Goal: Task Accomplishment & Management: Manage account settings

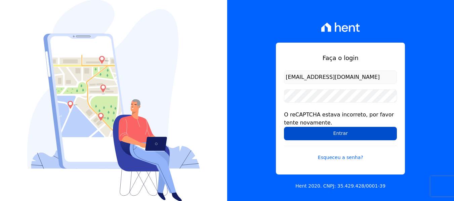
click at [347, 132] on input "Entrar" at bounding box center [340, 133] width 113 height 13
click at [322, 132] on input "Entrar" at bounding box center [340, 133] width 113 height 13
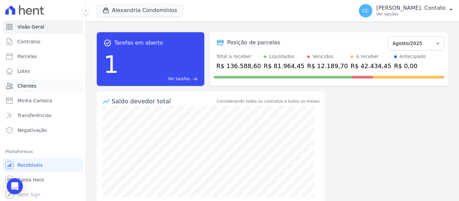
click at [31, 90] on link "Clientes" at bounding box center [43, 85] width 80 height 13
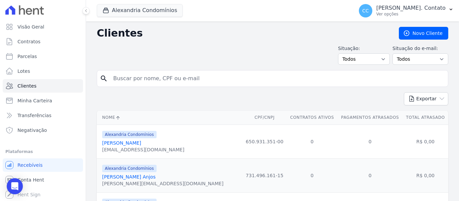
click at [35, 19] on div at bounding box center [43, 10] width 80 height 20
click at [35, 26] on span "Visão Geral" at bounding box center [30, 27] width 27 height 7
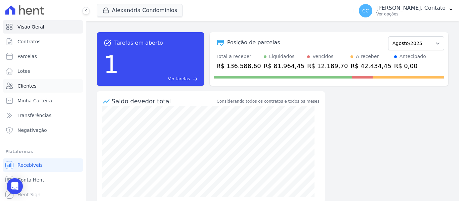
click at [59, 84] on link "Clientes" at bounding box center [43, 85] width 80 height 13
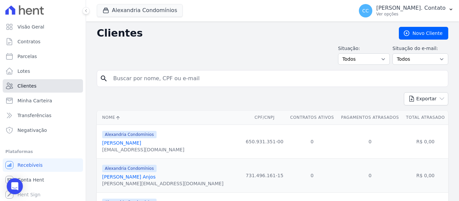
click at [45, 81] on link "Clientes" at bounding box center [43, 85] width 80 height 13
click at [31, 28] on span "Visão Geral" at bounding box center [30, 27] width 27 height 7
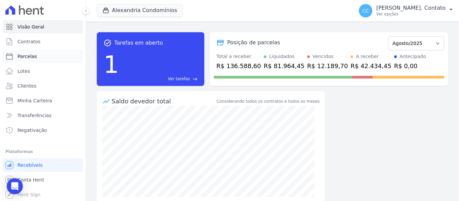
click at [50, 56] on link "Parcelas" at bounding box center [43, 56] width 80 height 13
select select
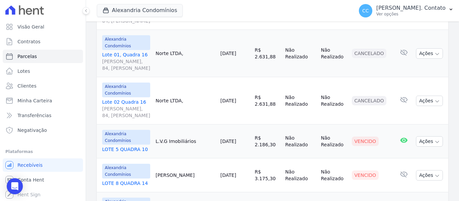
scroll to position [471, 0]
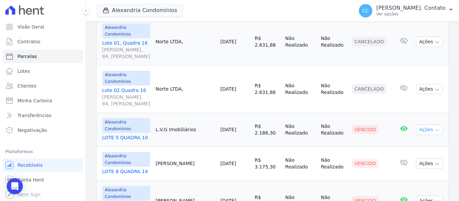
click at [428, 126] on button "Ações" at bounding box center [429, 130] width 27 height 10
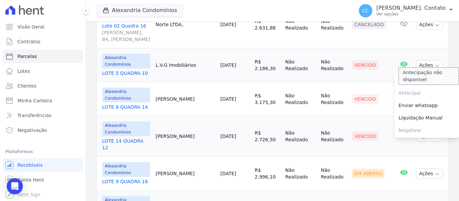
scroll to position [538, 0]
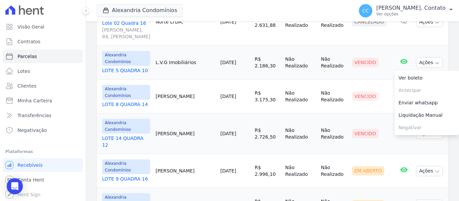
click at [388, 59] on td "Vencido" at bounding box center [371, 63] width 45 height 34
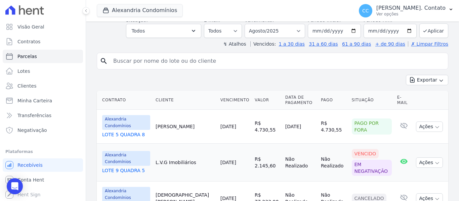
scroll to position [36, 0]
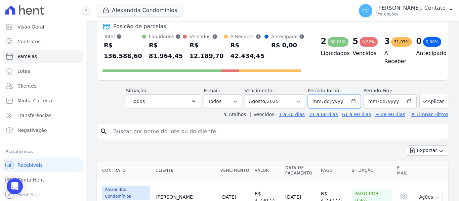
click at [351, 103] on input "2025-08-01" at bounding box center [334, 101] width 53 height 14
type input "2025-09-01"
click at [405, 100] on input "2025-08-31" at bounding box center [390, 101] width 53 height 14
type input "2025-09-30"
click at [429, 98] on button "Aplicar" at bounding box center [434, 101] width 29 height 14
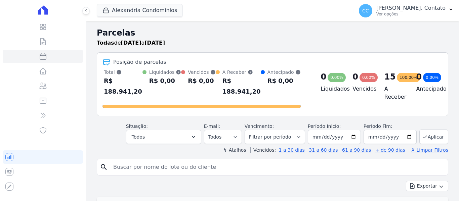
select select
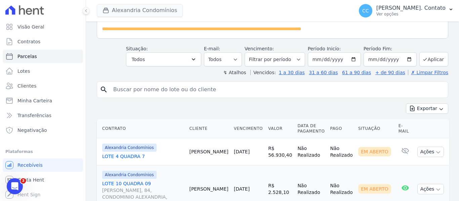
scroll to position [54, 0]
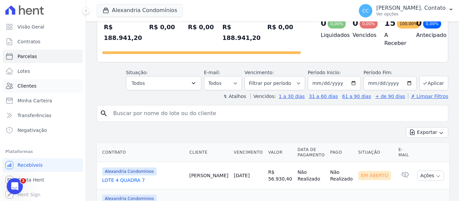
click at [25, 88] on span "Clientes" at bounding box center [26, 86] width 19 height 7
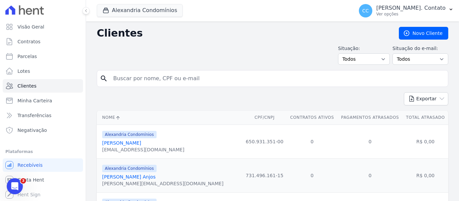
click at [140, 74] on input "search" at bounding box center [277, 78] width 336 height 13
type input "[PERSON_NAME]"
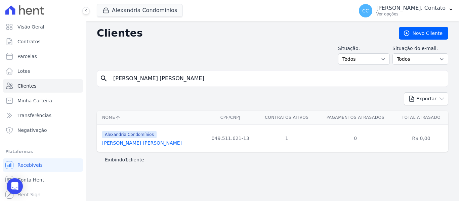
click at [133, 143] on link "[PERSON_NAME] [PERSON_NAME]" at bounding box center [142, 143] width 80 height 5
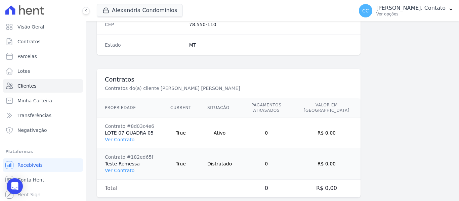
scroll to position [459, 0]
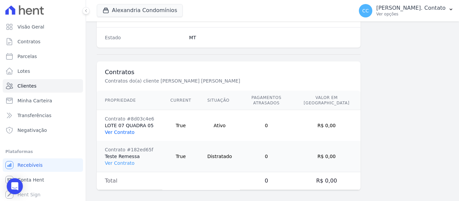
click at [122, 130] on link "Ver Contrato" at bounding box center [120, 132] width 30 height 5
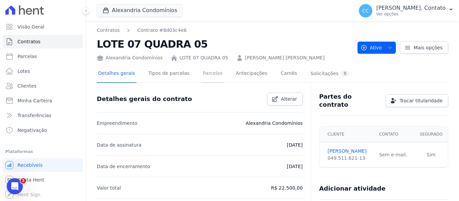
click at [202, 75] on link "Parcelas" at bounding box center [213, 74] width 22 height 18
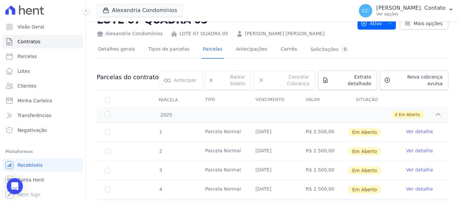
scroll to position [53, 0]
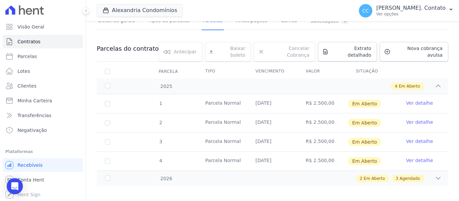
click at [420, 138] on link "Ver detalhe" at bounding box center [419, 141] width 27 height 7
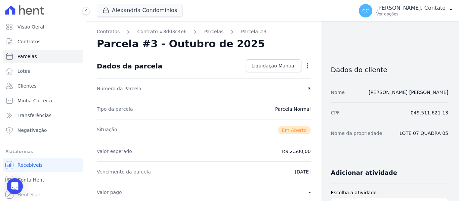
click at [305, 68] on icon "button" at bounding box center [307, 66] width 7 height 7
click at [288, 78] on link "Alterar" at bounding box center [278, 75] width 59 height 12
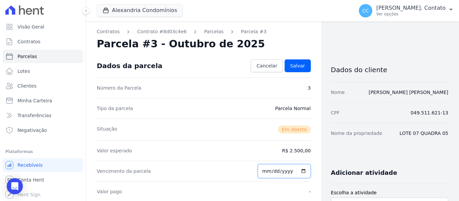
click at [300, 172] on input "2025-11-15" at bounding box center [284, 171] width 53 height 14
type input "2025-11-10"
click at [304, 67] on link "Salvar" at bounding box center [298, 66] width 26 height 13
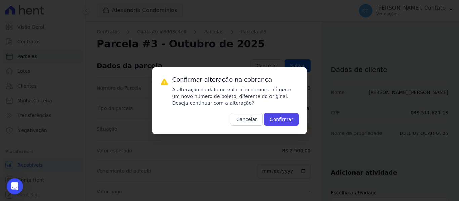
click at [283, 113] on div "Confirmar alteração na cobrança A alteração da data ou valor da cobrança irá ge…" at bounding box center [235, 101] width 127 height 50
click at [282, 120] on button "Confirmar" at bounding box center [281, 119] width 35 height 13
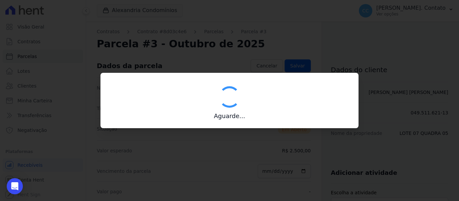
type input "00190000090335103300000652353178312660000250000"
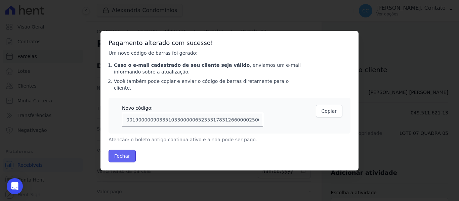
drag, startPoint x: 126, startPoint y: 152, endPoint x: 189, endPoint y: 152, distance: 62.9
click at [126, 152] on button "Fechar" at bounding box center [122, 156] width 27 height 13
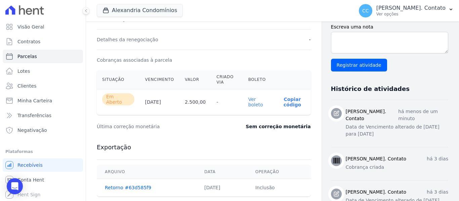
scroll to position [235, 0]
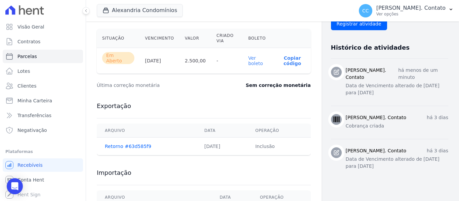
click at [256, 59] on link "Ver boleto" at bounding box center [255, 60] width 15 height 11
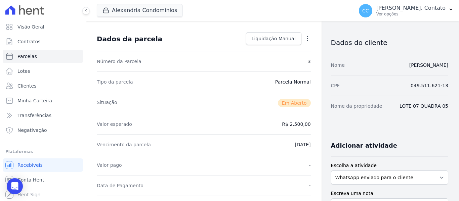
scroll to position [0, 0]
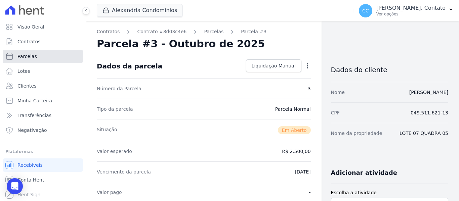
click at [32, 58] on span "Parcelas" at bounding box center [27, 56] width 20 height 7
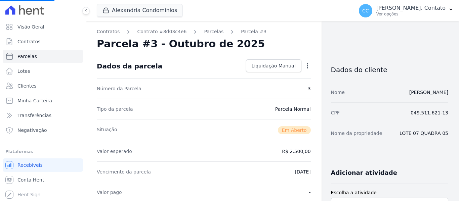
select select
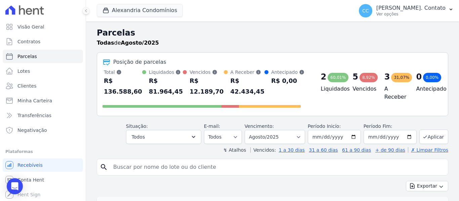
drag, startPoint x: 130, startPoint y: 169, endPoint x: 164, endPoint y: 189, distance: 39.2
click at [130, 169] on input "search" at bounding box center [277, 167] width 336 height 13
type input "[PERSON_NAME] [PERSON_NAME]"
select select
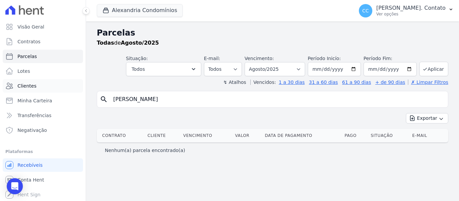
click at [26, 83] on span "Clientes" at bounding box center [26, 86] width 19 height 7
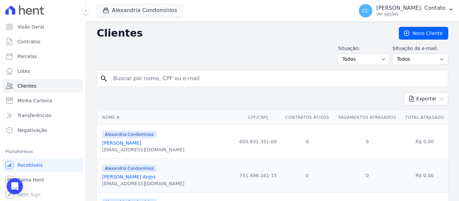
click at [159, 71] on div "search" at bounding box center [273, 78] width 352 height 17
click at [175, 80] on input "search" at bounding box center [277, 78] width 336 height 13
type input "[PERSON_NAME] [PERSON_NAME]"
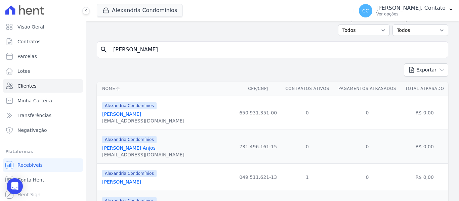
scroll to position [67, 0]
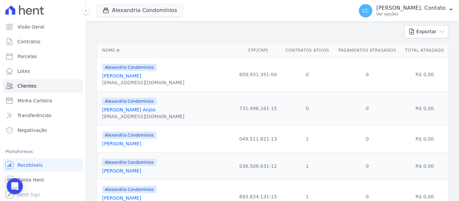
click at [141, 147] on link "[PERSON_NAME] [PERSON_NAME]" at bounding box center [121, 143] width 39 height 5
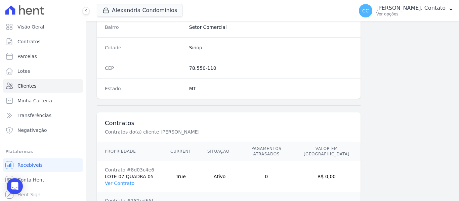
scroll to position [459, 0]
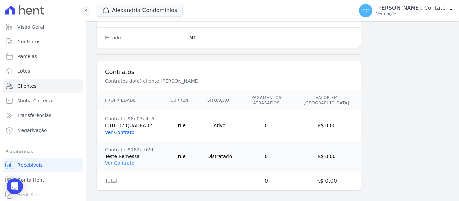
click at [126, 130] on link "Ver Contrato" at bounding box center [120, 132] width 30 height 5
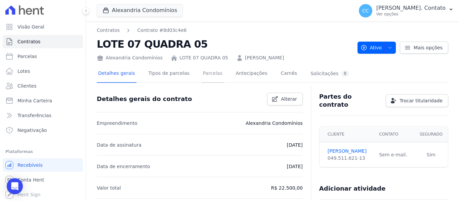
click at [208, 76] on link "Parcelas" at bounding box center [213, 74] width 22 height 18
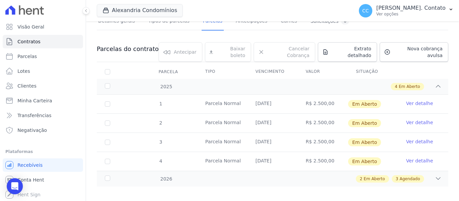
scroll to position [53, 0]
click at [421, 157] on link "Ver detalhe" at bounding box center [419, 160] width 27 height 7
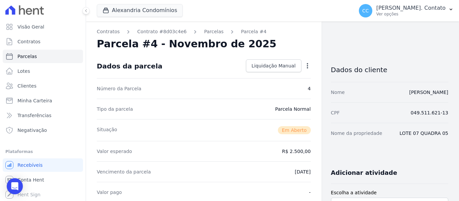
click at [307, 66] on icon "button" at bounding box center [307, 65] width 1 height 5
click at [289, 79] on link "Alterar" at bounding box center [278, 75] width 59 height 12
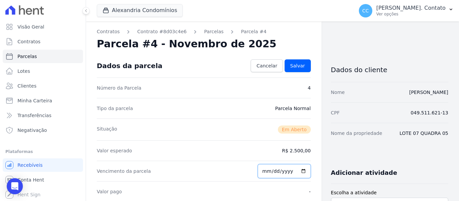
click at [304, 173] on input "2025-12-15" at bounding box center [284, 171] width 53 height 14
click at [302, 173] on input "2025-12-15" at bounding box center [284, 171] width 53 height 14
type input "2025-12-10"
click at [292, 67] on span "Salvar" at bounding box center [297, 66] width 15 height 7
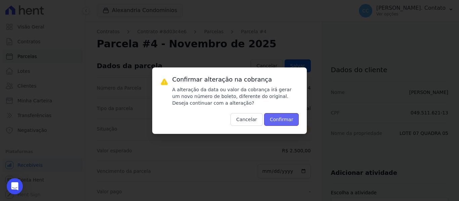
click at [276, 120] on button "Confirmar" at bounding box center [281, 119] width 35 height 13
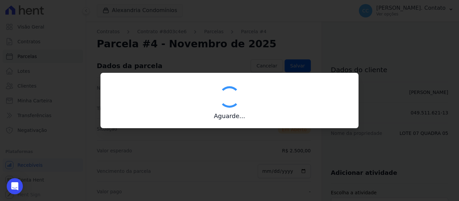
type input "00190000090335103300000652354176312960000250000"
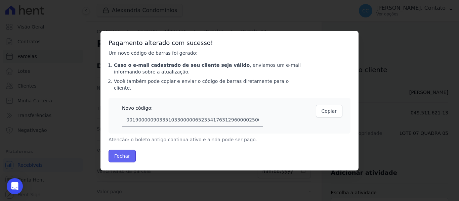
click at [122, 152] on button "Fechar" at bounding box center [122, 156] width 27 height 13
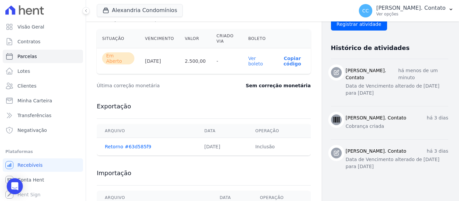
scroll to position [203, 0]
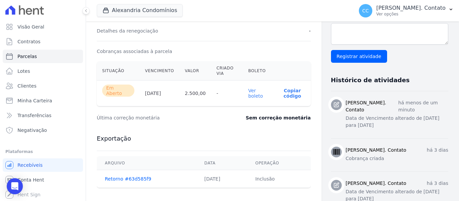
click at [254, 90] on link "Ver boleto" at bounding box center [255, 93] width 15 height 11
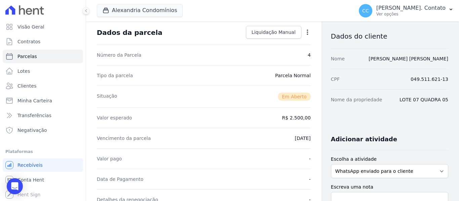
scroll to position [0, 0]
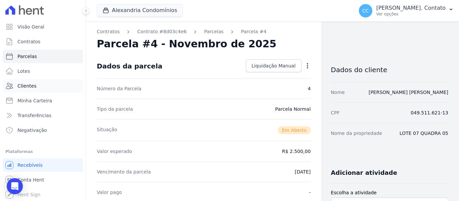
click at [25, 85] on span "Clientes" at bounding box center [26, 86] width 19 height 7
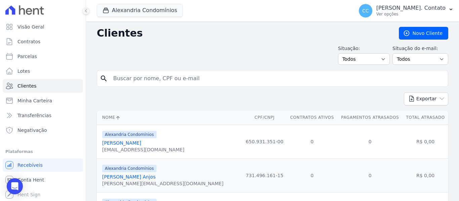
click at [150, 81] on input "search" at bounding box center [277, 78] width 336 height 13
type input "[PERSON_NAME] [PERSON_NAME]"
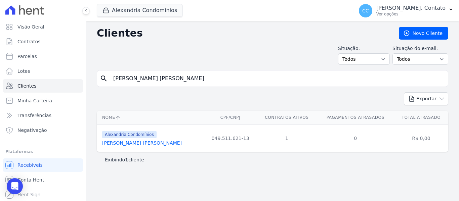
click at [137, 145] on link "[PERSON_NAME] [PERSON_NAME]" at bounding box center [142, 143] width 80 height 5
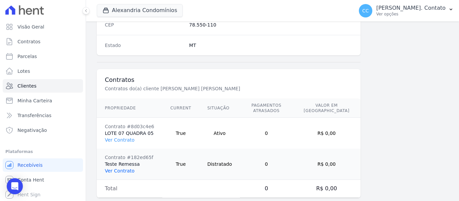
scroll to position [459, 0]
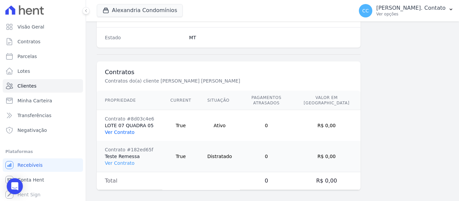
click at [120, 130] on link "Ver Contrato" at bounding box center [120, 132] width 30 height 5
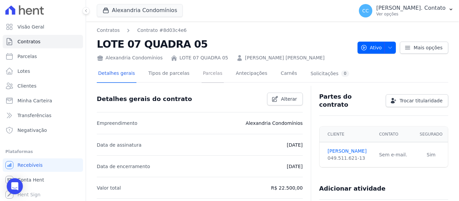
click at [205, 72] on link "Parcelas" at bounding box center [213, 74] width 22 height 18
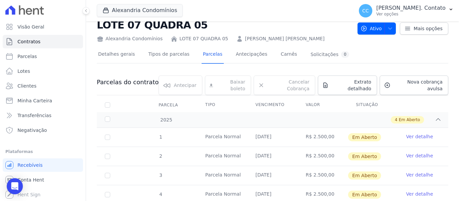
scroll to position [53, 0]
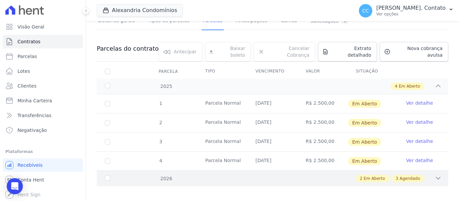
click at [437, 173] on div "2026 2 Em Aberto 3 Agendado" at bounding box center [273, 179] width 352 height 16
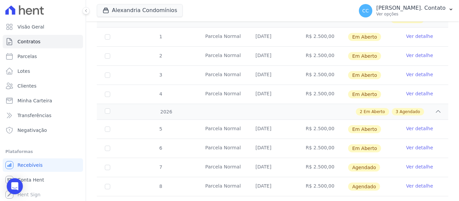
scroll to position [120, 0]
click at [417, 125] on link "Ver detalhe" at bounding box center [419, 128] width 27 height 7
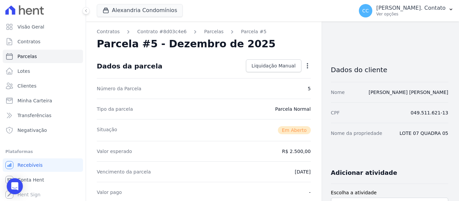
click at [307, 66] on icon "button" at bounding box center [307, 65] width 1 height 5
click at [292, 78] on link "Alterar" at bounding box center [278, 75] width 59 height 12
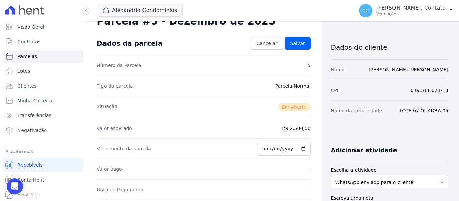
scroll to position [34, 0]
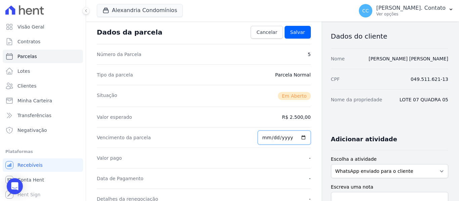
click at [300, 137] on input "2026-01-15" at bounding box center [284, 138] width 53 height 14
type input "2026-01-10"
click at [293, 36] on link "Salvar" at bounding box center [298, 32] width 26 height 13
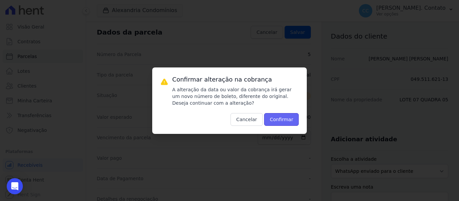
click at [276, 117] on button "Confirmar" at bounding box center [281, 119] width 35 height 13
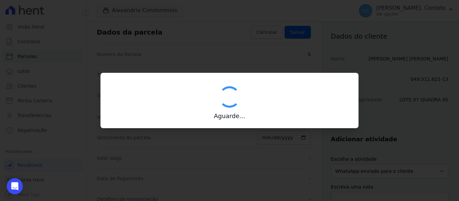
type input "00190000090335103300000652355173713270000250000"
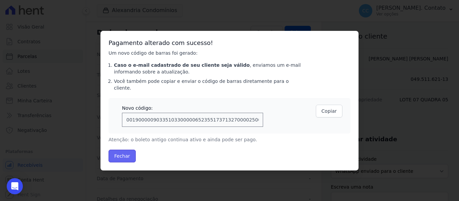
click at [116, 151] on button "Fechar" at bounding box center [122, 156] width 27 height 13
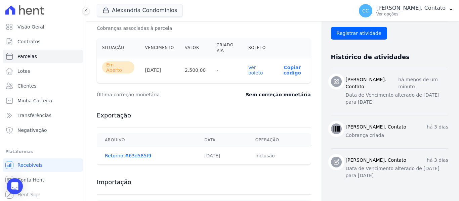
scroll to position [169, 0]
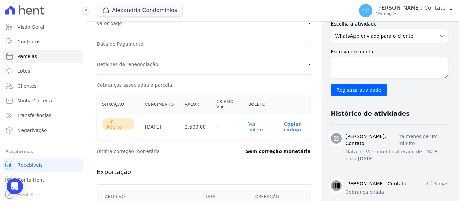
click at [251, 123] on link "Ver boleto" at bounding box center [255, 127] width 15 height 11
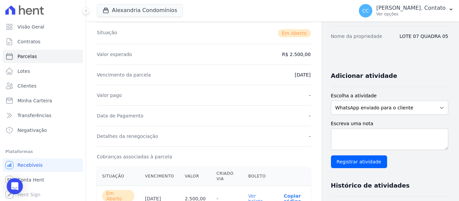
scroll to position [1, 0]
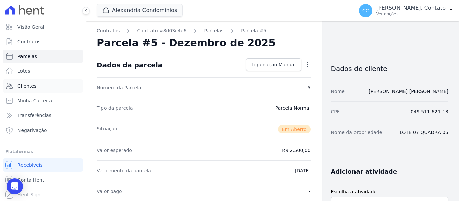
click at [18, 85] on span "Clientes" at bounding box center [26, 86] width 19 height 7
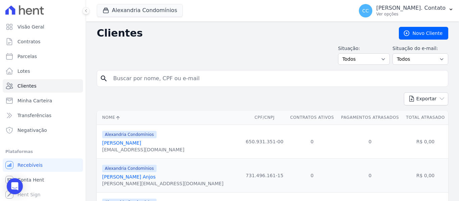
click at [119, 72] on div "search" at bounding box center [273, 78] width 352 height 17
drag, startPoint x: 144, startPoint y: 76, endPoint x: 139, endPoint y: 70, distance: 8.1
click at [143, 73] on input "search" at bounding box center [277, 78] width 336 height 13
type input "[PERSON_NAME]"
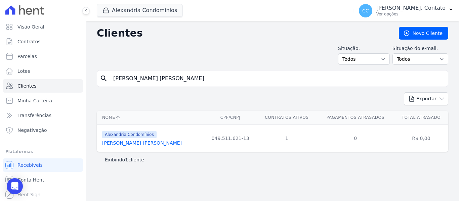
click at [140, 144] on link "[PERSON_NAME]" at bounding box center [142, 143] width 80 height 5
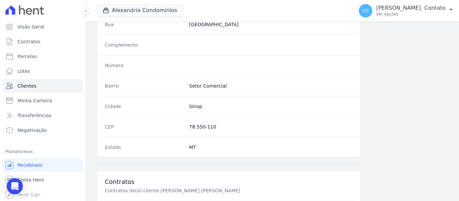
scroll to position [459, 0]
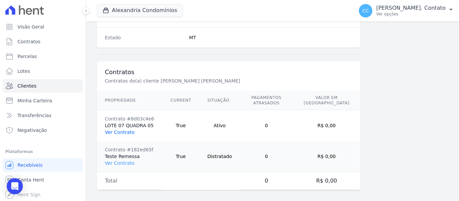
click at [113, 130] on link "Ver Contrato" at bounding box center [120, 132] width 30 height 5
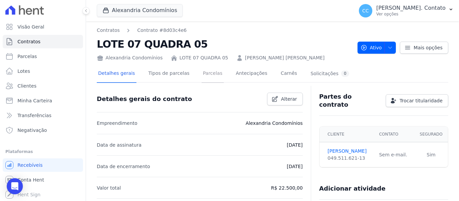
click at [202, 70] on link "Parcelas" at bounding box center [213, 74] width 22 height 18
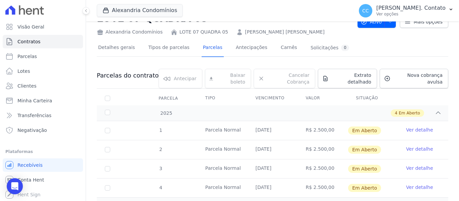
scroll to position [53, 0]
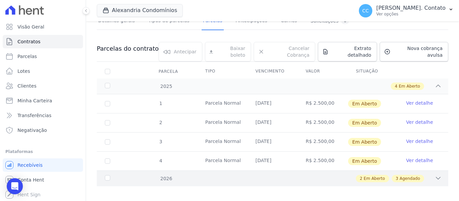
click at [435, 175] on icon at bounding box center [438, 178] width 7 height 7
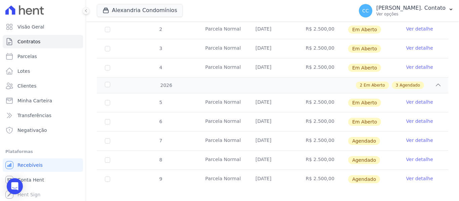
scroll to position [149, 0]
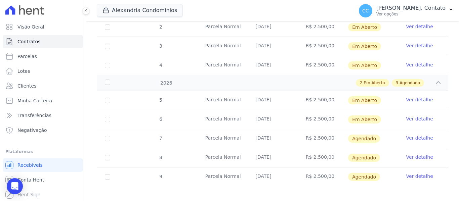
click at [420, 116] on link "Ver detalhe" at bounding box center [419, 119] width 27 height 7
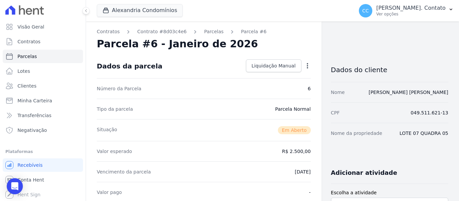
click at [305, 68] on icon "button" at bounding box center [307, 66] width 7 height 7
click at [270, 80] on link "Alterar" at bounding box center [278, 75] width 59 height 12
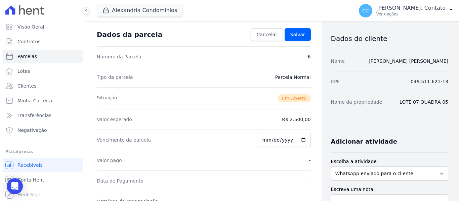
scroll to position [67, 0]
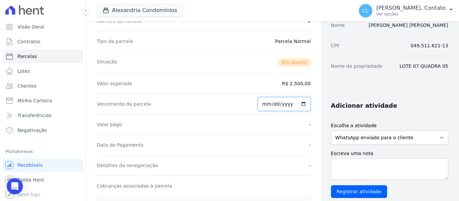
click at [297, 102] on input "2026-02-15" at bounding box center [284, 104] width 53 height 14
type input "2026-02-10"
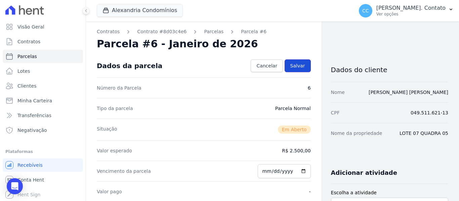
click at [294, 70] on link "Salvar" at bounding box center [298, 66] width 26 height 13
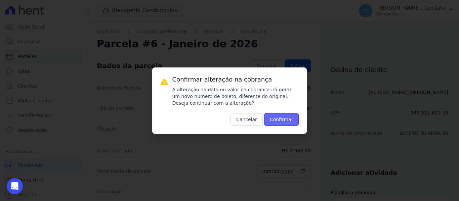
click at [278, 121] on button "Confirmar" at bounding box center [281, 119] width 35 height 13
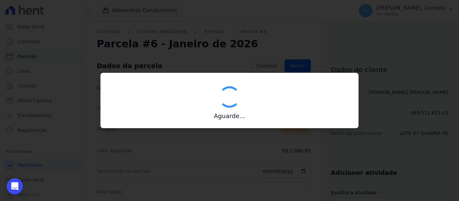
type input "00190000090335103300000652356171213580000250000"
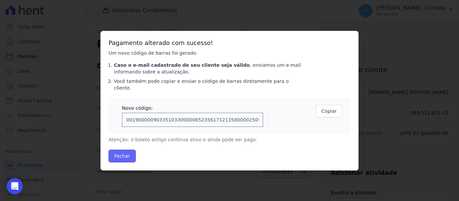
click at [125, 151] on button "Fechar" at bounding box center [122, 156] width 27 height 13
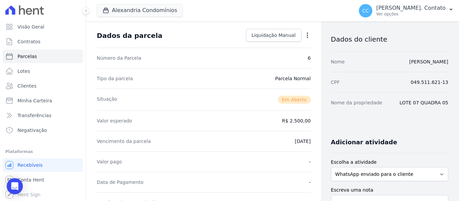
scroll to position [134, 0]
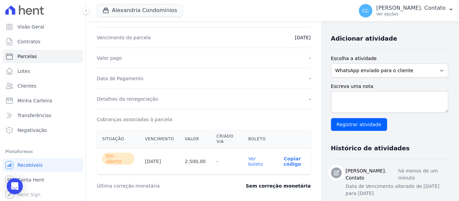
click at [248, 156] on link "Ver boleto" at bounding box center [255, 161] width 15 height 11
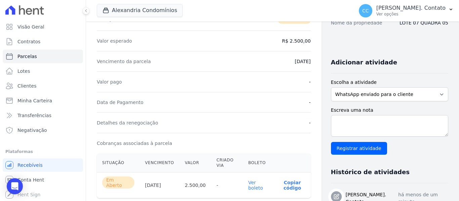
scroll to position [0, 0]
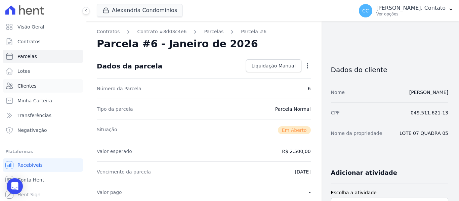
click at [32, 87] on span "Clientes" at bounding box center [26, 86] width 19 height 7
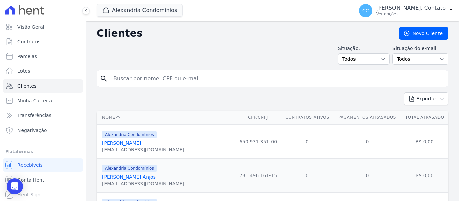
click at [161, 79] on input "search" at bounding box center [277, 78] width 336 height 13
type input "[PERSON_NAME]"
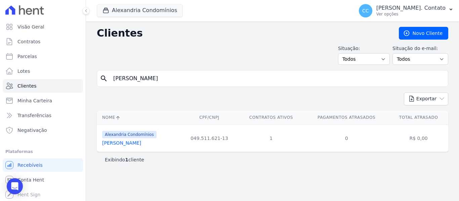
click at [127, 144] on link "[PERSON_NAME] [PERSON_NAME]" at bounding box center [121, 143] width 39 height 5
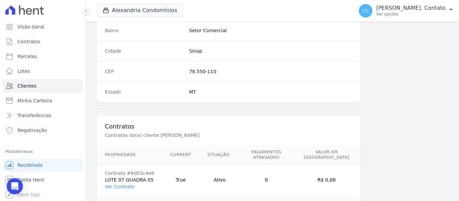
scroll to position [459, 0]
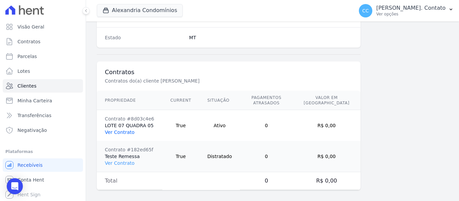
click at [122, 130] on link "Ver Contrato" at bounding box center [120, 132] width 30 height 5
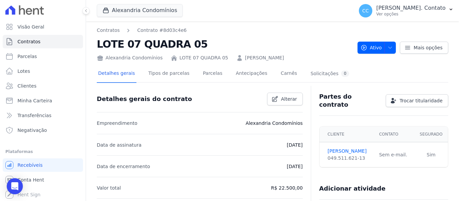
click at [192, 71] on div "Detalhes gerais Tipos de parcelas Parcelas Antecipações Carnês Solicitações 0" at bounding box center [224, 74] width 254 height 18
click at [210, 72] on link "Parcelas" at bounding box center [213, 74] width 22 height 18
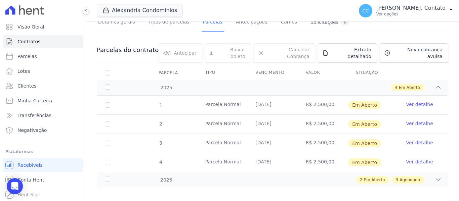
scroll to position [53, 0]
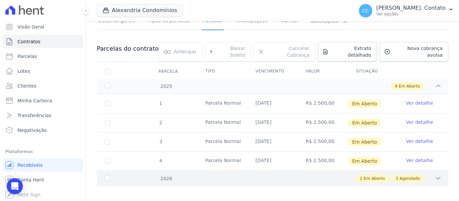
click at [437, 181] on div "2026 2 Em Aberto 3 Agendado" at bounding box center [273, 179] width 352 height 16
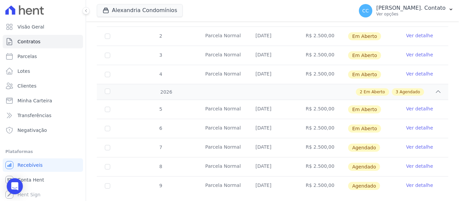
scroll to position [149, 0]
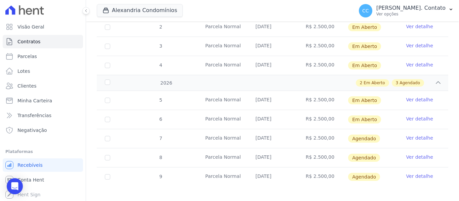
click at [414, 135] on link "Ver detalhe" at bounding box center [419, 138] width 27 height 7
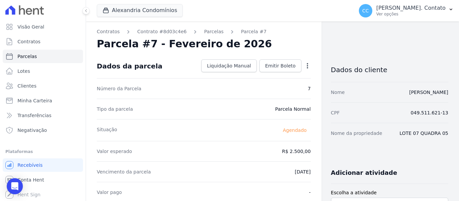
click at [304, 65] on icon "button" at bounding box center [307, 66] width 7 height 7
click at [285, 71] on link "Alterar" at bounding box center [278, 75] width 59 height 12
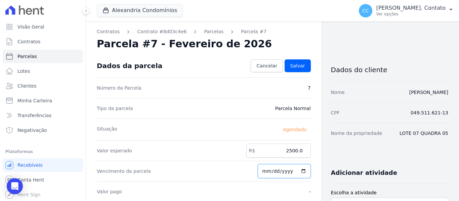
click at [300, 173] on input "2026-02-15" at bounding box center [284, 171] width 53 height 14
type input "2026-03-10"
click at [296, 61] on link "Salvar" at bounding box center [298, 66] width 26 height 13
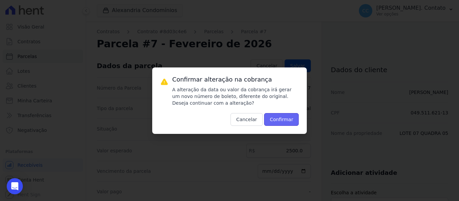
click at [292, 122] on button "Confirmar" at bounding box center [281, 119] width 35 height 13
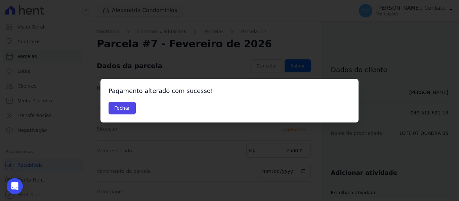
click at [106, 105] on div "Pagamento alterado com sucesso! Fechar" at bounding box center [230, 101] width 258 height 44
click at [116, 104] on button "Fechar" at bounding box center [122, 108] width 27 height 13
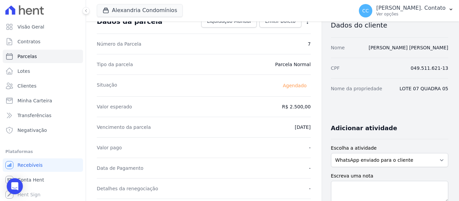
scroll to position [34, 0]
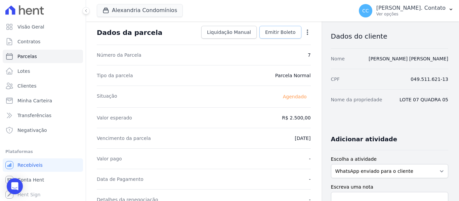
click at [283, 31] on span "Emitir Boleto" at bounding box center [280, 32] width 31 height 7
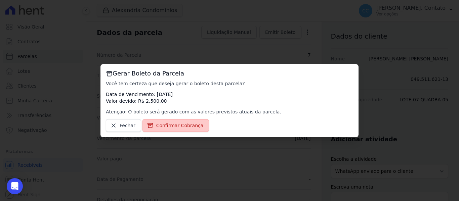
click at [172, 126] on span "Confirmar Cobrança" at bounding box center [179, 125] width 47 height 7
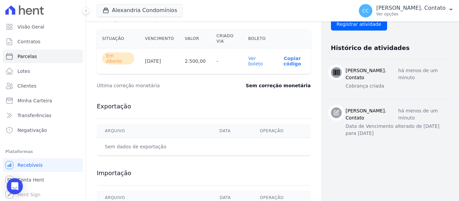
scroll to position [235, 0]
click at [251, 57] on link "Ver boleto" at bounding box center [255, 60] width 15 height 11
click at [29, 89] on link "Clientes" at bounding box center [43, 85] width 80 height 13
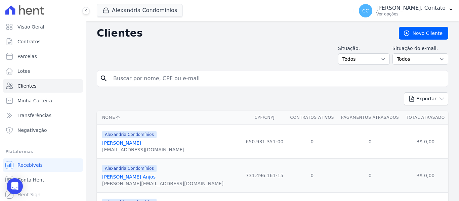
click at [166, 74] on div "search" at bounding box center [273, 78] width 352 height 17
click at [117, 78] on input "search" at bounding box center [277, 78] width 336 height 13
type input "[PERSON_NAME] [PERSON_NAME]"
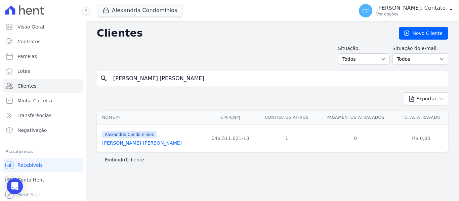
click at [138, 143] on link "[PERSON_NAME] [PERSON_NAME]" at bounding box center [142, 143] width 80 height 5
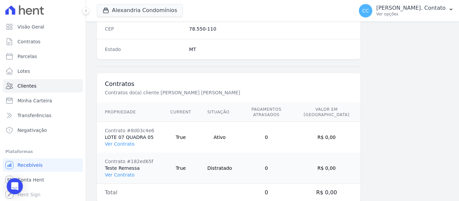
scroll to position [459, 0]
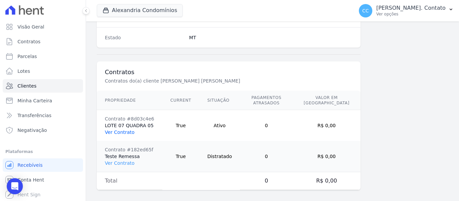
click at [118, 130] on link "Ver Contrato" at bounding box center [120, 132] width 30 height 5
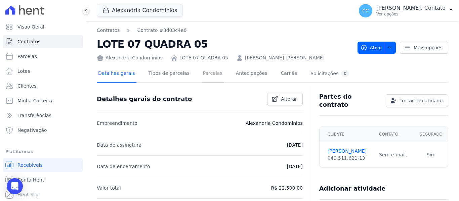
click at [202, 71] on link "Parcelas" at bounding box center [213, 74] width 22 height 18
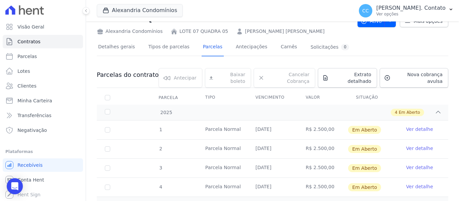
scroll to position [53, 0]
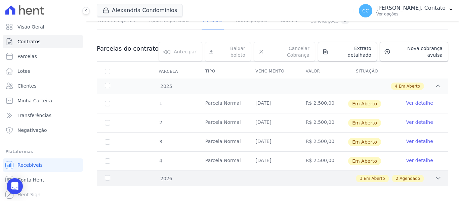
click at [431, 171] on div "2026 3 Em Aberto 2 Agendado" at bounding box center [273, 179] width 352 height 16
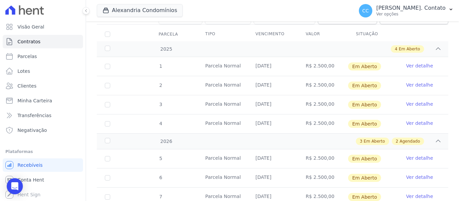
scroll to position [149, 0]
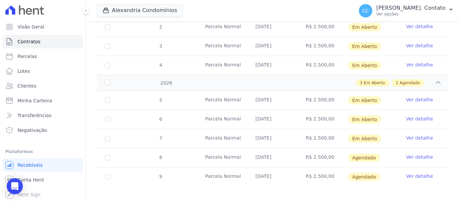
click at [424, 154] on link "Ver detalhe" at bounding box center [419, 157] width 27 height 7
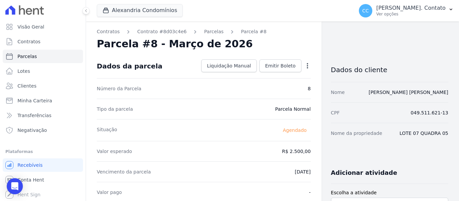
click at [305, 66] on icon "button" at bounding box center [307, 66] width 7 height 7
click at [286, 74] on link "Alterar" at bounding box center [278, 75] width 59 height 12
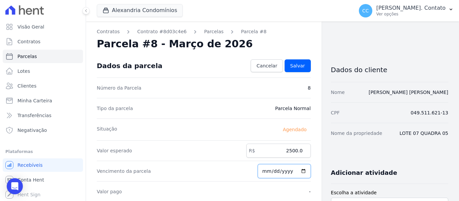
click at [300, 169] on input "2026-03-15" at bounding box center [284, 171] width 53 height 14
type input "2026-04-10"
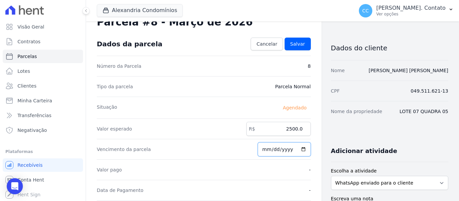
scroll to position [34, 0]
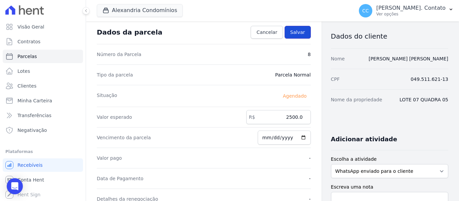
click at [298, 35] on span "Salvar" at bounding box center [297, 32] width 15 height 7
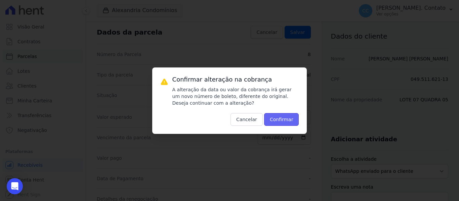
click at [284, 116] on button "Confirmar" at bounding box center [281, 119] width 35 height 13
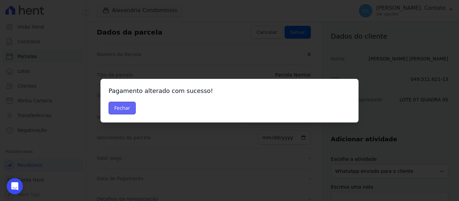
click at [125, 107] on button "Fechar" at bounding box center [122, 108] width 27 height 13
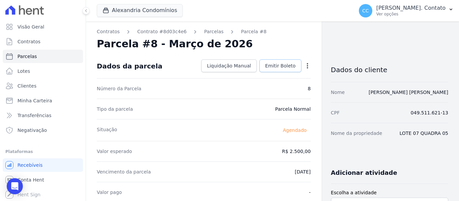
click at [285, 65] on span "Emitir Boleto" at bounding box center [280, 66] width 31 height 7
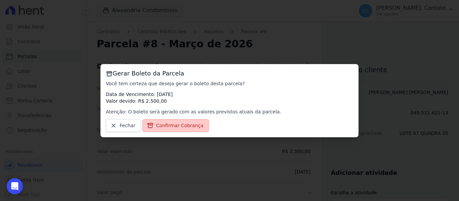
click at [163, 130] on link "Confirmar Cobrança" at bounding box center [176, 125] width 67 height 13
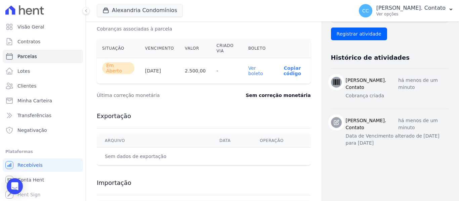
scroll to position [203, 0]
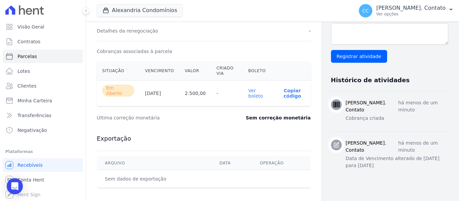
click at [253, 91] on link "Ver boleto" at bounding box center [255, 93] width 15 height 11
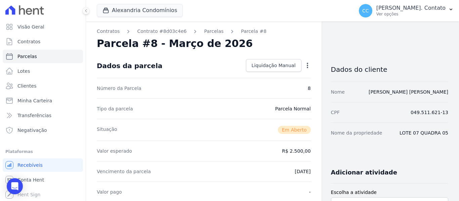
scroll to position [0, 0]
drag, startPoint x: 18, startPoint y: 87, endPoint x: 33, endPoint y: 90, distance: 15.0
click at [18, 87] on span "Clientes" at bounding box center [26, 86] width 19 height 7
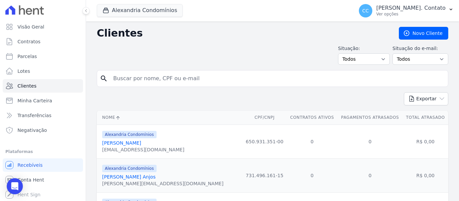
drag, startPoint x: 146, startPoint y: 78, endPoint x: 158, endPoint y: 76, distance: 11.8
click at [146, 78] on input "search" at bounding box center [277, 78] width 336 height 13
type input "Ana Carla"
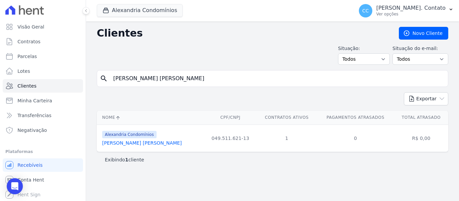
click at [146, 145] on link "Ana Carla Bueno Machado" at bounding box center [142, 143] width 80 height 5
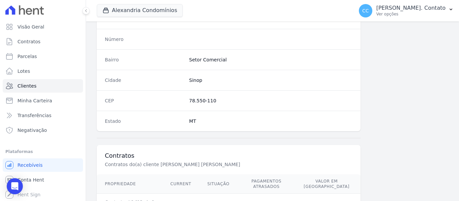
scroll to position [459, 0]
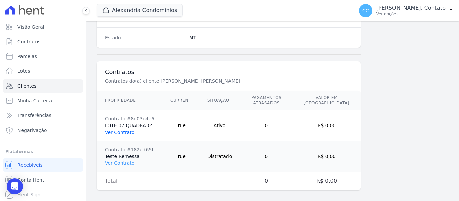
click at [119, 130] on link "Ver Contrato" at bounding box center [120, 132] width 30 height 5
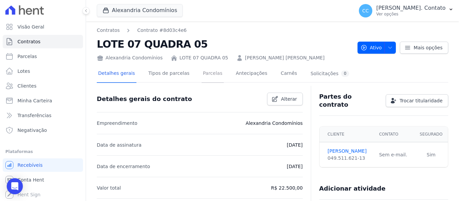
click at [202, 75] on link "Parcelas" at bounding box center [213, 74] width 22 height 18
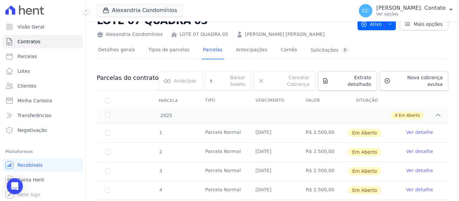
scroll to position [53, 0]
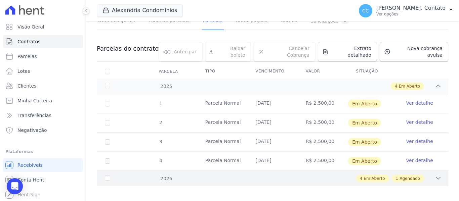
click at [425, 175] on div "4 Em Aberto 1 Agendado" at bounding box center [290, 178] width 304 height 7
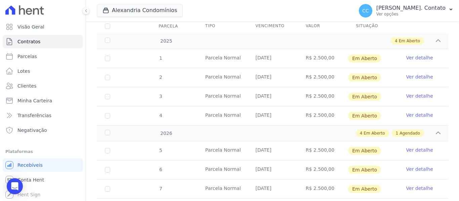
scroll to position [149, 0]
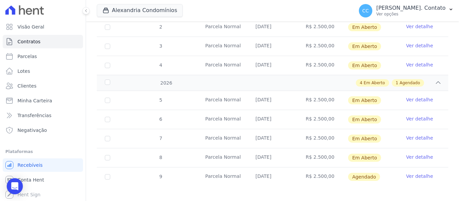
click at [411, 173] on link "Ver detalhe" at bounding box center [419, 176] width 27 height 7
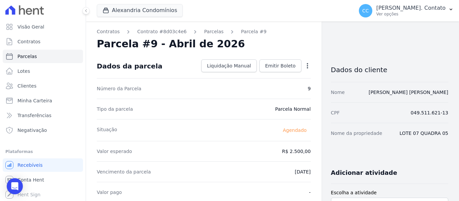
click at [304, 65] on icon "button" at bounding box center [307, 66] width 7 height 7
click at [278, 79] on link "Alterar" at bounding box center [278, 75] width 59 height 12
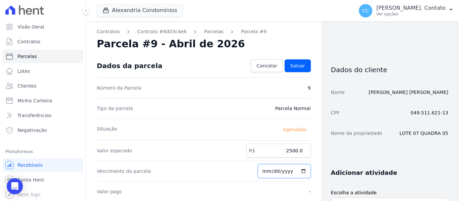
click at [298, 171] on input "2026-04-15" at bounding box center [284, 171] width 53 height 14
type input "2026-05-10"
click at [298, 68] on span "Salvar" at bounding box center [297, 66] width 15 height 7
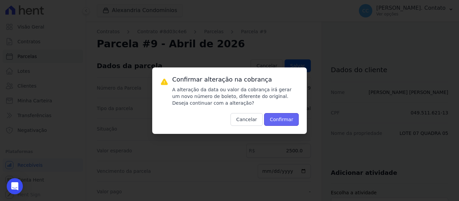
click at [270, 120] on button "Confirmar" at bounding box center [281, 119] width 35 height 13
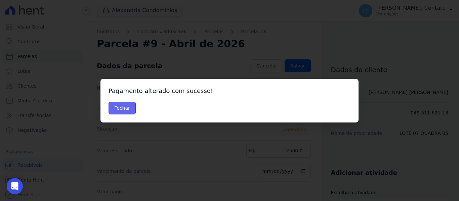
click at [121, 107] on button "Fechar" at bounding box center [122, 108] width 27 height 13
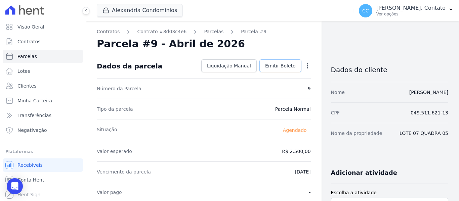
click at [272, 72] on link "Emitir Boleto" at bounding box center [281, 66] width 42 height 13
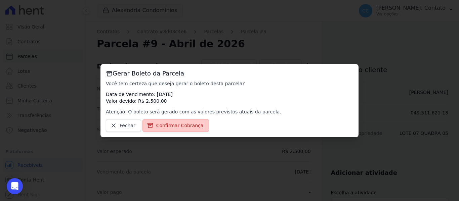
click at [164, 125] on span "Confirmar Cobrança" at bounding box center [179, 125] width 47 height 7
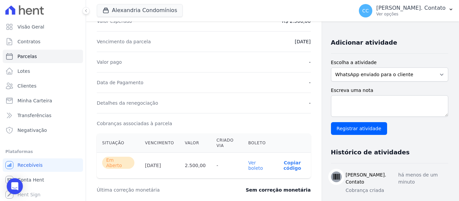
scroll to position [168, 0]
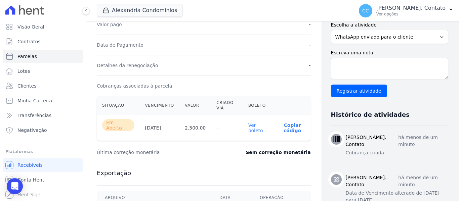
click at [249, 124] on link "Ver boleto" at bounding box center [255, 128] width 15 height 11
drag, startPoint x: 30, startPoint y: 83, endPoint x: 36, endPoint y: 82, distance: 6.5
click at [30, 83] on span "Clientes" at bounding box center [26, 86] width 19 height 7
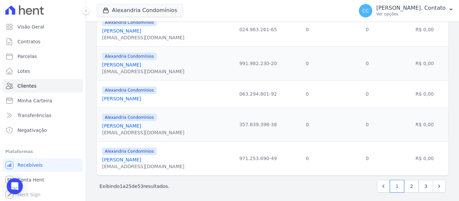
scroll to position [782, 0]
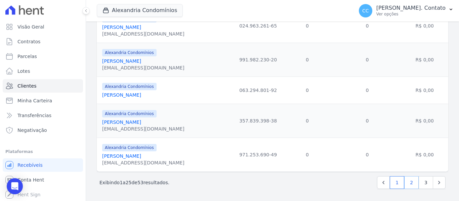
click at [404, 183] on link "2" at bounding box center [411, 183] width 14 height 13
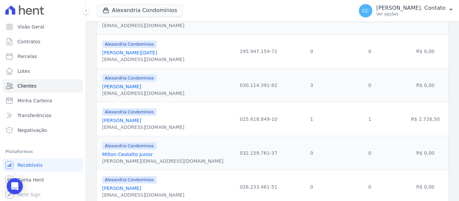
scroll to position [370, 0]
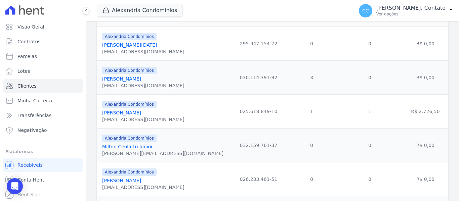
click at [141, 78] on link "Markus Vinicius Batistelli" at bounding box center [121, 78] width 39 height 5
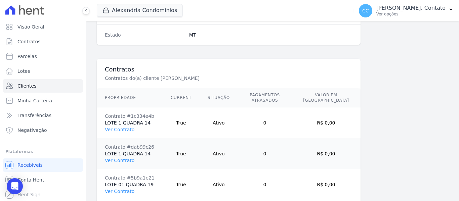
scroll to position [490, 0]
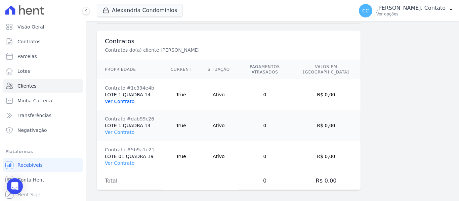
click at [121, 99] on link "Ver Contrato" at bounding box center [120, 101] width 30 height 5
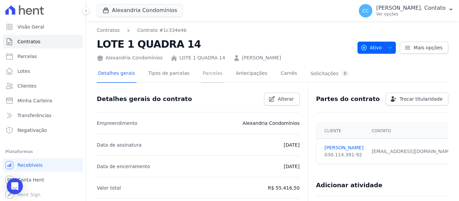
click at [210, 75] on link "Parcelas" at bounding box center [213, 74] width 22 height 18
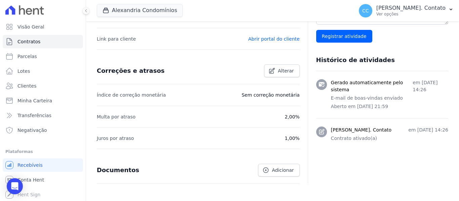
scroll to position [266, 0]
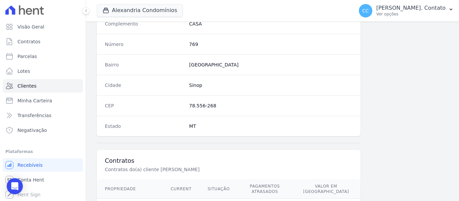
scroll to position [490, 0]
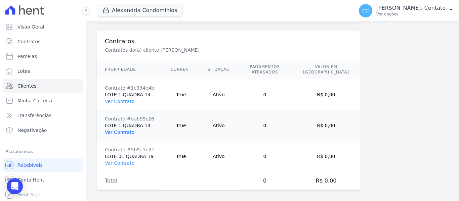
click at [122, 130] on link "Ver Contrato" at bounding box center [120, 132] width 30 height 5
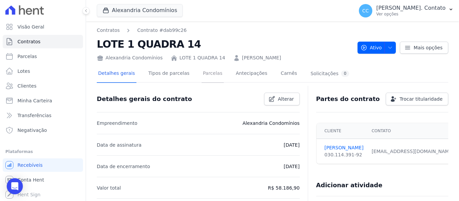
click at [207, 74] on link "Parcelas" at bounding box center [213, 74] width 22 height 18
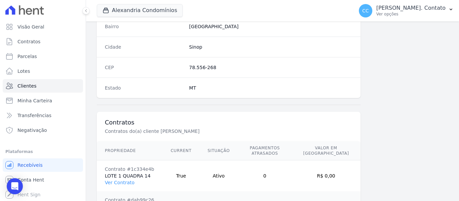
scroll to position [490, 0]
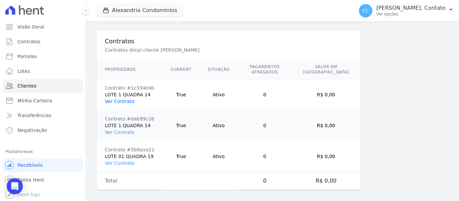
click at [125, 99] on link "Ver Contrato" at bounding box center [120, 101] width 30 height 5
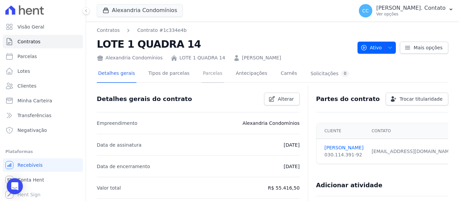
click at [202, 68] on link "Parcelas" at bounding box center [213, 74] width 22 height 18
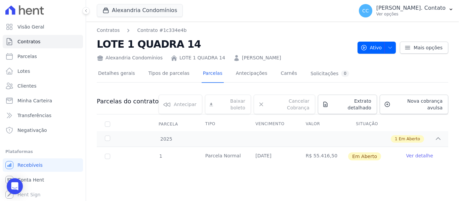
click at [427, 153] on link "Ver detalhe" at bounding box center [419, 156] width 27 height 7
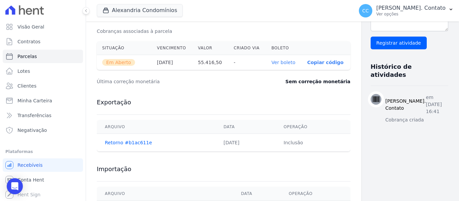
scroll to position [235, 0]
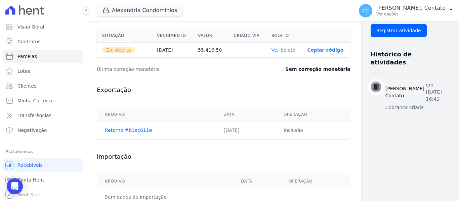
click at [272, 52] on link "Ver boleto" at bounding box center [284, 49] width 24 height 5
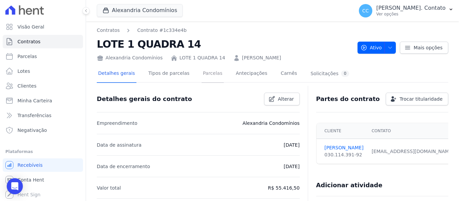
click at [202, 76] on link "Parcelas" at bounding box center [213, 74] width 22 height 18
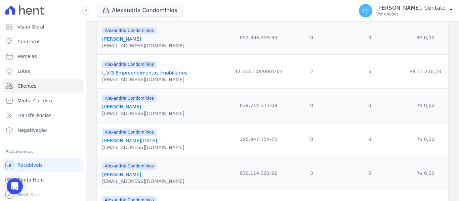
scroll to position [303, 0]
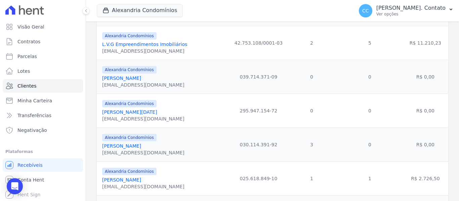
click at [135, 146] on link "Markus Vinicius Batistelli" at bounding box center [121, 146] width 39 height 5
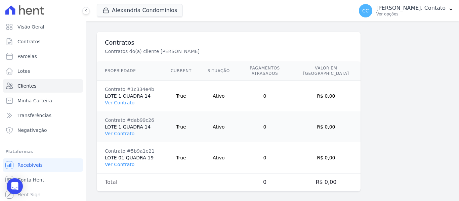
scroll to position [490, 0]
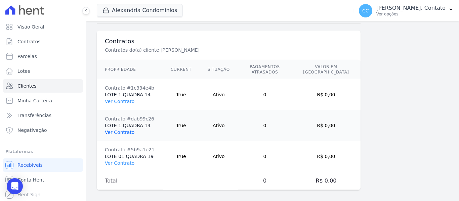
click at [120, 130] on link "Ver Contrato" at bounding box center [120, 132] width 30 height 5
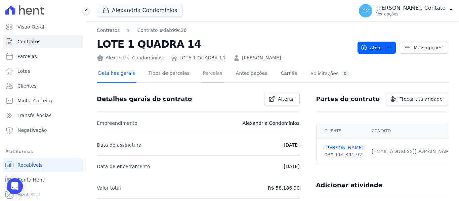
click at [207, 74] on link "Parcelas" at bounding box center [213, 74] width 22 height 18
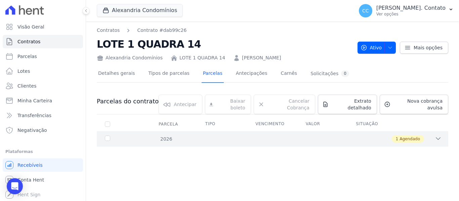
click at [433, 131] on div "2026 1 Agendado" at bounding box center [273, 138] width 352 height 15
click at [415, 153] on link "Ver detalhe" at bounding box center [419, 156] width 27 height 7
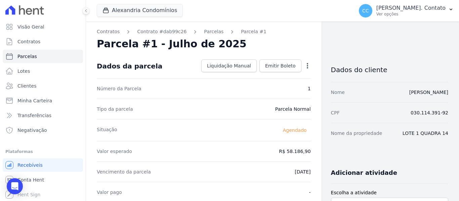
click at [307, 65] on icon "button" at bounding box center [307, 66] width 7 height 7
click at [287, 47] on div "Parcela #1 - Julho de 2025" at bounding box center [204, 44] width 214 height 12
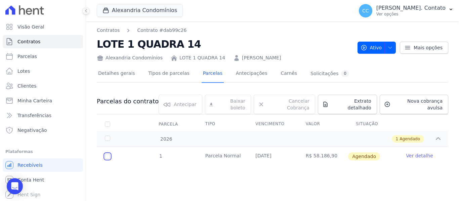
click at [109, 154] on input "checkbox" at bounding box center [107, 156] width 5 height 5
checkbox input "true"
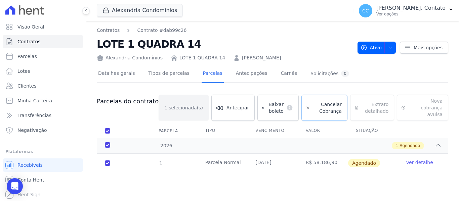
click at [326, 104] on span "Cancelar Cobrança" at bounding box center [327, 107] width 29 height 13
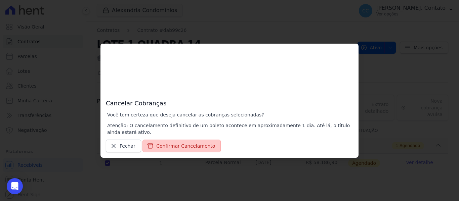
click at [168, 143] on button "Confirmar Cancelamento" at bounding box center [182, 146] width 78 height 13
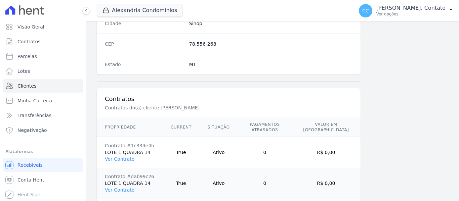
scroll to position [536, 0]
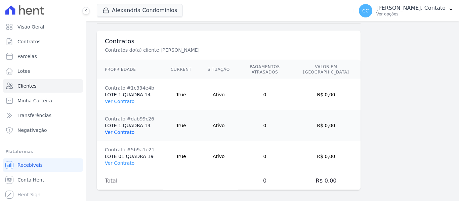
click at [121, 130] on link "Ver Contrato" at bounding box center [120, 132] width 30 height 5
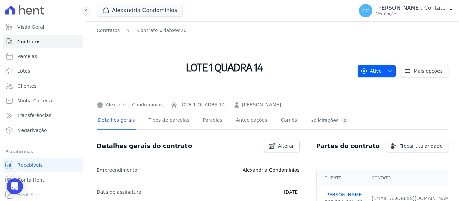
click at [388, 70] on icon "button" at bounding box center [390, 71] width 5 height 5
click at [388, 73] on icon "button" at bounding box center [390, 71] width 5 height 5
click at [388, 71] on icon "button" at bounding box center [390, 71] width 5 height 5
click at [380, 68] on button "Ativo" at bounding box center [377, 71] width 39 height 12
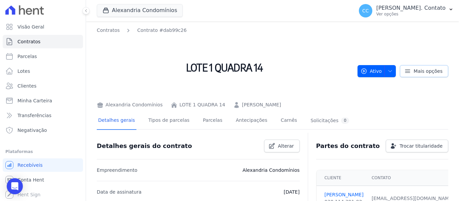
click at [432, 70] on span "Mais opções" at bounding box center [428, 71] width 29 height 7
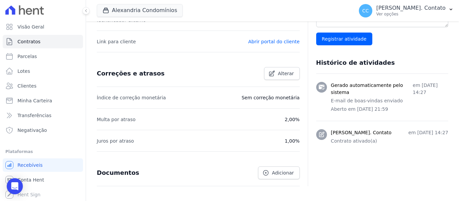
scroll to position [313, 0]
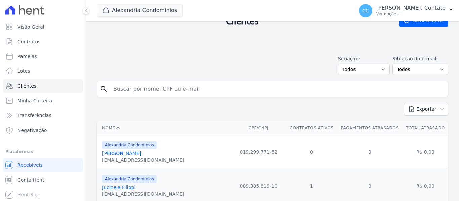
scroll to position [34, 0]
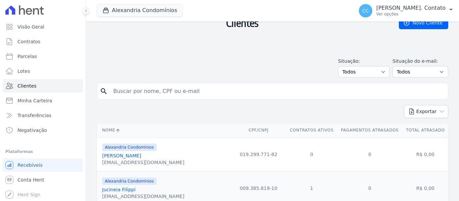
click at [120, 94] on input "search" at bounding box center [277, 91] width 336 height 13
type input "MARKUS"
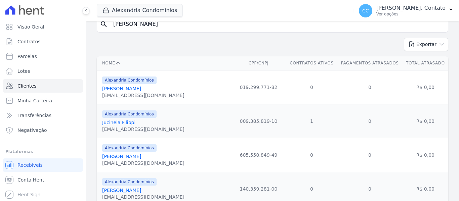
scroll to position [168, 0]
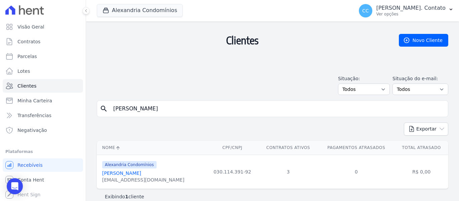
scroll to position [25, 0]
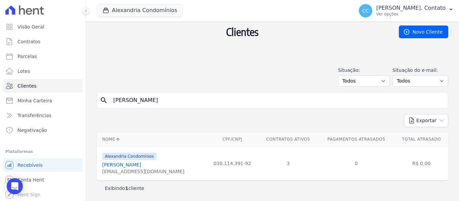
click at [134, 167] on link "Markus Vinicius Batistelli" at bounding box center [121, 164] width 39 height 5
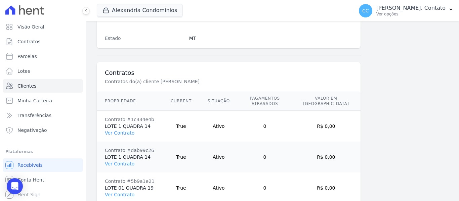
scroll to position [536, 0]
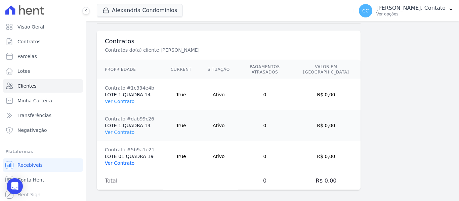
click at [117, 161] on link "Ver Contrato" at bounding box center [120, 163] width 30 height 5
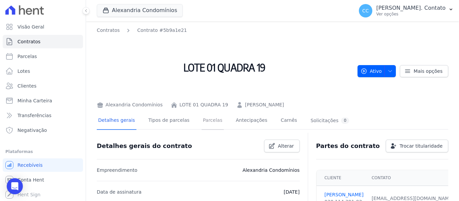
click at [207, 120] on link "Parcelas" at bounding box center [213, 121] width 22 height 18
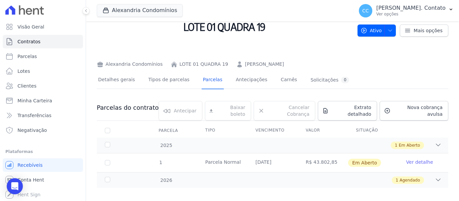
scroll to position [42, 0]
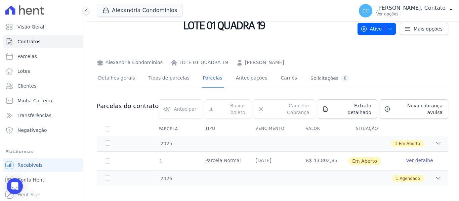
click at [422, 157] on link "Ver detalhe" at bounding box center [419, 160] width 27 height 7
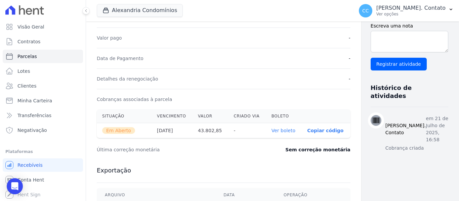
scroll to position [235, 0]
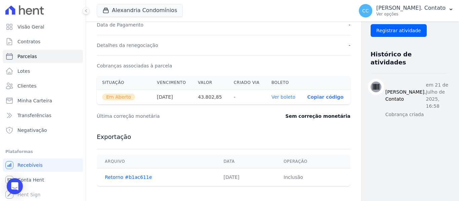
click at [272, 100] on link "Ver boleto" at bounding box center [284, 96] width 24 height 5
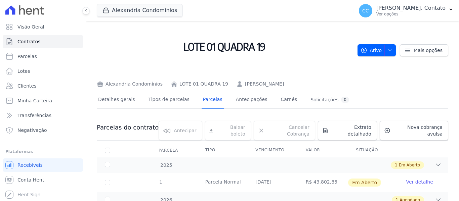
scroll to position [42, 0]
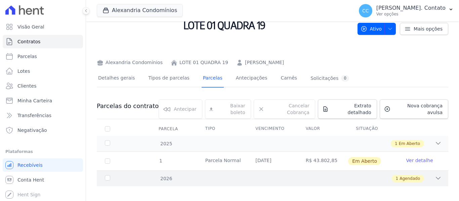
click at [436, 178] on icon at bounding box center [438, 179] width 4 height 2
click at [429, 175] on div "1 Agendado" at bounding box center [290, 178] width 304 height 7
click at [430, 175] on div "1 Agendado" at bounding box center [290, 178] width 304 height 7
click at [435, 175] on icon at bounding box center [438, 178] width 7 height 7
click at [110, 176] on div "2026" at bounding box center [119, 179] width 30 height 7
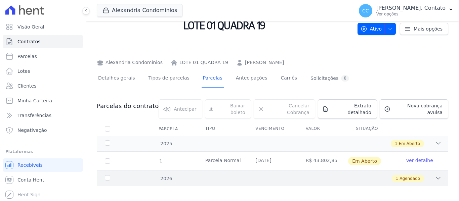
click at [429, 175] on div "1 Agendado" at bounding box center [290, 178] width 304 height 7
click at [439, 172] on div "2026 1 Agendado" at bounding box center [273, 179] width 352 height 16
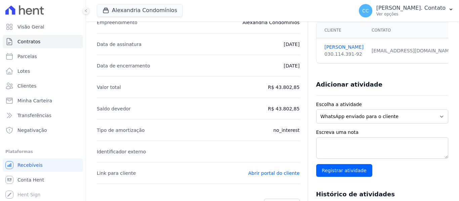
scroll to position [168, 0]
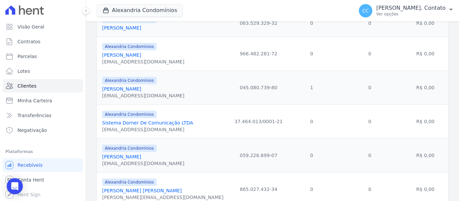
scroll to position [841, 0]
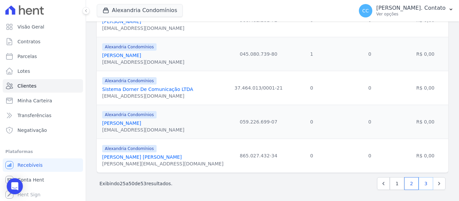
click at [423, 184] on link "3" at bounding box center [426, 184] width 14 height 13
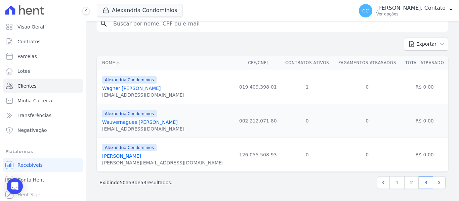
scroll to position [102, 0]
click at [409, 182] on link "2" at bounding box center [411, 183] width 14 height 13
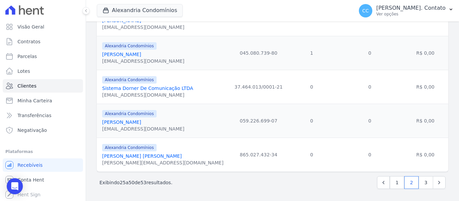
scroll to position [842, 0]
click at [393, 180] on link "1" at bounding box center [397, 183] width 14 height 13
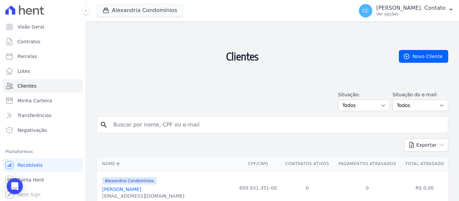
scroll to position [34, 0]
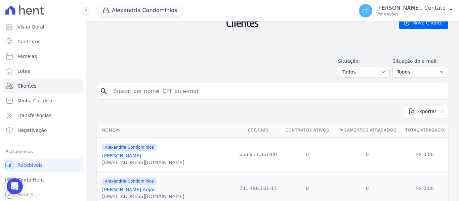
drag, startPoint x: 169, startPoint y: 92, endPoint x: 168, endPoint y: 88, distance: 3.8
click at [169, 92] on input "search" at bounding box center [277, 91] width 336 height 13
type input "MARKUS"
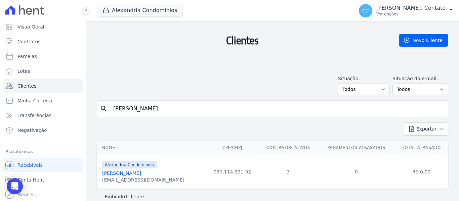
scroll to position [25, 0]
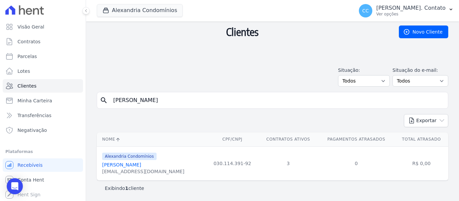
click at [109, 165] on link "Markus Vinicius Batistelli" at bounding box center [121, 164] width 39 height 5
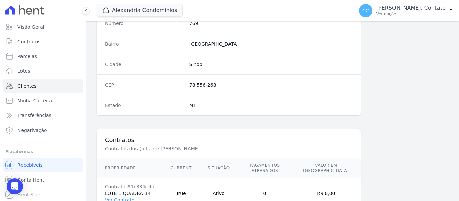
scroll to position [536, 0]
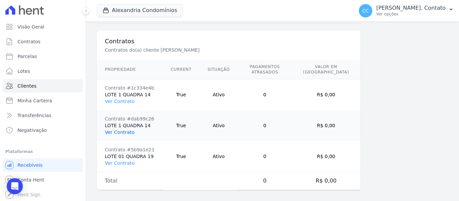
click at [115, 130] on link "Ver Contrato" at bounding box center [120, 132] width 30 height 5
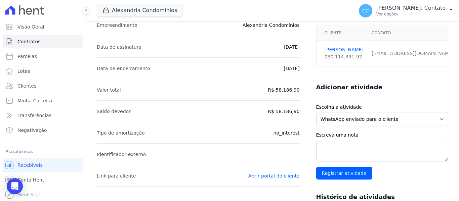
scroll to position [11, 0]
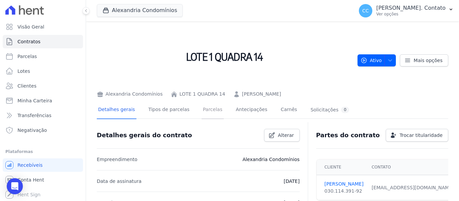
click at [202, 113] on link "Parcelas" at bounding box center [213, 111] width 22 height 18
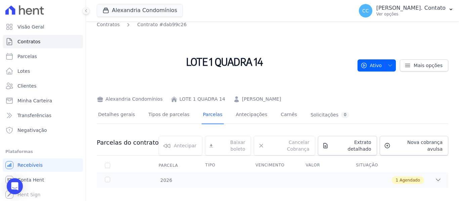
scroll to position [7, 0]
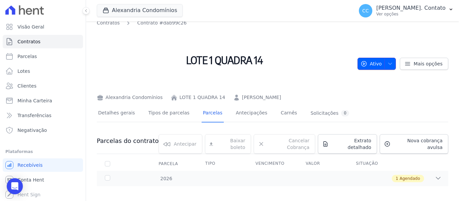
click at [389, 63] on icon "button" at bounding box center [390, 63] width 5 height 5
click at [391, 63] on button "Ativo" at bounding box center [377, 64] width 39 height 12
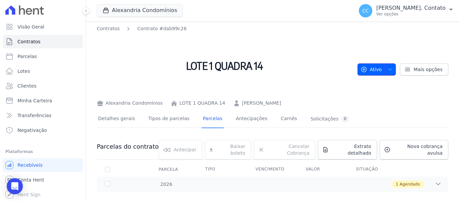
scroll to position [0, 0]
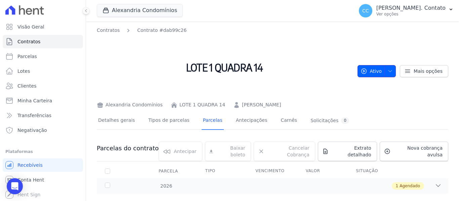
click at [364, 68] on icon "button" at bounding box center [364, 71] width 7 height 7
click at [388, 70] on icon "button" at bounding box center [390, 71] width 5 height 5
click at [405, 71] on icon at bounding box center [407, 71] width 5 height 3
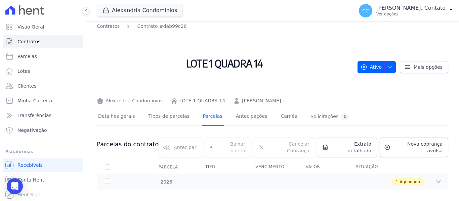
scroll to position [7, 0]
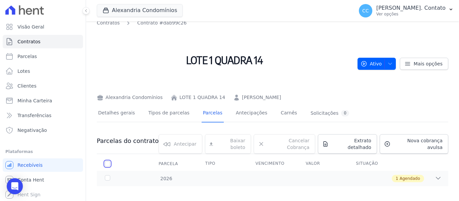
click at [109, 161] on input "checkbox" at bounding box center [107, 163] width 5 height 5
checkbox input "true"
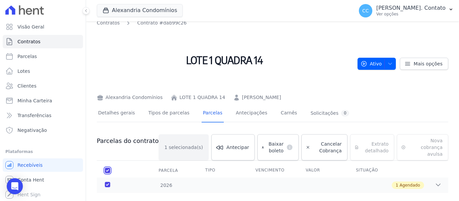
checkbox input "true"
click at [315, 145] on span "Cancelar Cobrança" at bounding box center [327, 147] width 29 height 13
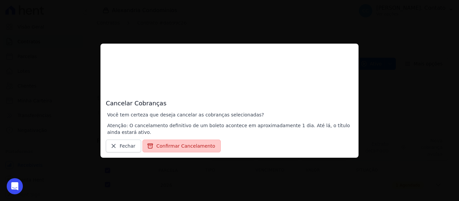
click at [161, 148] on button "Confirmar Cancelamento" at bounding box center [182, 146] width 78 height 13
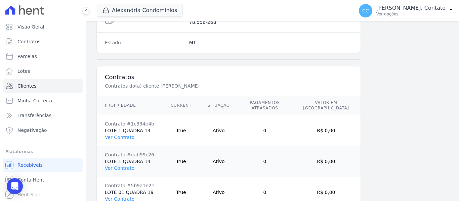
scroll to position [536, 0]
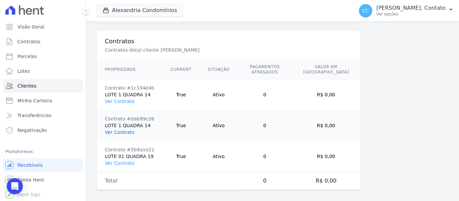
click at [119, 130] on link "Ver Contrato" at bounding box center [120, 132] width 30 height 5
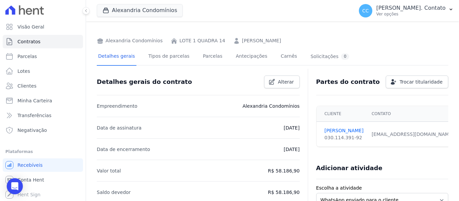
scroll to position [0, 0]
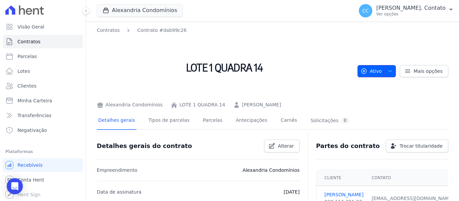
click at [390, 70] on icon "button" at bounding box center [390, 71] width 5 height 5
click at [366, 68] on span "Ativo" at bounding box center [372, 71] width 22 height 12
click at [388, 73] on icon "button" at bounding box center [390, 71] width 5 height 5
click at [421, 69] on span "Mais opções" at bounding box center [428, 71] width 29 height 7
click at [409, 74] on link "Mais opções" at bounding box center [424, 71] width 48 height 12
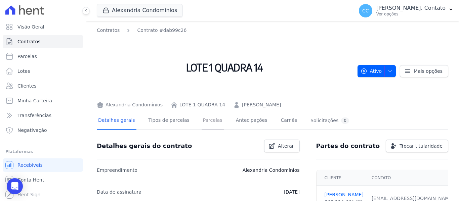
click at [202, 123] on link "Parcelas" at bounding box center [213, 121] width 22 height 18
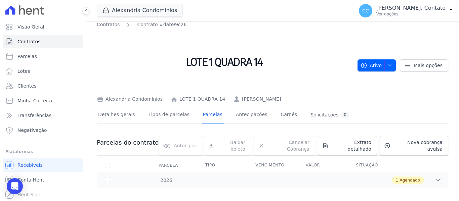
scroll to position [7, 0]
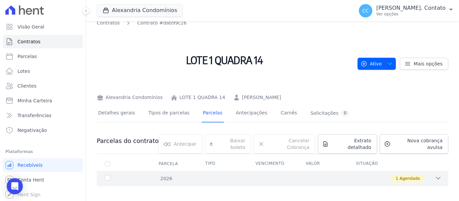
click at [108, 176] on div "2026" at bounding box center [119, 179] width 30 height 7
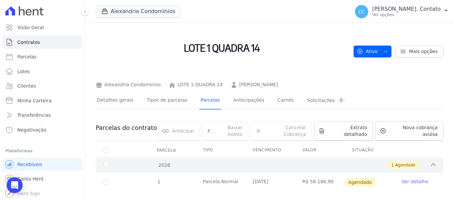
scroll to position [27, 0]
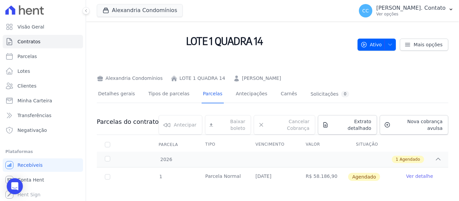
click at [107, 144] on th "Parcela" at bounding box center [108, 145] width 22 height 14
click at [108, 142] on input "checkbox" at bounding box center [107, 144] width 5 height 5
checkbox input "true"
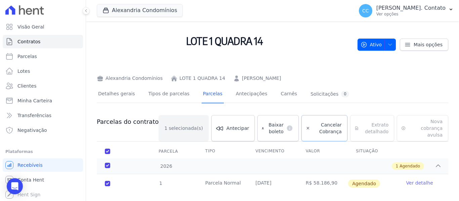
click at [313, 126] on span "Cancelar Cobrança" at bounding box center [327, 128] width 29 height 13
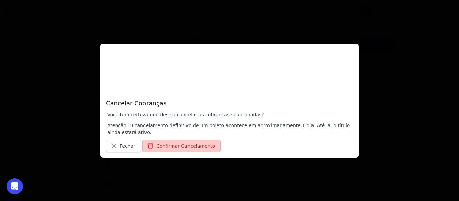
click at [187, 146] on button "Confirmar Cancelamento" at bounding box center [182, 146] width 78 height 13
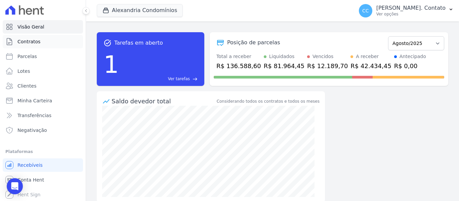
click at [32, 36] on link "Contratos" at bounding box center [43, 41] width 80 height 13
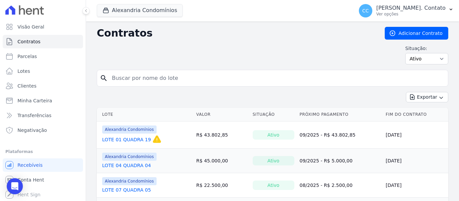
click at [146, 77] on input "search" at bounding box center [277, 78] width 338 height 13
type input "[PERSON_NAME]"
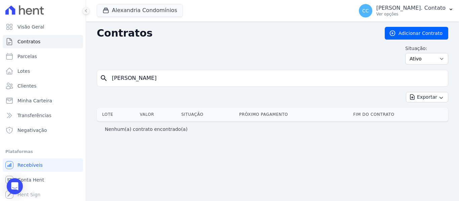
drag, startPoint x: 150, startPoint y: 83, endPoint x: 0, endPoint y: 30, distance: 159.2
click at [0, 54] on div "Visão Geral Contratos [GEOGRAPHIC_DATA] Lotes Clientes Minha Carteira Transferê…" at bounding box center [229, 100] width 459 height 201
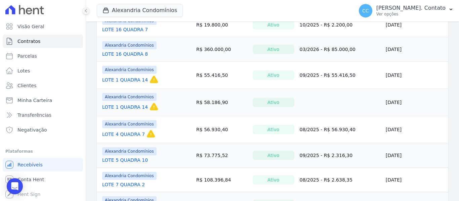
scroll to position [269, 0]
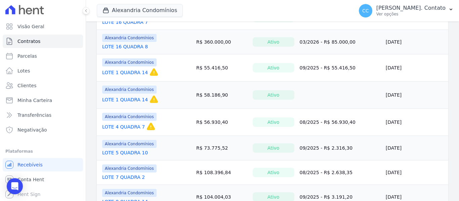
click at [132, 100] on link "LOTE 1 QUADRA 14" at bounding box center [125, 99] width 46 height 7
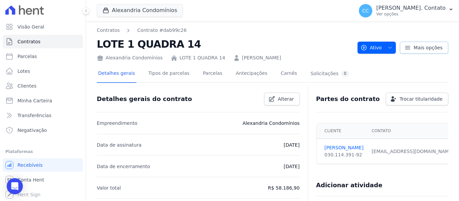
click at [403, 43] on link "Mais opções" at bounding box center [424, 48] width 48 height 12
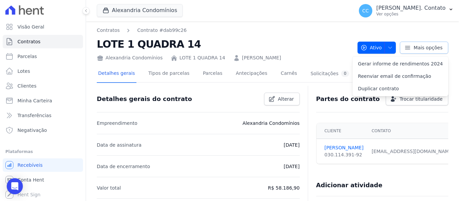
click at [403, 43] on link "Mais opções" at bounding box center [424, 48] width 48 height 12
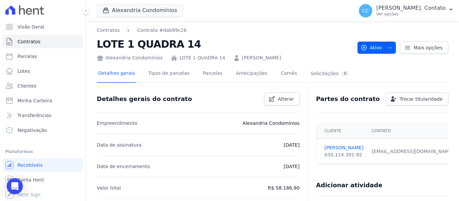
click at [388, 46] on icon "button" at bounding box center [390, 47] width 5 height 5
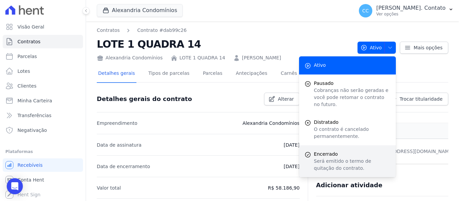
click at [327, 158] on p "Será emitido o termo de quitação do contrato." at bounding box center [352, 165] width 77 height 14
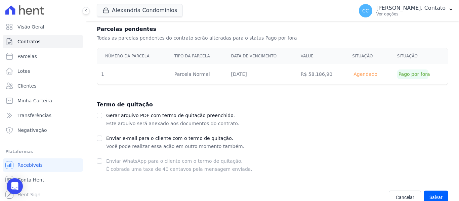
scroll to position [192, 0]
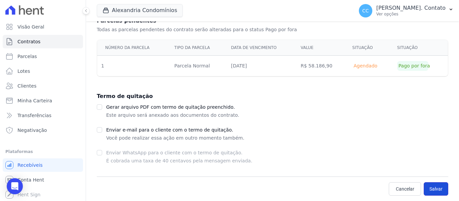
click at [431, 189] on button "Salvar" at bounding box center [436, 189] width 25 height 13
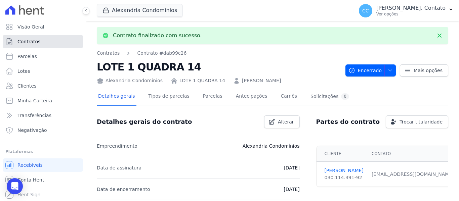
click at [31, 41] on span "Contratos" at bounding box center [28, 41] width 23 height 7
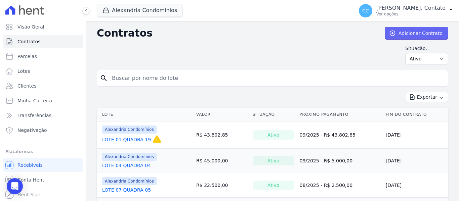
click at [418, 36] on link "Adicionar Contrato" at bounding box center [417, 33] width 64 height 13
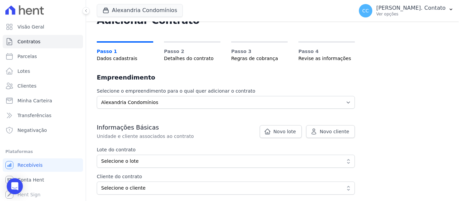
scroll to position [67, 0]
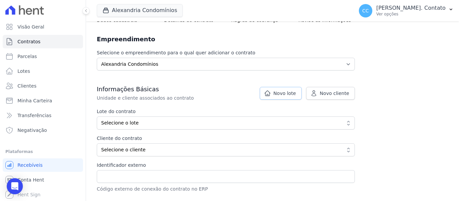
click at [289, 95] on span "Novo lote" at bounding box center [285, 93] width 23 height 7
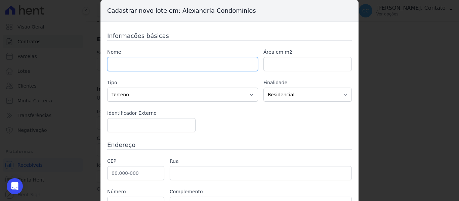
click at [123, 67] on input "text" at bounding box center [182, 64] width 151 height 14
type input "l"
type input "LOTE 6 QUADRA 7"
type input "628.70"
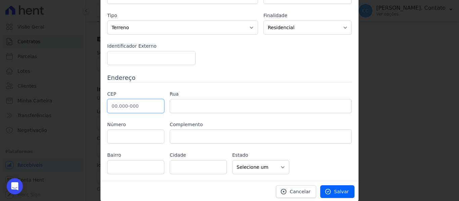
click at [108, 106] on input "text" at bounding box center [135, 106] width 57 height 14
drag, startPoint x: 136, startPoint y: 106, endPoint x: 140, endPoint y: 105, distance: 3.8
click at [136, 106] on input "78.555-540" at bounding box center [135, 106] width 57 height 14
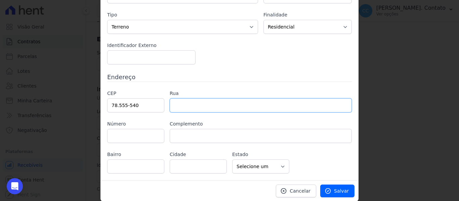
scroll to position [68, 0]
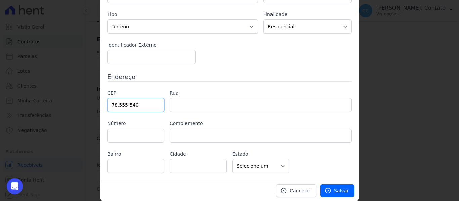
click at [135, 104] on input "78.555-540" at bounding box center [135, 105] width 57 height 14
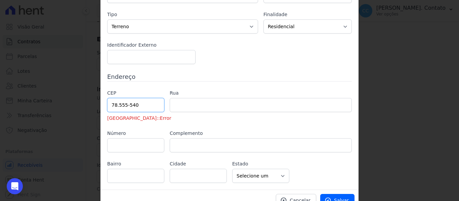
drag, startPoint x: 148, startPoint y: 106, endPoint x: 2, endPoint y: 73, distance: 149.6
click at [0, 73] on div "Cadastrar novo lote em: Alexandria Condomínios Informações básicas Nome LOTE 6 …" at bounding box center [229, 100] width 459 height 201
type input "78.559-899"
type input "Área Rural"
type input "Área Rural de Sinop"
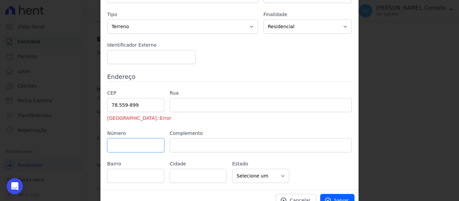
type input "Sinop"
select select "MT"
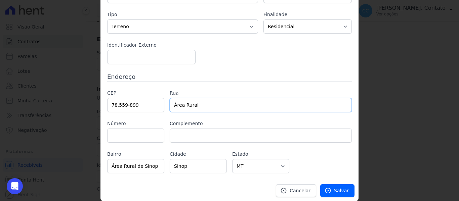
drag, startPoint x: 151, startPoint y: 111, endPoint x: 0, endPoint y: 110, distance: 151.0
click at [0, 110] on div "Cadastrar novo lote em: Alexandria Condomínios Informações básicas Nome LOTE 6 …" at bounding box center [229, 100] width 459 height 201
type input "ESTRADA NANCI"
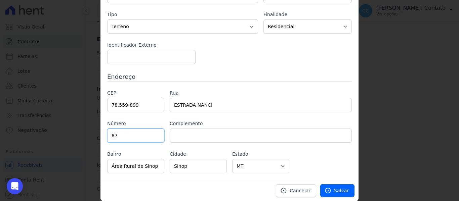
drag, startPoint x: 143, startPoint y: 136, endPoint x: 143, endPoint y: 131, distance: 5.0
click at [143, 135] on input "87" at bounding box center [135, 136] width 57 height 14
type input "84"
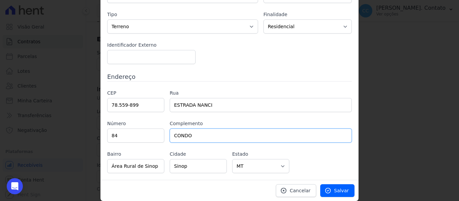
type input "CONDOMINIO ALEXANDRIA"
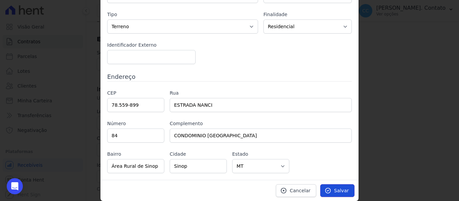
drag, startPoint x: 334, startPoint y: 192, endPoint x: 260, endPoint y: 144, distance: 87.7
click at [334, 191] on span "Salvar" at bounding box center [341, 191] width 15 height 7
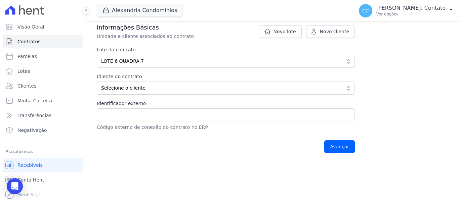
scroll to position [134, 0]
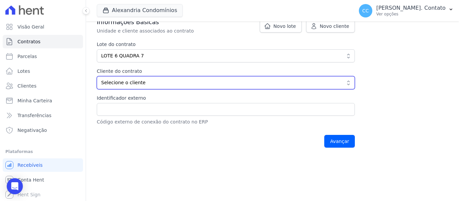
click at [231, 79] on button "Selecione o cliente" at bounding box center [226, 82] width 258 height 13
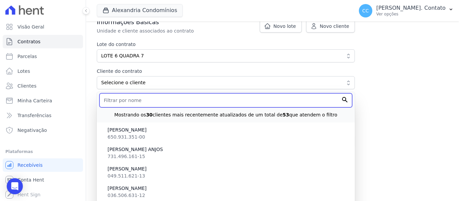
click at [152, 98] on input "text" at bounding box center [226, 100] width 253 height 14
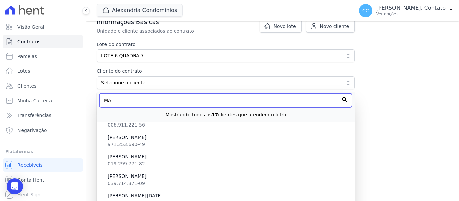
scroll to position [168, 0]
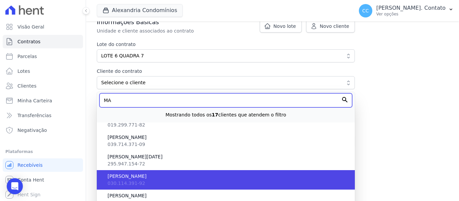
type input "MA"
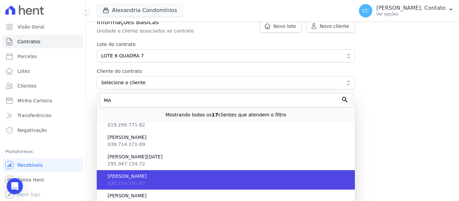
click at [152, 183] on li "MARKUS VINICIUS BATISTELLI 030.114.391-92" at bounding box center [226, 180] width 258 height 20
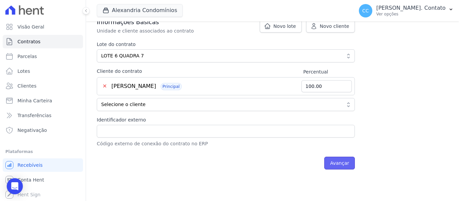
click at [350, 161] on input "Avançar" at bounding box center [339, 163] width 31 height 13
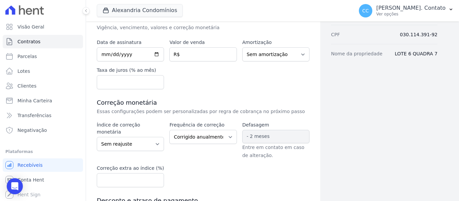
scroll to position [34, 0]
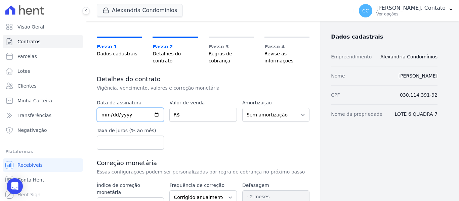
click at [102, 115] on input "date" at bounding box center [130, 115] width 67 height 14
type input "[DATE]"
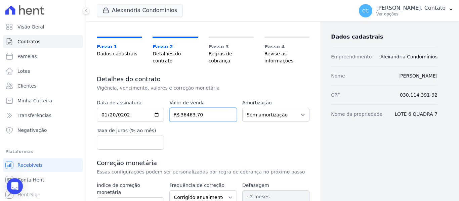
type input "36463.70"
click at [134, 143] on input "number" at bounding box center [130, 143] width 67 height 14
type input "2"
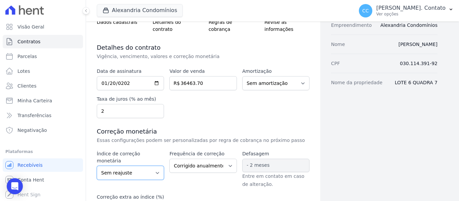
scroll to position [104, 0]
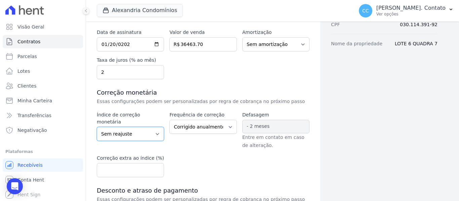
click at [127, 132] on select "Sem reajuste Média dos últimos 12 meses acumulado de INCCM Média dos últimos 12…" at bounding box center [130, 134] width 67 height 14
click at [317, 108] on div "Contratos Adicionar Contrato Adicionar Contrato Passo 1 Dados cadastrais Passo …" at bounding box center [203, 108] width 234 height 382
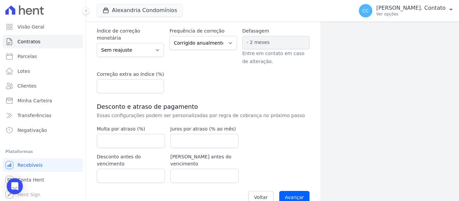
scroll to position [195, 0]
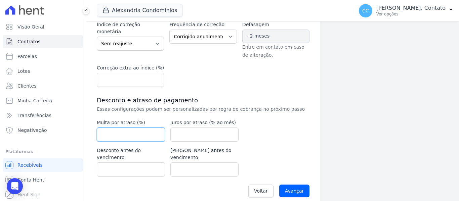
click at [126, 133] on input "number" at bounding box center [131, 135] width 68 height 14
type input "2"
type input "1"
click at [298, 185] on input "Avançar" at bounding box center [294, 191] width 31 height 13
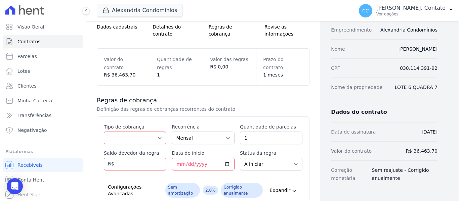
scroll to position [67, 0]
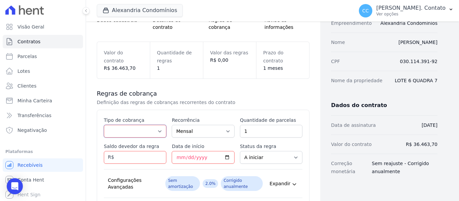
click at [131, 133] on select "Parcela Normal Entrada Sinal Intercalada Chaves Pré-chaves Pós-chaves Impostos …" at bounding box center [135, 131] width 63 height 13
select select "standard"
click at [104, 125] on select "Parcela Normal Entrada Sinal Intercalada Chaves Pré-chaves Pós-chaves Impostos …" at bounding box center [135, 131] width 63 height 13
click at [135, 161] on input "Saldo devedor da regra" at bounding box center [135, 157] width 63 height 13
type input "36463.70"
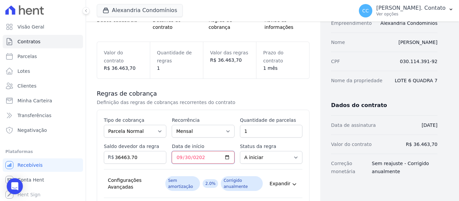
type input "[DATE]"
click at [285, 158] on select "A iniciar Em aberto" at bounding box center [271, 157] width 63 height 13
select select "started"
click at [240, 151] on select "A iniciar Em aberto" at bounding box center [271, 157] width 63 height 13
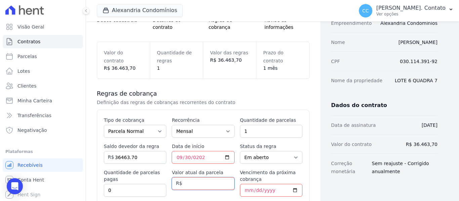
click at [191, 182] on input "Valor atual da parcela" at bounding box center [203, 184] width 63 height 13
type input "36463.70"
type input "[DATE]"
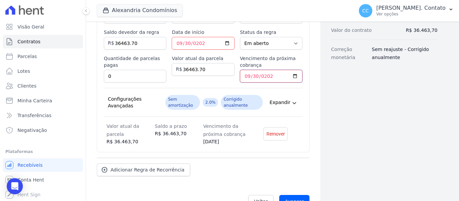
scroll to position [199, 0]
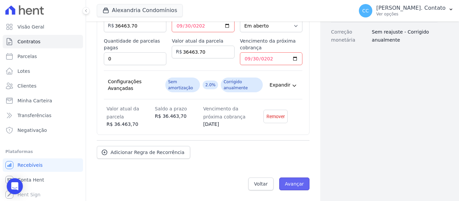
click at [296, 184] on input "Avançar" at bounding box center [294, 184] width 31 height 13
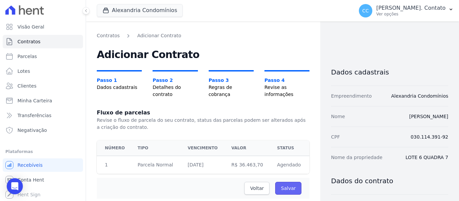
click at [292, 190] on input "Salvar" at bounding box center [288, 188] width 26 height 13
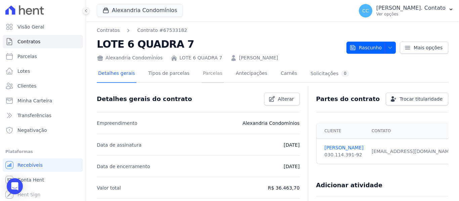
click at [202, 73] on link "Parcelas" at bounding box center [213, 74] width 22 height 18
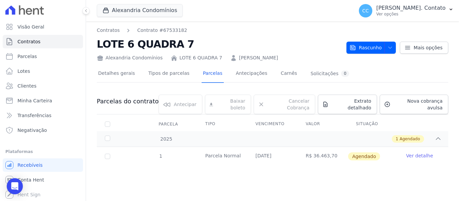
click at [423, 153] on link "Ver detalhe" at bounding box center [419, 156] width 27 height 7
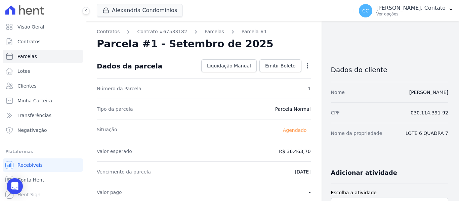
click at [277, 55] on div "Dados da parcela Liquidação Manual Liquidação Manual Data de Pagamento [DATE] […" at bounding box center [204, 66] width 214 height 24
click at [277, 65] on span "Emitir Boleto" at bounding box center [280, 66] width 31 height 7
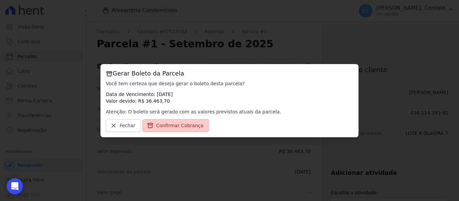
click at [178, 126] on span "Confirmar Cobrança" at bounding box center [179, 125] width 47 height 7
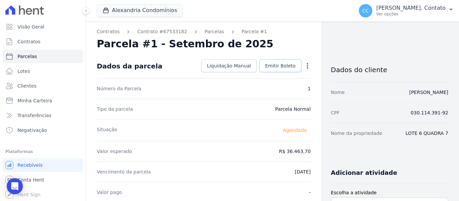
click at [279, 61] on link "Emitir Boleto" at bounding box center [281, 66] width 42 height 13
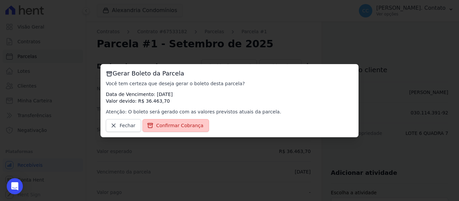
click at [171, 125] on span "Confirmar Cobrança" at bounding box center [179, 125] width 47 height 7
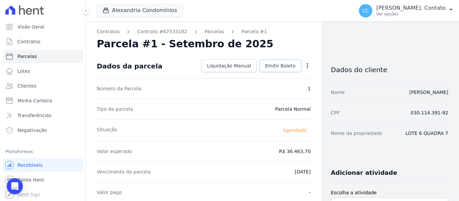
click at [272, 70] on link "Emitir Boleto" at bounding box center [281, 66] width 42 height 13
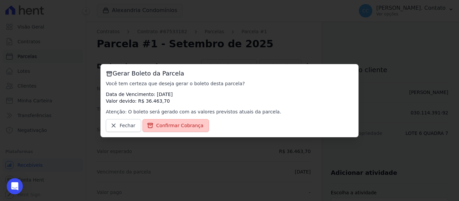
click at [188, 122] on span "Confirmar Cobrança" at bounding box center [179, 125] width 47 height 7
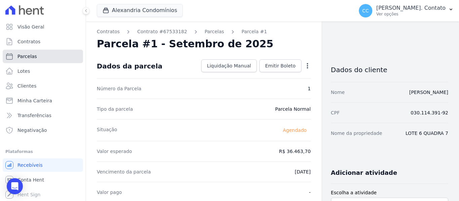
drag, startPoint x: 29, startPoint y: 59, endPoint x: 30, endPoint y: 62, distance: 3.8
click at [29, 59] on span "Parcelas" at bounding box center [27, 56] width 20 height 7
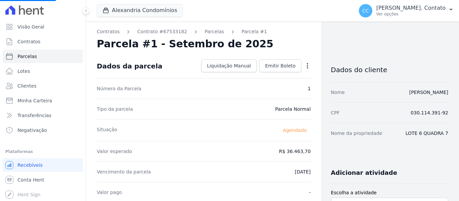
select select
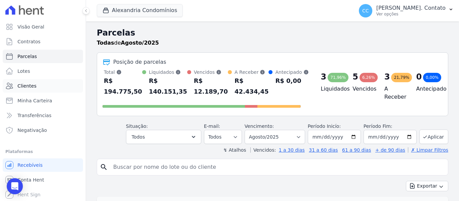
click at [38, 87] on link "Clientes" at bounding box center [43, 85] width 80 height 13
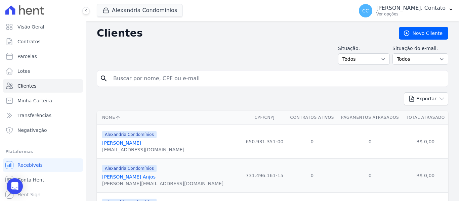
drag, startPoint x: 132, startPoint y: 79, endPoint x: 152, endPoint y: 76, distance: 19.7
click at [132, 79] on input "search" at bounding box center [277, 78] width 336 height 13
type input "[PERSON_NAME]"
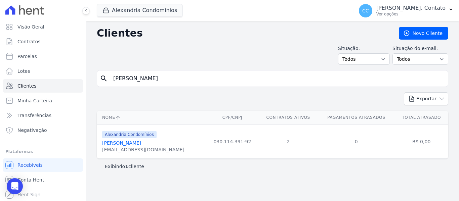
click at [103, 144] on link "Markus Vinicius Batistelli" at bounding box center [121, 143] width 39 height 5
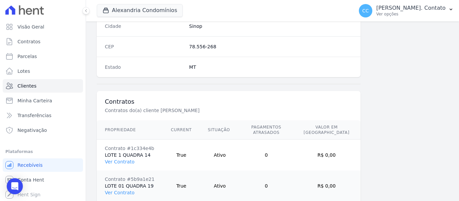
scroll to position [520, 0]
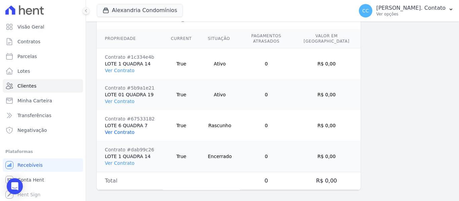
click at [119, 130] on link "Ver Contrato" at bounding box center [120, 132] width 30 height 5
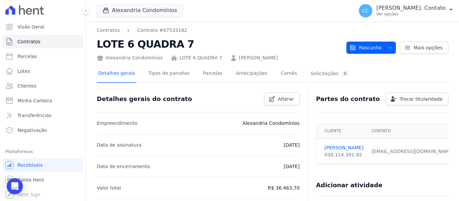
click at [388, 47] on icon "button" at bounding box center [390, 47] width 5 height 5
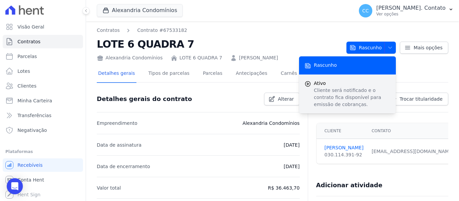
click at [322, 88] on p "Cliente será notificado e o contrato fica disponível para emissão de cobranças." at bounding box center [352, 97] width 77 height 21
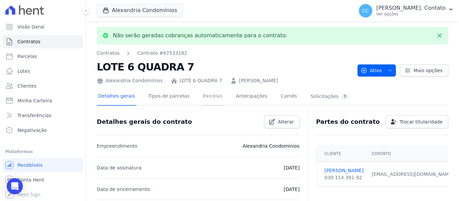
click at [207, 99] on link "Parcelas" at bounding box center [213, 97] width 22 height 18
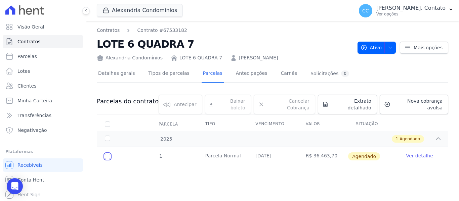
click at [109, 154] on input "checkbox" at bounding box center [107, 156] width 5 height 5
checkbox input "true"
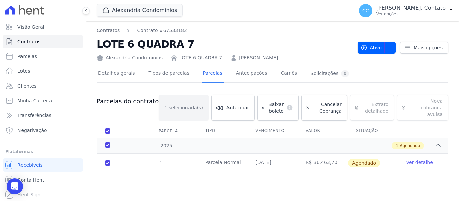
click at [423, 159] on link "Ver detalhe" at bounding box center [419, 162] width 27 height 7
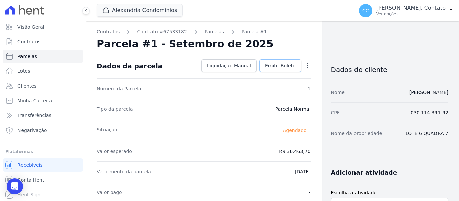
click at [273, 63] on span "Emitir Boleto" at bounding box center [280, 66] width 31 height 7
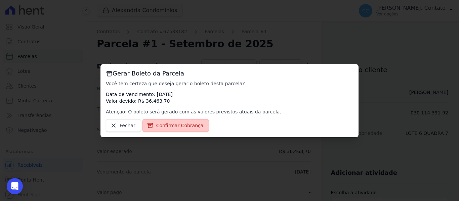
click at [171, 127] on span "Confirmar Cobrança" at bounding box center [179, 125] width 47 height 7
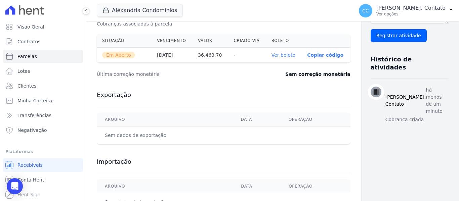
scroll to position [235, 0]
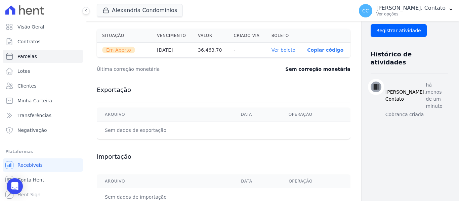
click at [266, 55] on th "Ver boleto" at bounding box center [284, 50] width 36 height 15
click at [272, 53] on link "Ver boleto" at bounding box center [284, 49] width 24 height 5
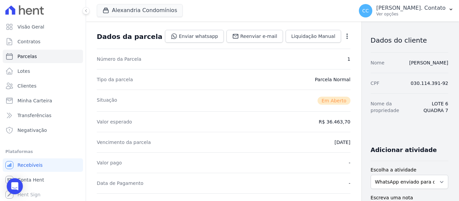
scroll to position [0, 0]
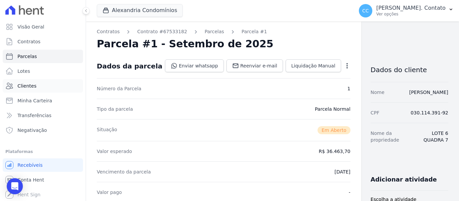
click at [29, 87] on span "Clientes" at bounding box center [26, 86] width 19 height 7
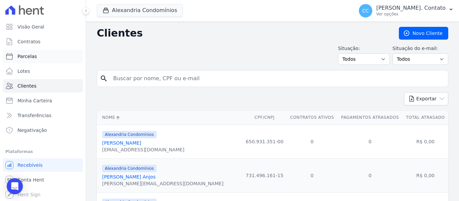
drag, startPoint x: 33, startPoint y: 56, endPoint x: 41, endPoint y: 57, distance: 7.8
click at [33, 56] on span "Parcelas" at bounding box center [27, 56] width 20 height 7
select select
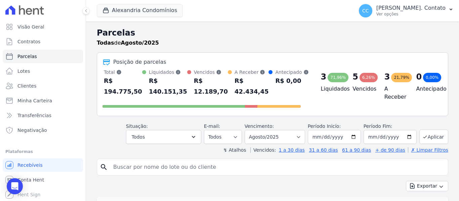
click at [140, 4] on div "Alexandria Condomínios Alexandria Alexandria Condomínios LEIDENS INCORPORACOES …" at bounding box center [224, 11] width 254 height 22
click at [139, 9] on button "Alexandria Condomínios" at bounding box center [140, 10] width 86 height 13
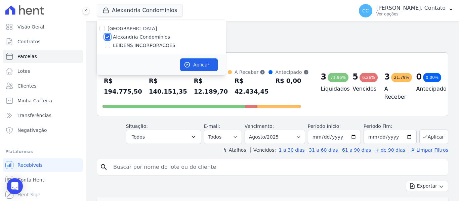
click at [106, 37] on input "Alexandria Condomínios" at bounding box center [107, 36] width 5 height 5
checkbox input "false"
click at [107, 46] on input "LEIDENS INCORPORACOES" at bounding box center [107, 45] width 5 height 5
checkbox input "true"
click at [204, 64] on button "Aplicar" at bounding box center [199, 65] width 38 height 13
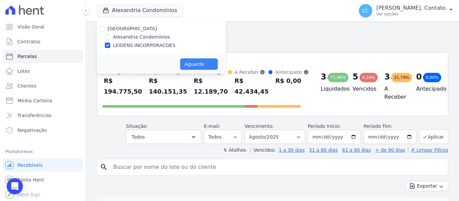
select select
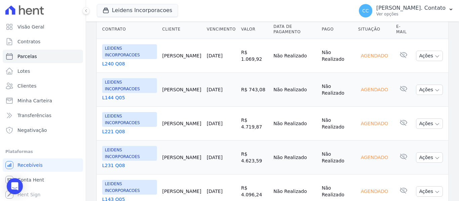
scroll to position [185, 0]
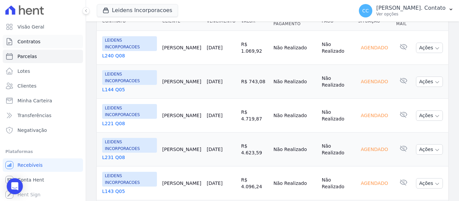
click at [34, 44] on span "Contratos" at bounding box center [28, 41] width 23 height 7
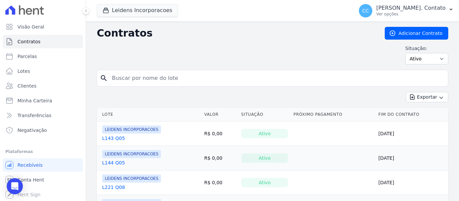
click at [163, 78] on input "search" at bounding box center [277, 78] width 338 height 13
type input "BRUNA"
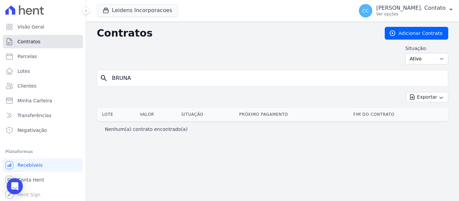
click at [39, 42] on link "Contratos" at bounding box center [43, 41] width 80 height 13
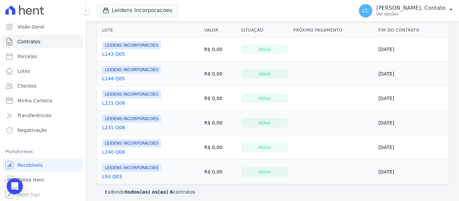
scroll to position [88, 0]
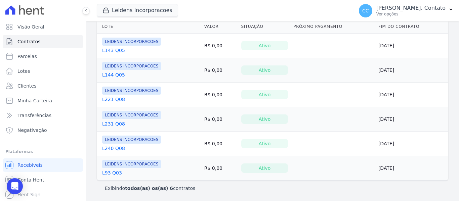
click at [120, 51] on link "L143 Q05" at bounding box center [113, 50] width 23 height 7
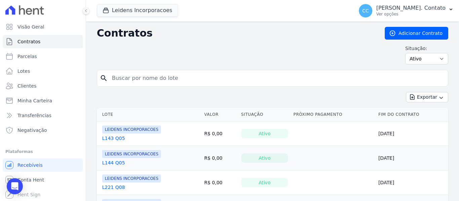
click at [115, 164] on link "L144 Q05" at bounding box center [113, 163] width 23 height 7
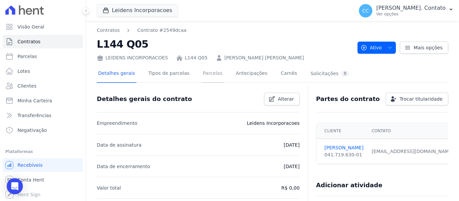
click at [206, 74] on link "Parcelas" at bounding box center [213, 74] width 22 height 18
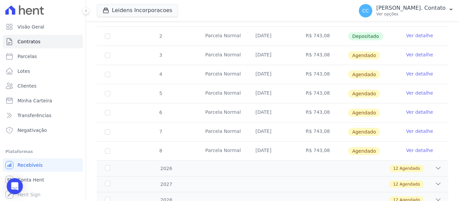
scroll to position [240, 0]
click at [106, 53] on input "checkbox" at bounding box center [107, 55] width 5 height 5
checkbox input "true"
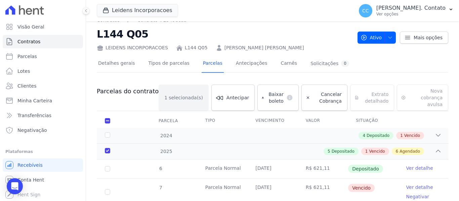
scroll to position [10, 0]
click at [313, 91] on span "Cancelar Cobrança" at bounding box center [327, 97] width 29 height 13
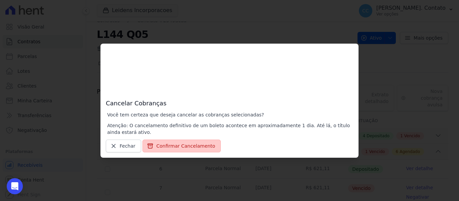
click at [171, 143] on button "Confirmar Cancelamento" at bounding box center [182, 146] width 78 height 13
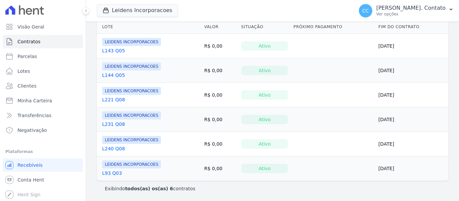
scroll to position [134, 0]
click at [114, 77] on link "L144 Q05" at bounding box center [113, 75] width 23 height 7
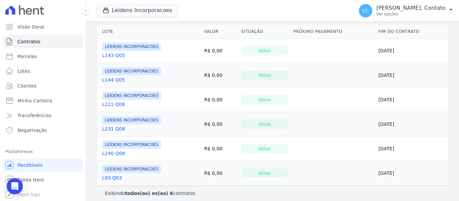
scroll to position [134, 0]
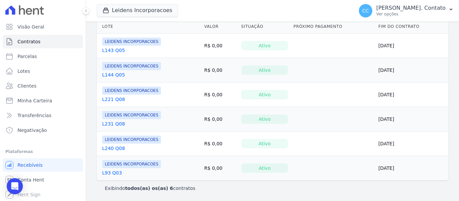
click at [117, 123] on link "L231 Q08" at bounding box center [113, 124] width 23 height 7
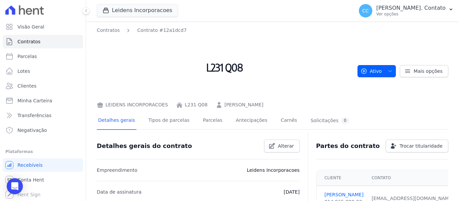
click at [388, 71] on icon "button" at bounding box center [390, 71] width 5 height 5
click at [388, 72] on icon "button" at bounding box center [390, 71] width 5 height 5
click at [388, 70] on icon "button" at bounding box center [390, 71] width 5 height 5
click at [370, 69] on span "Ativo" at bounding box center [372, 71] width 22 height 12
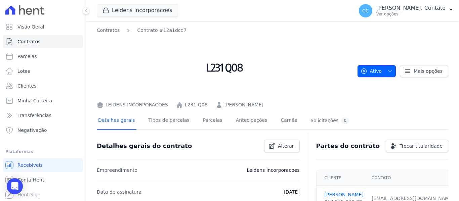
click at [386, 74] on span "button" at bounding box center [389, 71] width 8 height 11
click at [210, 116] on link "Parcelas" at bounding box center [213, 121] width 22 height 18
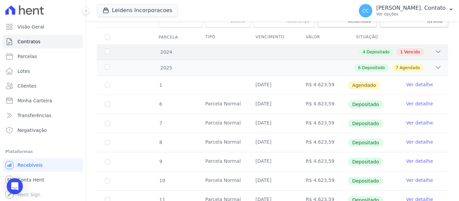
scroll to position [134, 0]
click at [106, 82] on input "checkbox" at bounding box center [107, 84] width 5 height 5
checkbox input "true"
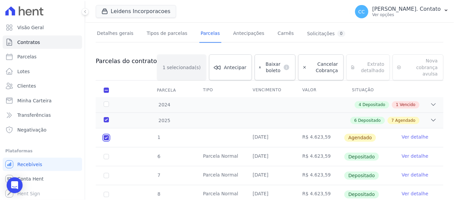
scroll to position [5, 0]
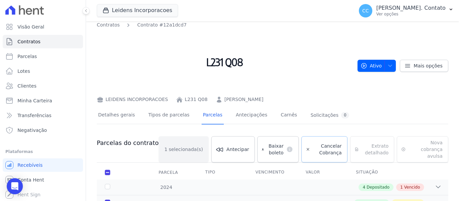
click at [313, 143] on span "Cancelar Cobrança" at bounding box center [327, 149] width 29 height 13
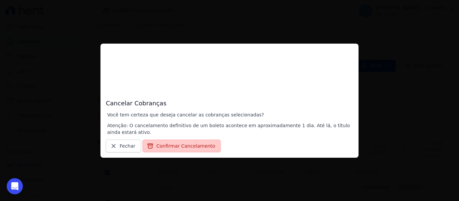
click at [179, 150] on button "Confirmar Cancelamento" at bounding box center [182, 146] width 78 height 13
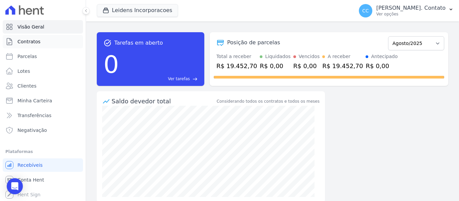
click at [34, 38] on link "Contratos" at bounding box center [43, 41] width 80 height 13
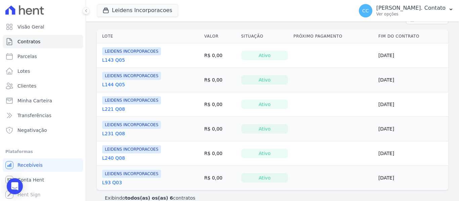
scroll to position [88, 0]
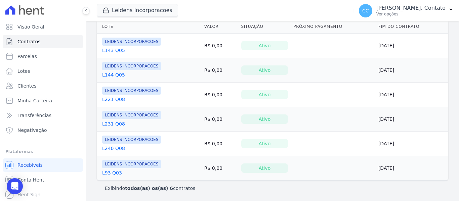
click at [112, 175] on link "L93 Q03" at bounding box center [112, 173] width 20 height 7
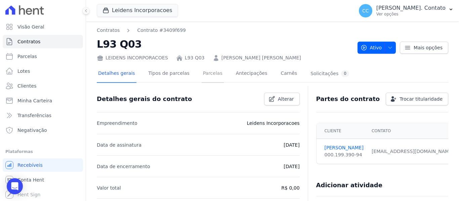
click at [202, 75] on link "Parcelas" at bounding box center [213, 74] width 22 height 18
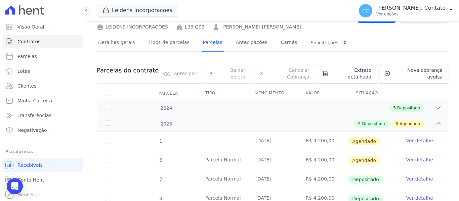
scroll to position [67, 0]
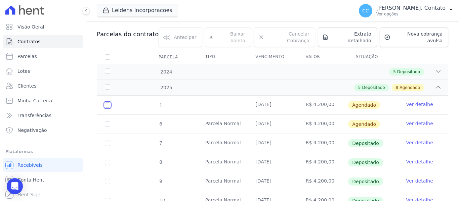
click at [106, 103] on input "checkbox" at bounding box center [107, 105] width 5 height 5
checkbox input "true"
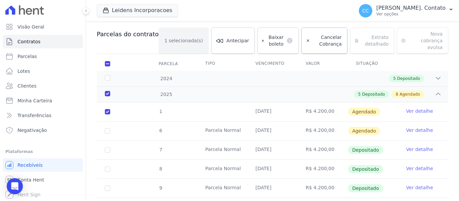
click at [315, 34] on span "Cancelar Cobrança" at bounding box center [327, 40] width 29 height 13
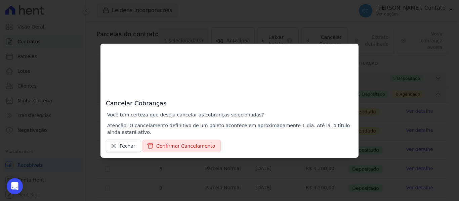
drag, startPoint x: 169, startPoint y: 146, endPoint x: 222, endPoint y: 169, distance: 57.5
click at [170, 146] on button "Confirmar Cancelamento" at bounding box center [182, 146] width 78 height 13
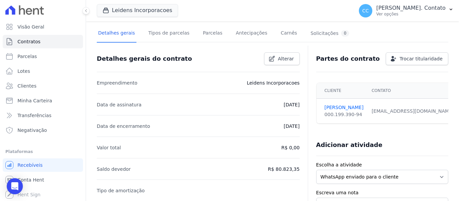
scroll to position [86, 0]
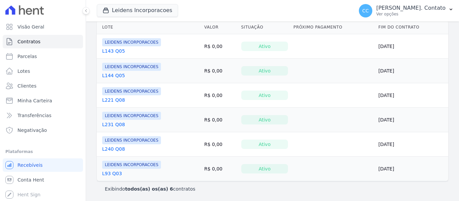
scroll to position [134, 0]
click at [110, 172] on link "L93 Q03" at bounding box center [112, 173] width 20 height 7
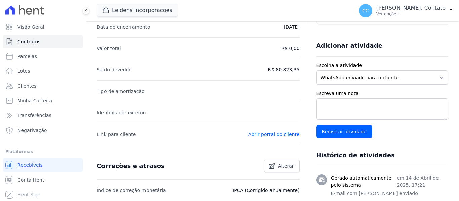
scroll to position [86, 0]
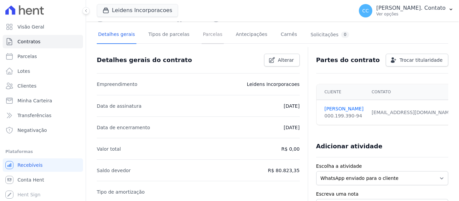
click at [205, 33] on link "Parcelas" at bounding box center [213, 35] width 22 height 18
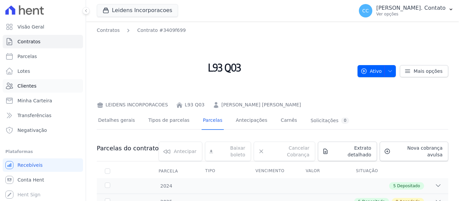
click at [29, 87] on span "Clientes" at bounding box center [26, 86] width 19 height 7
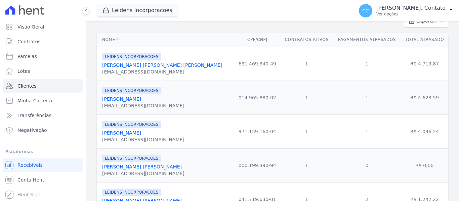
scroll to position [134, 0]
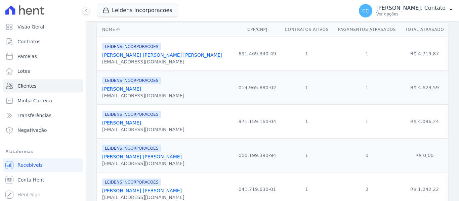
click at [121, 90] on link "[PERSON_NAME]" at bounding box center [121, 88] width 39 height 5
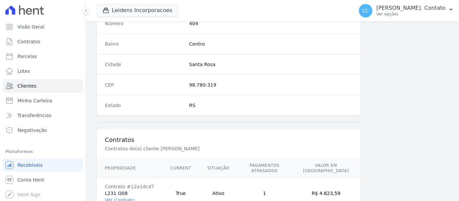
scroll to position [474, 0]
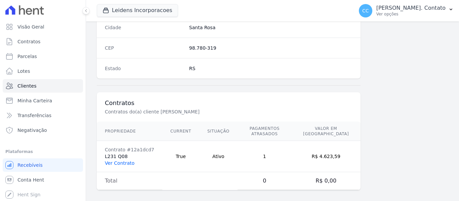
click at [124, 161] on link "Ver Contrato" at bounding box center [120, 163] width 30 height 5
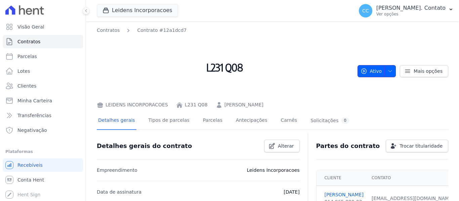
click at [388, 69] on icon "button" at bounding box center [390, 71] width 5 height 5
click at [374, 66] on span "Ativo" at bounding box center [372, 71] width 22 height 12
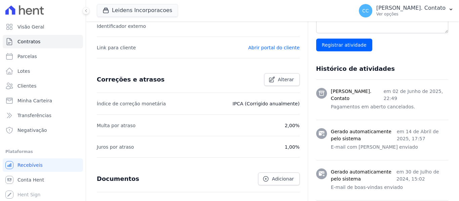
scroll to position [355, 0]
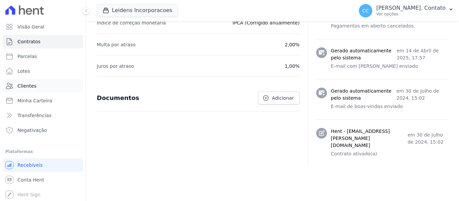
click at [23, 84] on span "Clientes" at bounding box center [26, 86] width 19 height 7
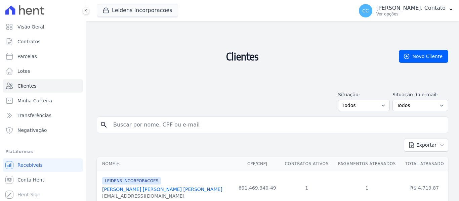
click at [176, 129] on input "search" at bounding box center [277, 124] width 336 height 13
type input "BRUNA"
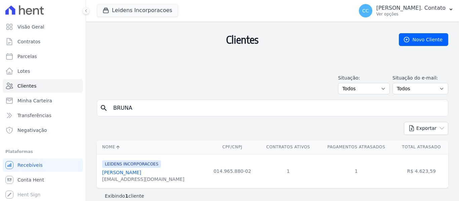
scroll to position [25, 0]
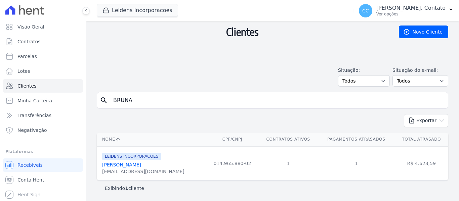
click at [114, 171] on div "[EMAIL_ADDRESS][DOMAIN_NAME]" at bounding box center [143, 171] width 82 height 7
click at [120, 164] on link "[PERSON_NAME]" at bounding box center [121, 164] width 39 height 5
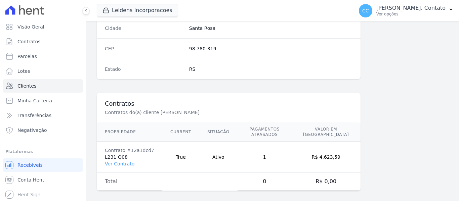
scroll to position [474, 0]
click at [119, 161] on link "Ver Contrato" at bounding box center [120, 163] width 30 height 5
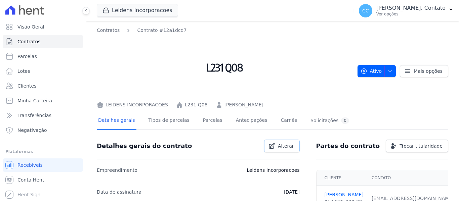
click at [284, 149] on span "Alterar" at bounding box center [286, 146] width 16 height 7
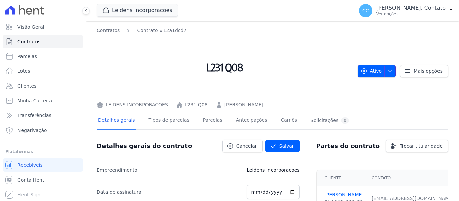
click at [385, 71] on span "button" at bounding box center [389, 71] width 8 height 11
click at [363, 69] on icon "button" at bounding box center [364, 71] width 7 height 7
click at [409, 71] on link "Mais opções" at bounding box center [424, 71] width 48 height 12
click at [406, 72] on icon at bounding box center [407, 71] width 7 height 7
click at [168, 121] on link "Tipos de parcelas" at bounding box center [169, 121] width 44 height 18
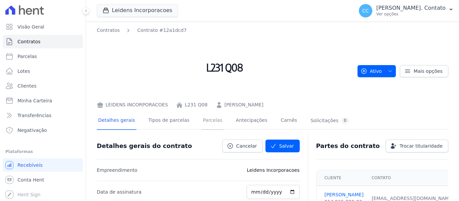
click at [202, 120] on link "Parcelas" at bounding box center [213, 121] width 22 height 18
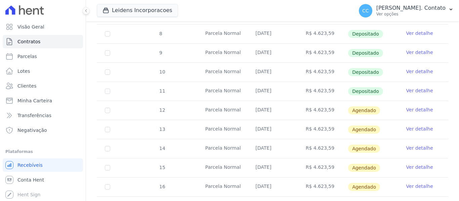
scroll to position [288, 0]
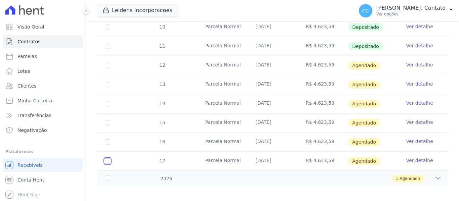
checkbox input "true"
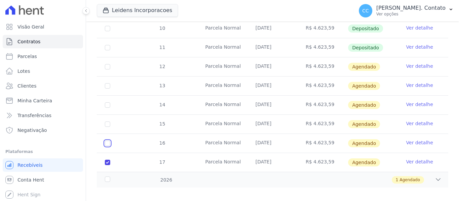
checkbox input "true"
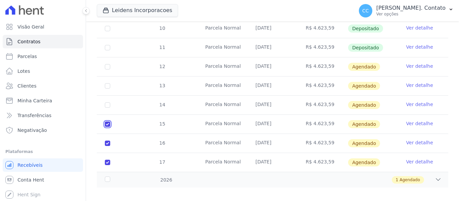
checkbox input "true"
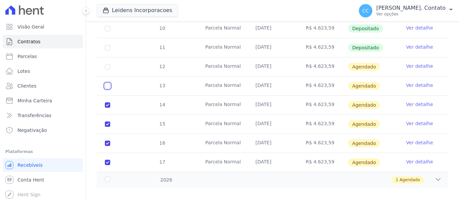
checkbox input "true"
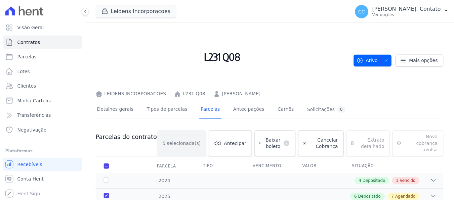
scroll to position [0, 0]
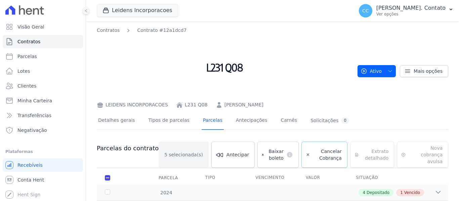
click at [323, 154] on span "Cancelar Cobrança" at bounding box center [327, 154] width 29 height 13
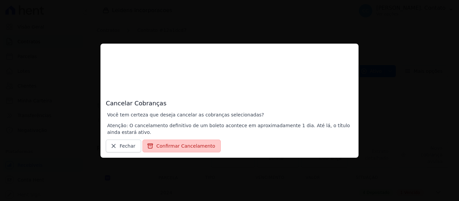
click at [192, 146] on button "Confirmar Cancelamento" at bounding box center [182, 146] width 78 height 13
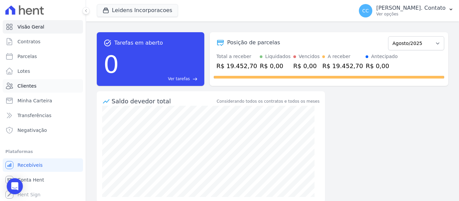
click at [37, 83] on link "Clientes" at bounding box center [43, 85] width 80 height 13
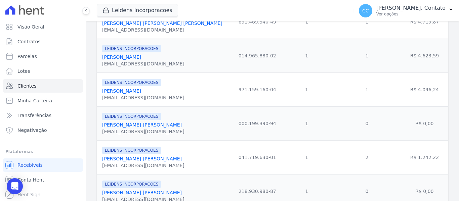
scroll to position [81, 0]
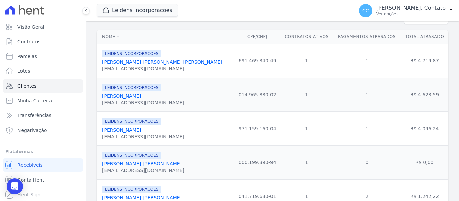
click at [137, 63] on link "[PERSON_NAME] [PERSON_NAME] [PERSON_NAME]" at bounding box center [162, 62] width 120 height 5
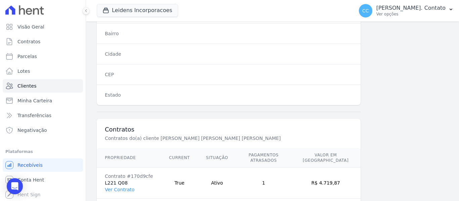
scroll to position [428, 0]
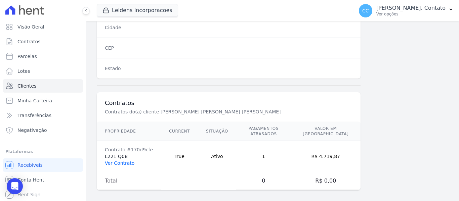
click at [117, 161] on link "Ver Contrato" at bounding box center [120, 163] width 30 height 5
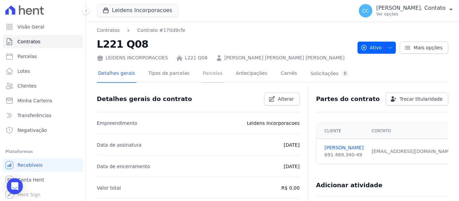
click at [203, 74] on link "Parcelas" at bounding box center [213, 74] width 22 height 18
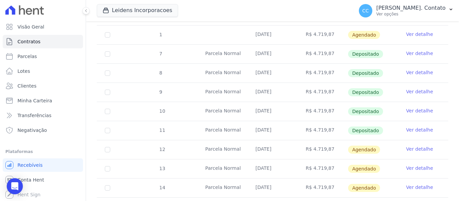
scroll to position [202, 0]
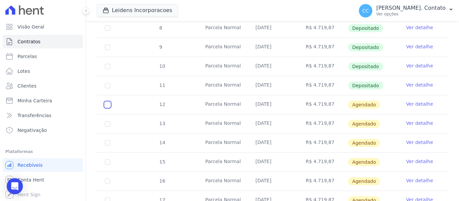
checkbox input "true"
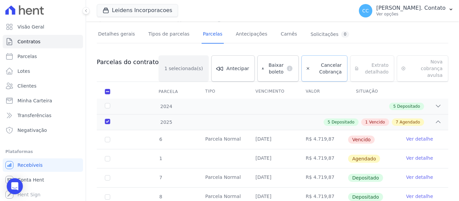
scroll to position [0, 0]
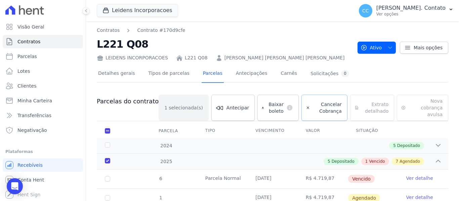
click at [315, 106] on span "Cancelar Cobrança" at bounding box center [327, 107] width 29 height 13
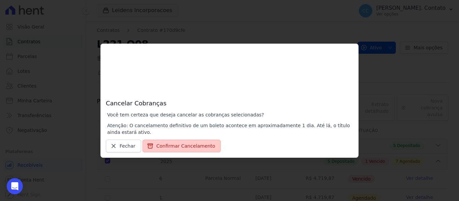
click at [172, 146] on button "Confirmar Cancelamento" at bounding box center [182, 146] width 78 height 13
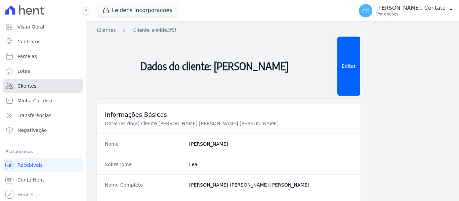
click at [26, 86] on span "Clientes" at bounding box center [26, 86] width 19 height 7
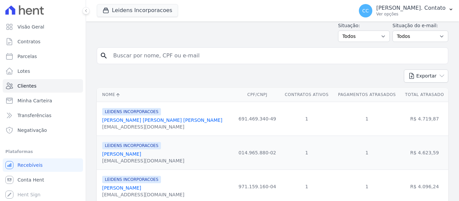
scroll to position [60, 0]
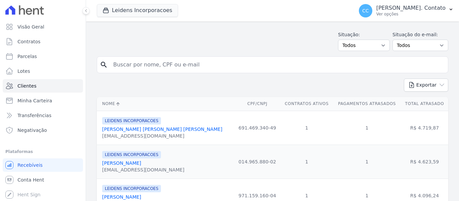
click at [121, 129] on link "[PERSON_NAME] [PERSON_NAME] [PERSON_NAME]" at bounding box center [162, 129] width 120 height 5
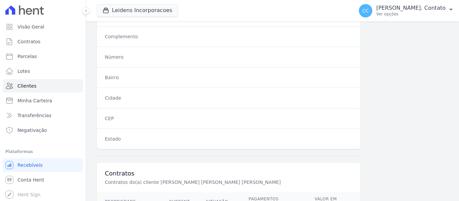
scroll to position [474, 0]
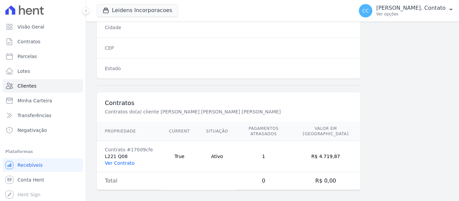
click at [124, 161] on link "Ver Contrato" at bounding box center [120, 163] width 30 height 5
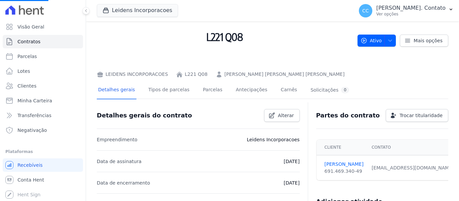
scroll to position [67, 0]
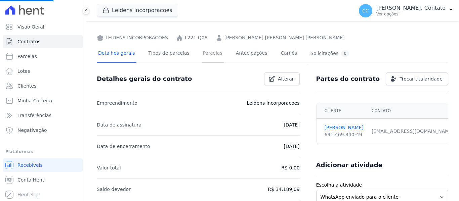
click at [206, 51] on link "Parcelas" at bounding box center [213, 54] width 22 height 18
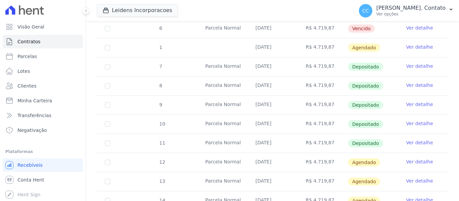
scroll to position [269, 0]
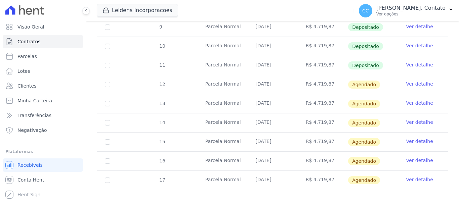
click at [110, 120] on td "14" at bounding box center [108, 123] width 22 height 19
click at [112, 116] on td "14" at bounding box center [108, 123] width 22 height 19
checkbox input "true"
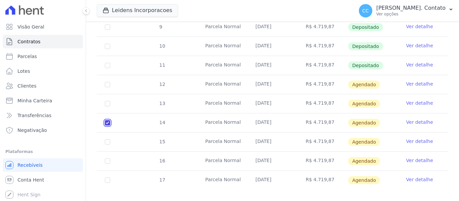
checkbox input "true"
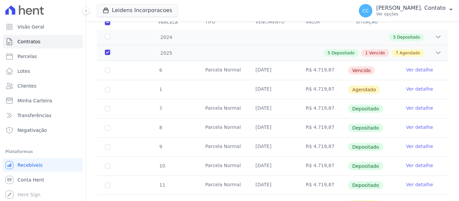
scroll to position [241, 0]
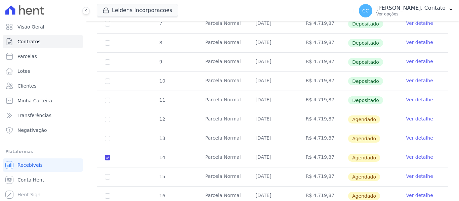
click at [406, 154] on link "Ver detalhe" at bounding box center [419, 157] width 27 height 7
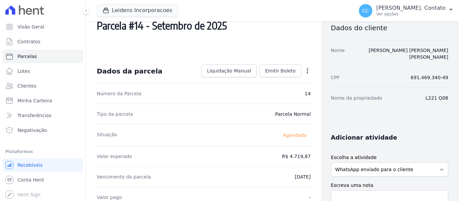
scroll to position [34, 0]
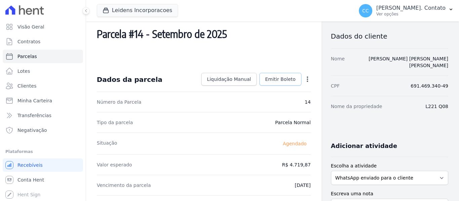
click at [285, 77] on span "Emitir Boleto" at bounding box center [280, 79] width 31 height 7
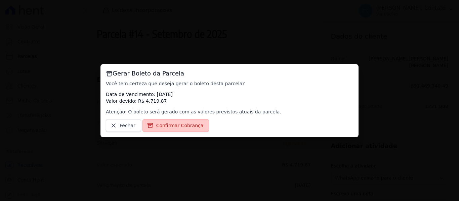
click at [184, 125] on span "Confirmar Cobrança" at bounding box center [179, 125] width 47 height 7
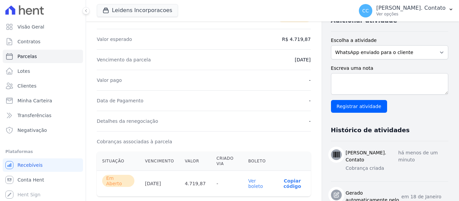
scroll to position [202, 0]
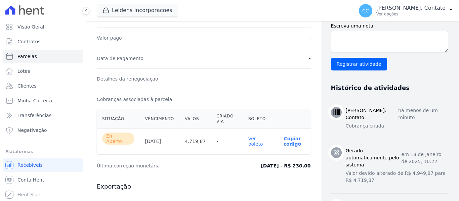
click at [253, 138] on link "Ver boleto" at bounding box center [255, 141] width 15 height 11
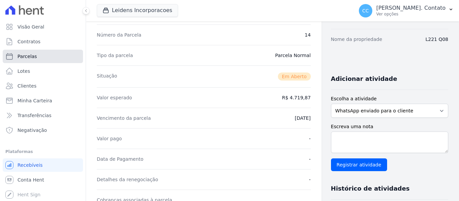
click at [34, 56] on span "Parcelas" at bounding box center [27, 56] width 20 height 7
select select
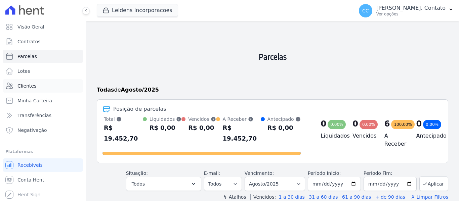
click at [25, 88] on span "Clientes" at bounding box center [26, 86] width 19 height 7
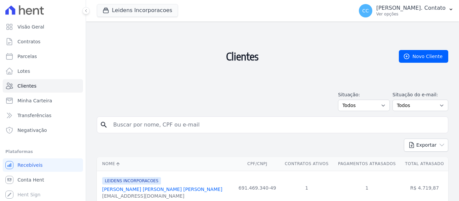
click at [176, 126] on input "search" at bounding box center [277, 124] width 336 height 13
click at [265, 100] on div "Situação: Todos Adimplentes Inadimplentes Situação do e-mail: Todos Confirmado …" at bounding box center [273, 101] width 352 height 20
click at [126, 191] on link "[PERSON_NAME] [PERSON_NAME] [PERSON_NAME]" at bounding box center [162, 189] width 120 height 5
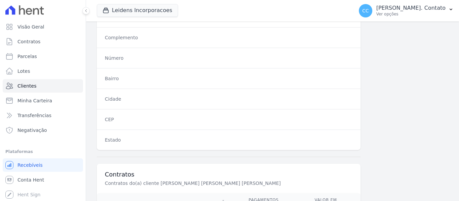
scroll to position [474, 0]
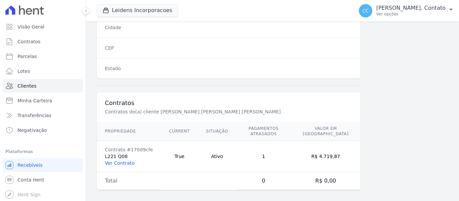
click at [128, 161] on link "Ver Contrato" at bounding box center [120, 163] width 30 height 5
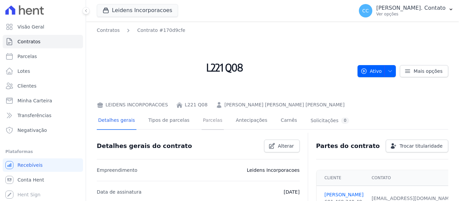
click at [203, 119] on link "Parcelas" at bounding box center [213, 121] width 22 height 18
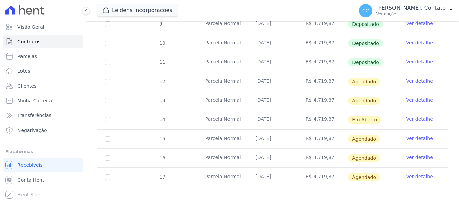
scroll to position [272, 0]
click at [104, 98] on td "13" at bounding box center [108, 100] width 22 height 19
drag, startPoint x: 108, startPoint y: 93, endPoint x: 112, endPoint y: 93, distance: 4.8
checkbox input "true"
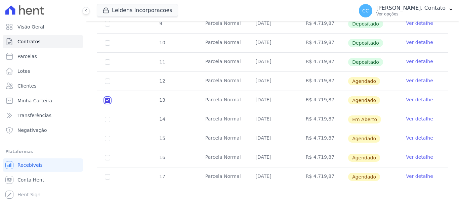
checkbox input "true"
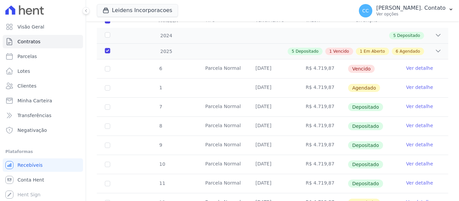
scroll to position [76, 0]
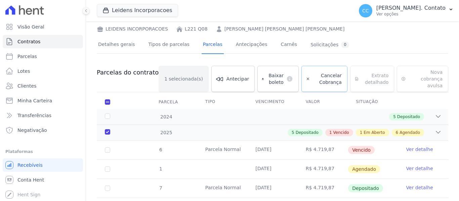
click at [330, 72] on span "Cancelar Cobrança" at bounding box center [327, 78] width 29 height 13
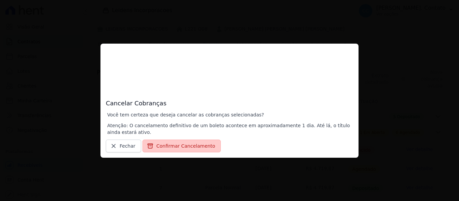
click at [171, 146] on button "Confirmar Cancelamento" at bounding box center [182, 146] width 78 height 13
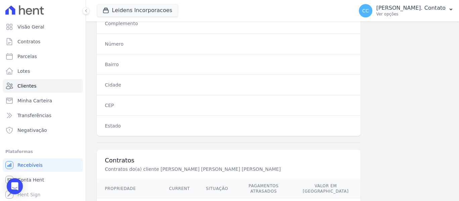
scroll to position [474, 0]
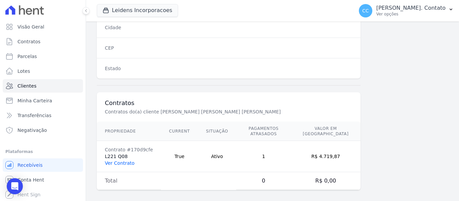
click at [115, 161] on link "Ver Contrato" at bounding box center [120, 163] width 30 height 5
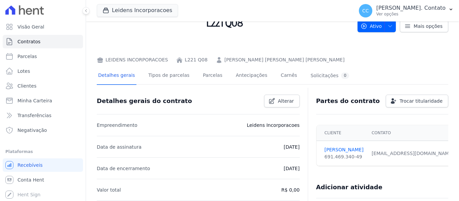
scroll to position [34, 0]
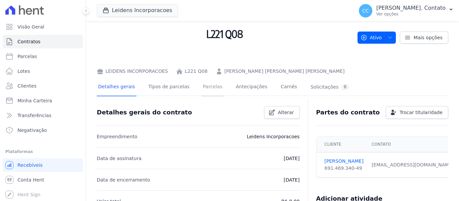
click at [205, 89] on link "Parcelas" at bounding box center [213, 88] width 22 height 18
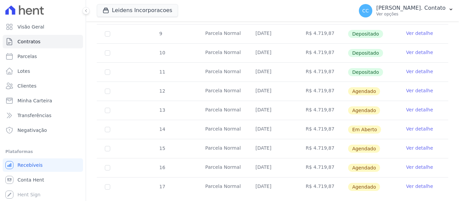
scroll to position [269, 0]
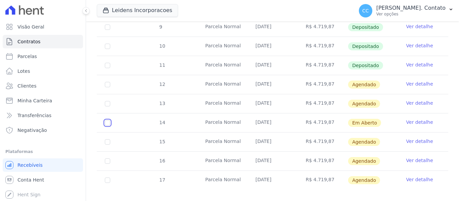
click at [107, 120] on input "checkbox" at bounding box center [107, 122] width 5 height 5
checkbox input "true"
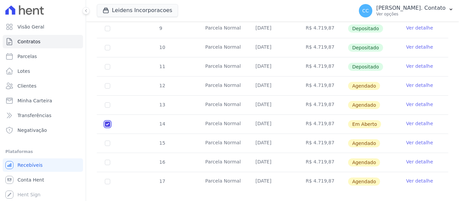
click at [107, 122] on input "checkbox" at bounding box center [107, 124] width 5 height 5
checkbox input "false"
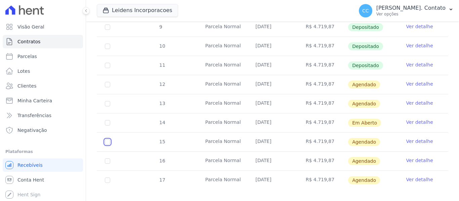
checkbox input "true"
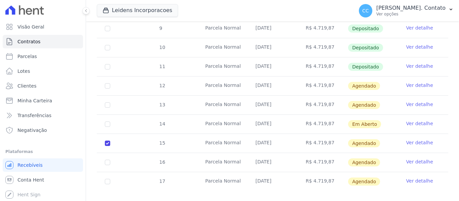
click at [414, 140] on link "Ver detalhe" at bounding box center [419, 143] width 27 height 7
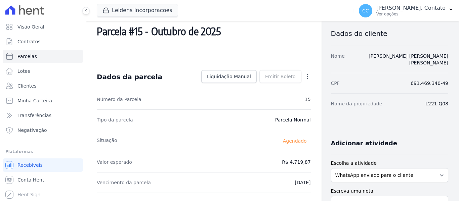
scroll to position [34, 0]
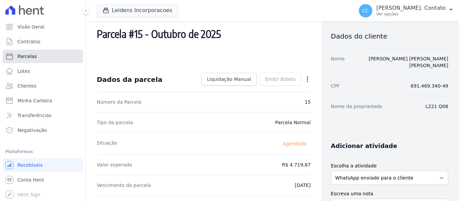
click at [30, 55] on span "Parcelas" at bounding box center [27, 56] width 20 height 7
select select
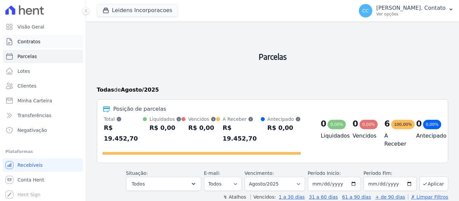
click at [19, 41] on span "Contratos" at bounding box center [28, 41] width 23 height 7
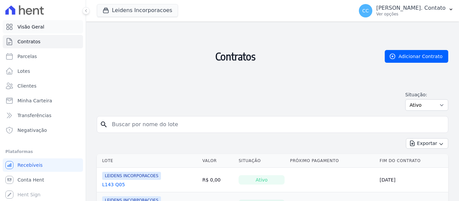
click at [26, 28] on span "Visão Geral" at bounding box center [30, 27] width 27 height 7
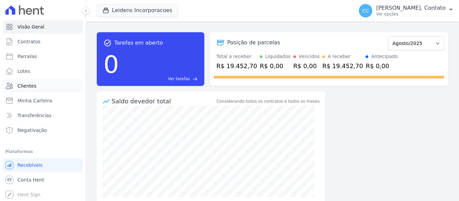
click at [24, 88] on span "Clientes" at bounding box center [26, 86] width 19 height 7
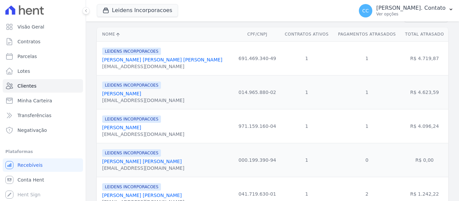
scroll to position [134, 0]
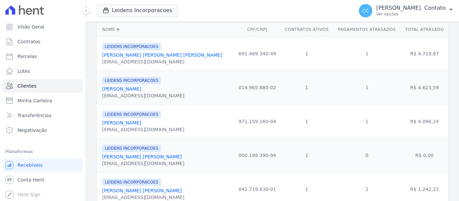
click at [138, 56] on link "[PERSON_NAME] [PERSON_NAME] [PERSON_NAME]" at bounding box center [162, 54] width 120 height 5
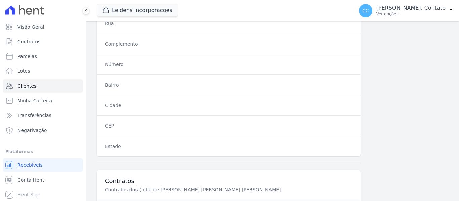
scroll to position [471, 0]
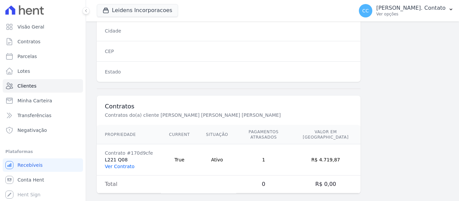
click at [124, 164] on link "Ver Contrato" at bounding box center [120, 166] width 30 height 5
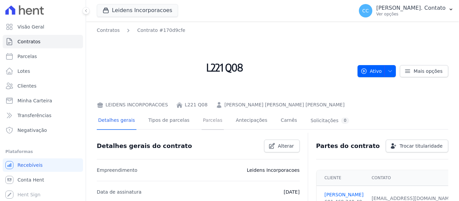
click at [207, 119] on link "Parcelas" at bounding box center [213, 121] width 22 height 18
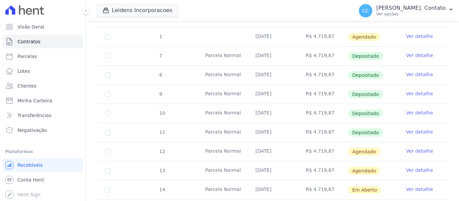
scroll to position [235, 0]
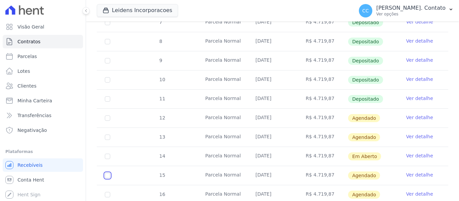
click at [107, 6] on input "checkbox" at bounding box center [107, 3] width 5 height 5
checkbox input "true"
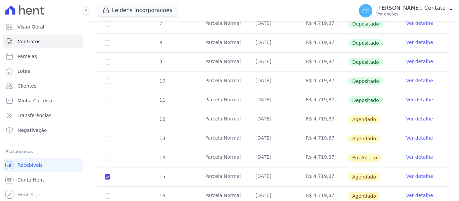
click at [406, 173] on link "Ver detalhe" at bounding box center [419, 176] width 27 height 7
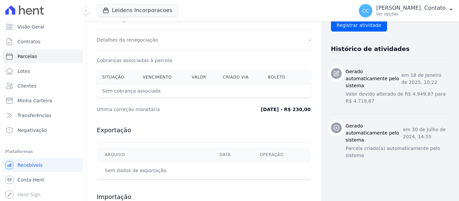
scroll to position [305, 0]
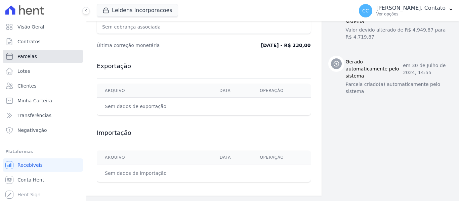
click at [23, 57] on span "Parcelas" at bounding box center [27, 56] width 20 height 7
select select
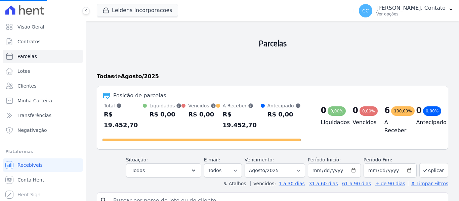
scroll to position [92, 0]
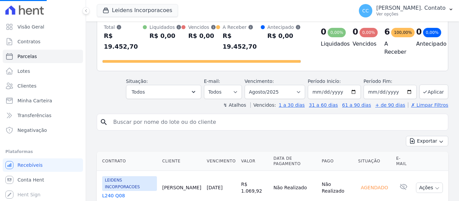
select select
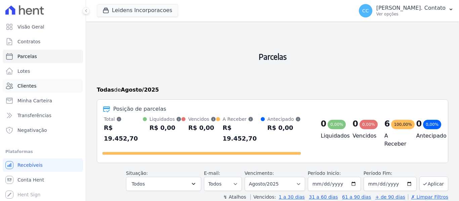
click at [28, 86] on span "Clientes" at bounding box center [26, 86] width 19 height 7
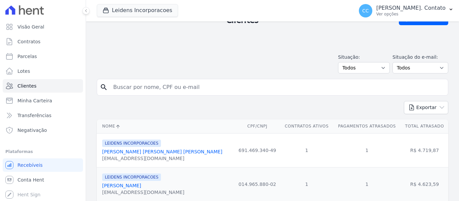
scroll to position [101, 0]
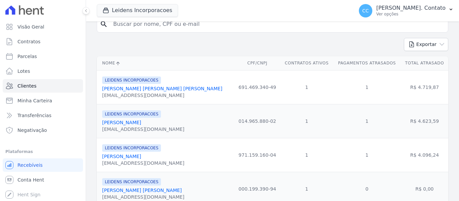
click at [119, 158] on link "[PERSON_NAME]" at bounding box center [121, 156] width 39 height 5
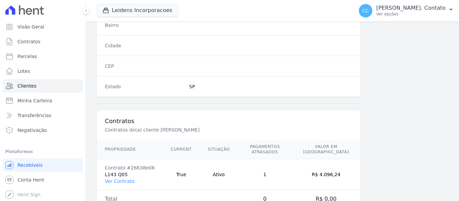
scroll to position [474, 0]
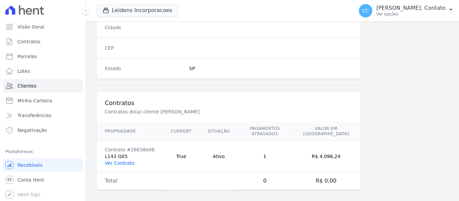
click at [117, 161] on link "Ver Contrato" at bounding box center [120, 163] width 30 height 5
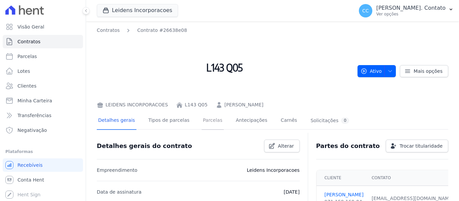
click at [202, 122] on link "Parcelas" at bounding box center [213, 121] width 22 height 18
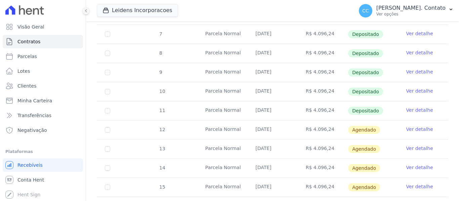
scroll to position [235, 0]
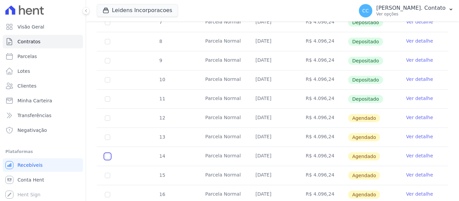
checkbox input "true"
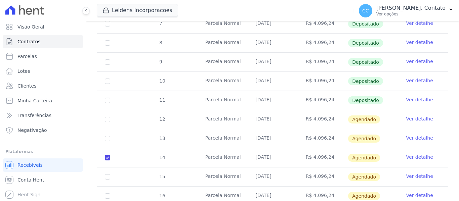
click at [414, 154] on link "Ver detalhe" at bounding box center [419, 157] width 27 height 7
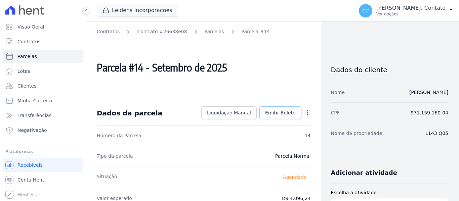
click at [281, 107] on link "Emitir Boleto" at bounding box center [281, 113] width 42 height 13
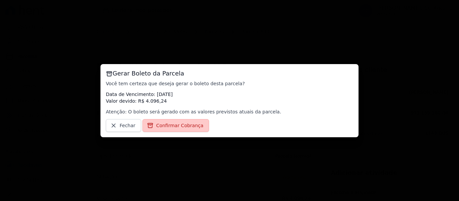
click at [196, 126] on span "Confirmar Cobrança" at bounding box center [179, 125] width 47 height 7
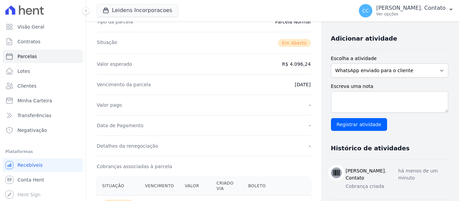
scroll to position [202, 0]
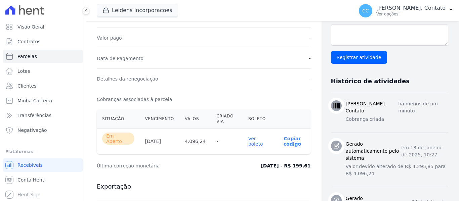
click at [255, 135] on th "Ver boleto" at bounding box center [258, 142] width 31 height 26
click at [251, 139] on link "Ver boleto" at bounding box center [255, 141] width 15 height 11
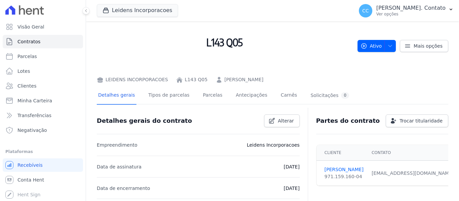
scroll to position [134, 0]
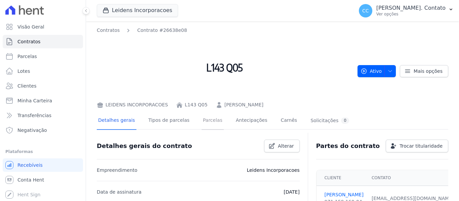
click at [208, 122] on link "Parcelas" at bounding box center [213, 121] width 22 height 18
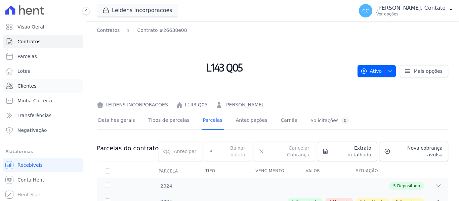
click at [22, 85] on span "Clientes" at bounding box center [26, 86] width 19 height 7
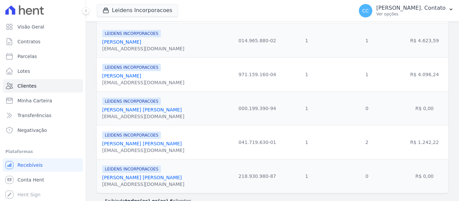
scroll to position [195, 0]
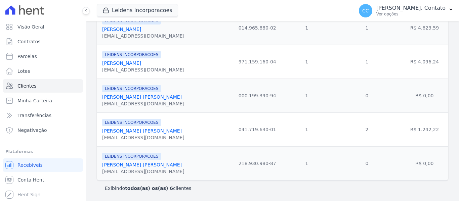
click at [135, 164] on link "[PERSON_NAME] [PERSON_NAME]" at bounding box center [142, 164] width 80 height 5
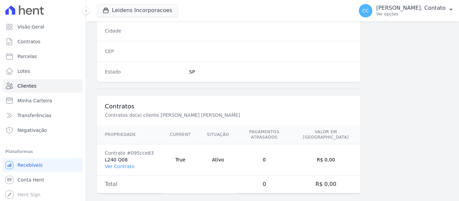
scroll to position [474, 0]
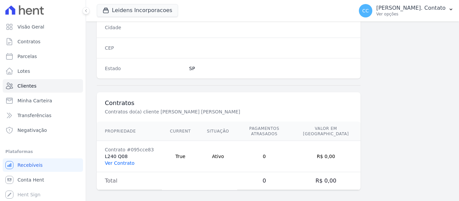
click at [119, 161] on link "Ver Contrato" at bounding box center [120, 163] width 30 height 5
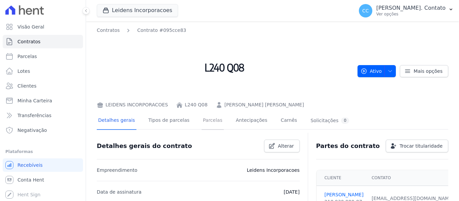
click at [202, 122] on link "Parcelas" at bounding box center [213, 121] width 22 height 18
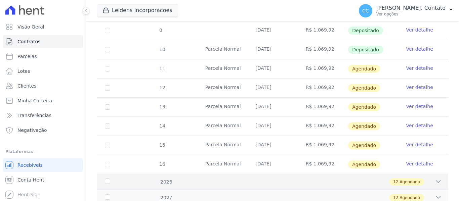
scroll to position [249, 0]
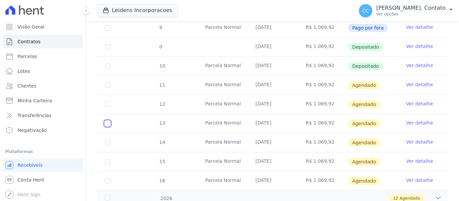
click at [107, 88] on input "checkbox" at bounding box center [107, 85] width 5 height 5
checkbox input "true"
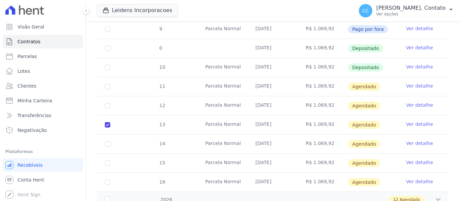
click at [413, 121] on link "Ver detalhe" at bounding box center [419, 124] width 27 height 7
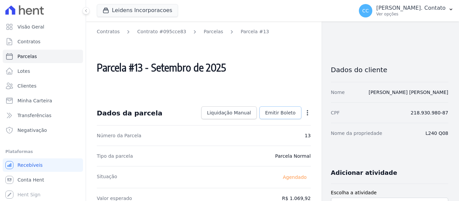
click at [277, 109] on link "Emitir Boleto" at bounding box center [281, 113] width 42 height 13
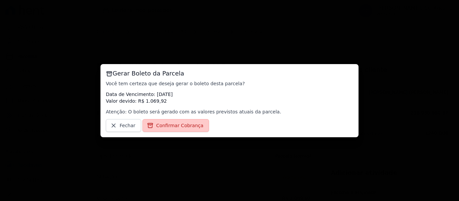
click at [189, 127] on span "Confirmar Cobrança" at bounding box center [179, 125] width 47 height 7
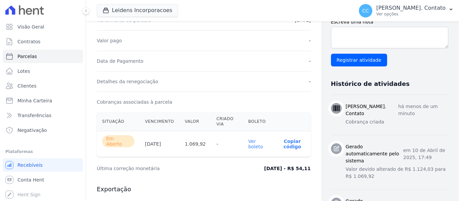
scroll to position [202, 0]
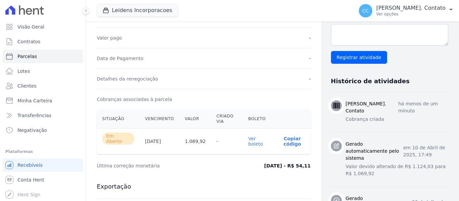
click at [248, 141] on link "Ver boleto" at bounding box center [255, 141] width 15 height 11
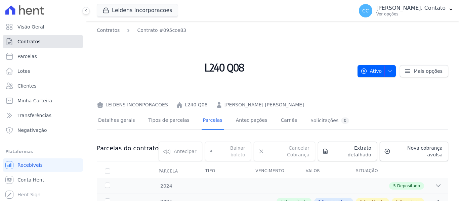
drag, startPoint x: 24, startPoint y: 40, endPoint x: 39, endPoint y: 44, distance: 16.2
click at [24, 40] on span "Contratos" at bounding box center [28, 41] width 23 height 7
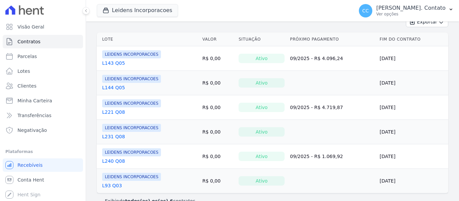
scroll to position [134, 0]
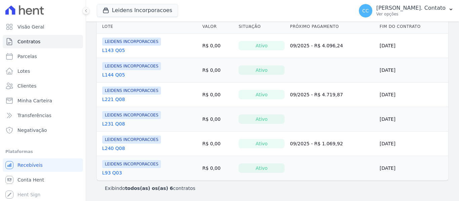
click at [113, 171] on link "L93 Q03" at bounding box center [112, 173] width 20 height 7
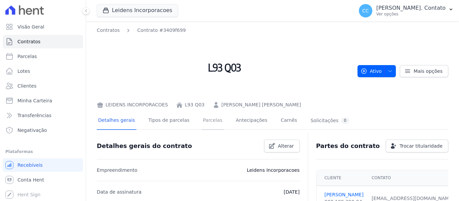
click at [208, 126] on link "Parcelas" at bounding box center [213, 121] width 22 height 18
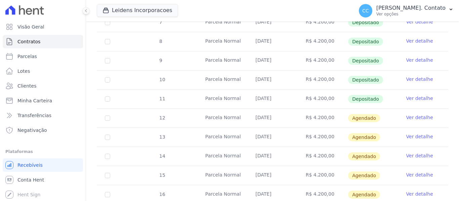
scroll to position [288, 0]
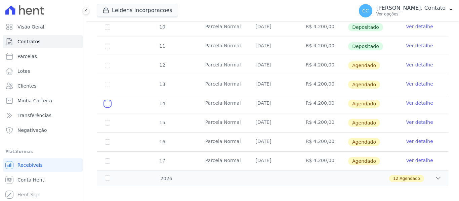
checkbox input "true"
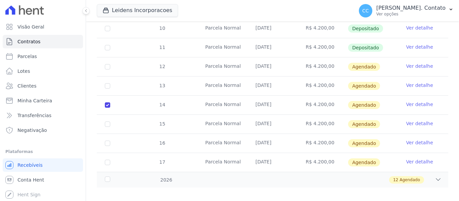
click at [411, 101] on link "Ver detalhe" at bounding box center [419, 104] width 27 height 7
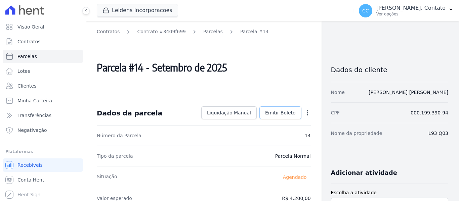
click at [278, 108] on link "Emitir Boleto" at bounding box center [281, 113] width 42 height 13
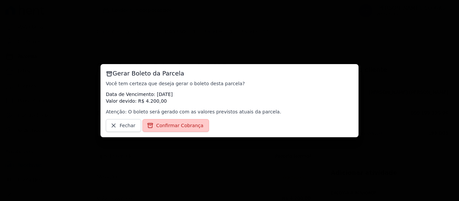
click at [183, 126] on span "Confirmar Cobrança" at bounding box center [179, 125] width 47 height 7
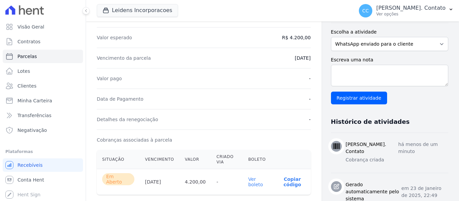
scroll to position [202, 0]
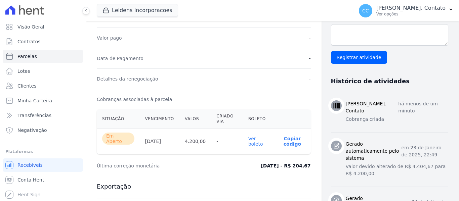
click at [251, 138] on link "Ver boleto" at bounding box center [255, 141] width 15 height 11
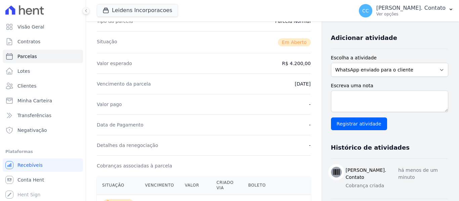
scroll to position [134, 0]
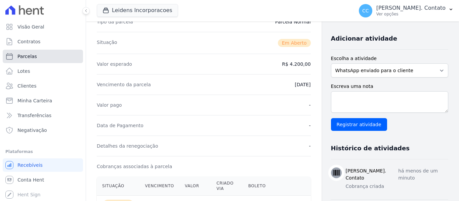
click at [30, 51] on link "Parcelas" at bounding box center [43, 56] width 80 height 13
drag, startPoint x: 31, startPoint y: 57, endPoint x: 48, endPoint y: 58, distance: 17.5
click at [31, 57] on span "Parcelas" at bounding box center [27, 56] width 20 height 7
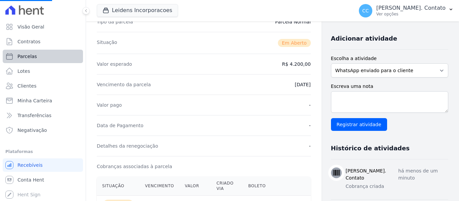
select select
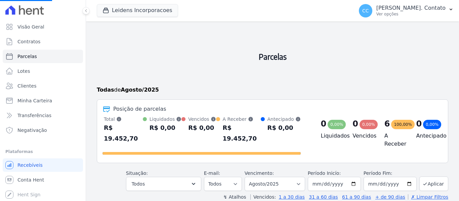
select select
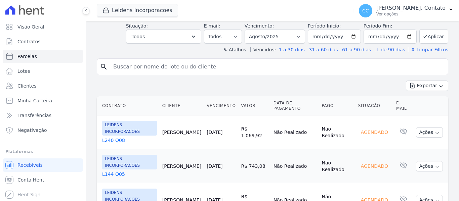
scroll to position [202, 0]
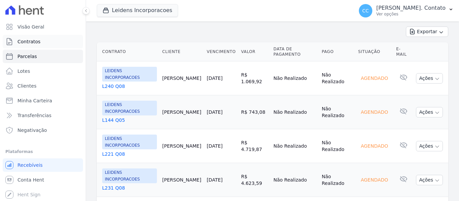
click at [24, 47] on link "Contratos" at bounding box center [43, 41] width 80 height 13
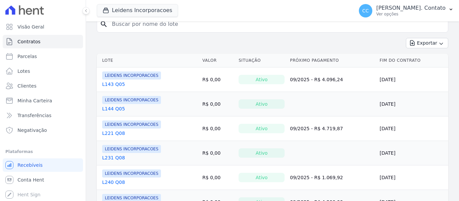
scroll to position [101, 0]
click at [116, 85] on link "L143 Q05" at bounding box center [113, 84] width 23 height 7
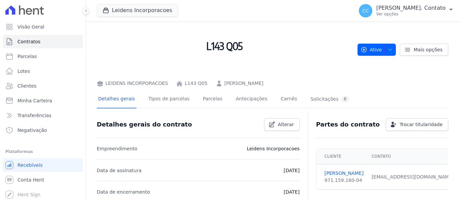
scroll to position [34, 0]
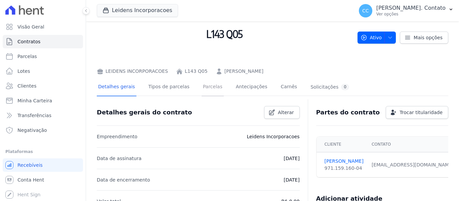
click at [202, 85] on link "Parcelas" at bounding box center [213, 88] width 22 height 18
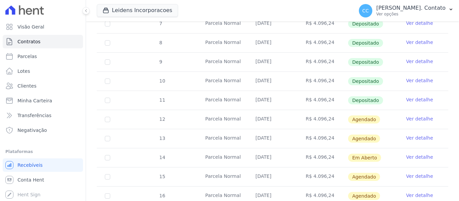
scroll to position [235, 0]
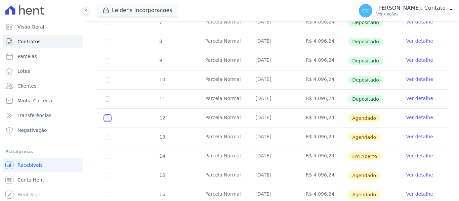
checkbox input "true"
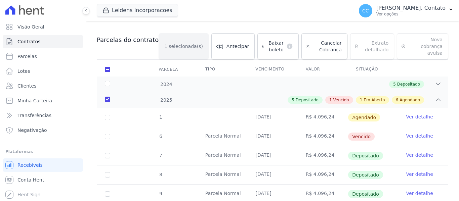
scroll to position [207, 0]
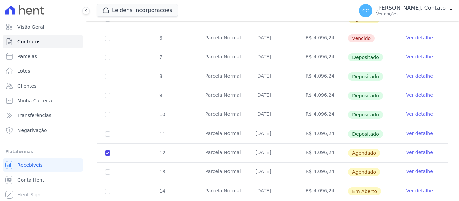
click at [422, 149] on link "Ver detalhe" at bounding box center [419, 152] width 27 height 7
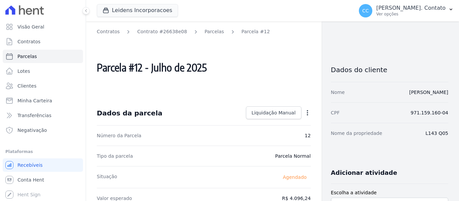
click at [307, 112] on icon "button" at bounding box center [307, 113] width 7 height 7
click at [306, 111] on icon "button" at bounding box center [307, 113] width 7 height 7
click at [304, 111] on icon "button" at bounding box center [307, 113] width 7 height 7
click at [304, 116] on icon "button" at bounding box center [307, 113] width 7 height 7
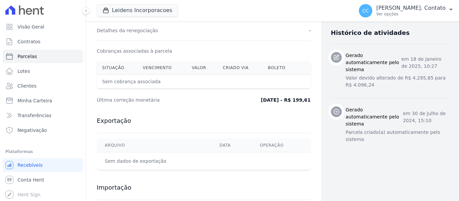
scroll to position [305, 0]
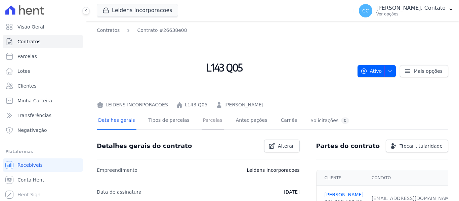
click at [202, 122] on link "Parcelas" at bounding box center [213, 121] width 22 height 18
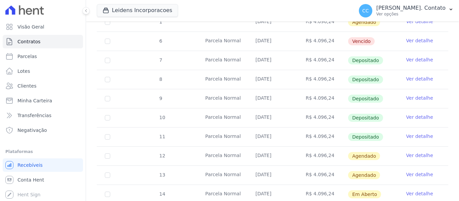
scroll to position [202, 0]
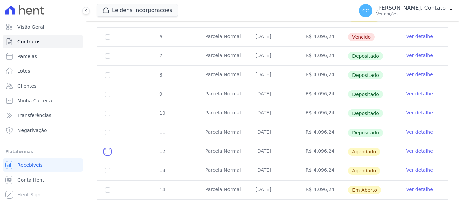
click at [105, 21] on input "checkbox" at bounding box center [107, 17] width 5 height 5
checkbox input "true"
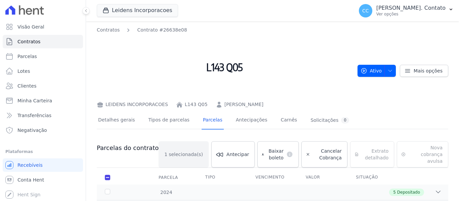
scroll to position [0, 0]
click at [313, 150] on span "Cancelar Cobrança" at bounding box center [327, 154] width 29 height 13
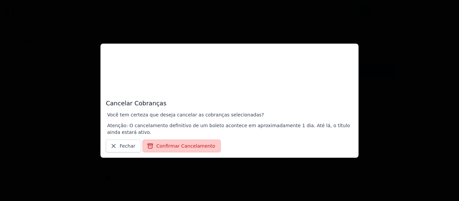
click at [193, 146] on button "Confirmar Cancelamento" at bounding box center [182, 146] width 78 height 13
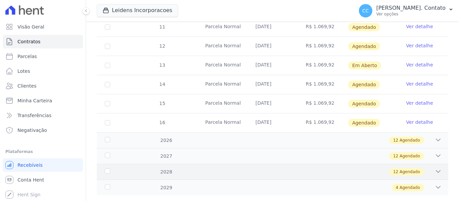
scroll to position [316, 0]
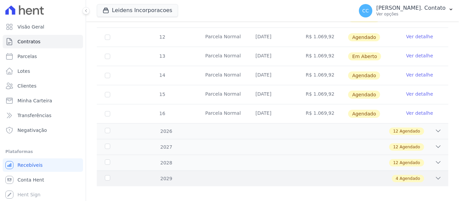
click at [109, 176] on div "2029" at bounding box center [119, 179] width 30 height 7
click at [108, 176] on div "2029" at bounding box center [119, 179] width 30 height 7
click at [434, 171] on div "2029 4 Agendado" at bounding box center [273, 179] width 352 height 16
click at [418, 175] on div "4 Agendado" at bounding box center [408, 178] width 32 height 7
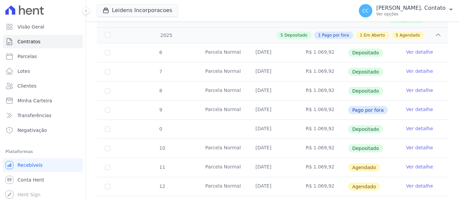
scroll to position [182, 0]
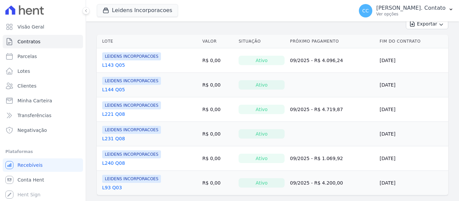
scroll to position [134, 0]
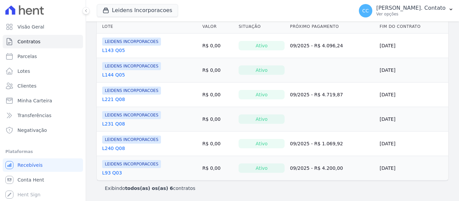
click at [116, 72] on link "L144 Q05" at bounding box center [113, 75] width 23 height 7
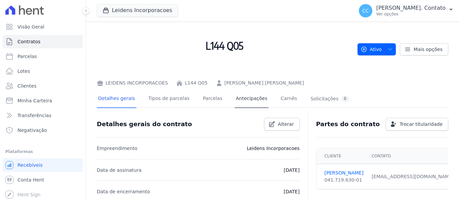
scroll to position [34, 0]
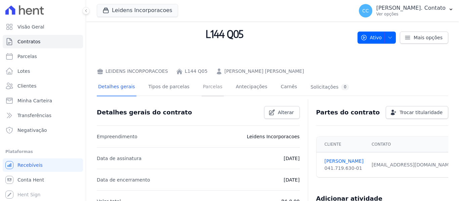
drag, startPoint x: 207, startPoint y: 90, endPoint x: 212, endPoint y: 101, distance: 11.3
click at [207, 90] on link "Parcelas" at bounding box center [213, 88] width 22 height 18
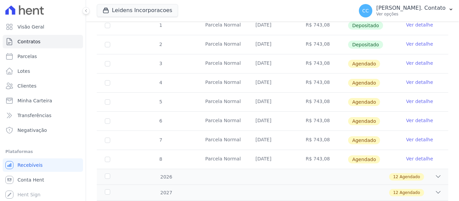
scroll to position [303, 0]
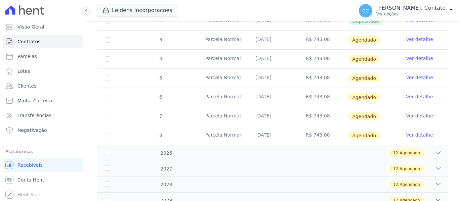
click at [112, 72] on td "5" at bounding box center [108, 78] width 22 height 19
click at [109, 43] on input "checkbox" at bounding box center [107, 39] width 5 height 5
checkbox input "true"
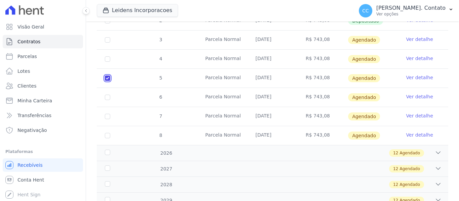
scroll to position [308, 0]
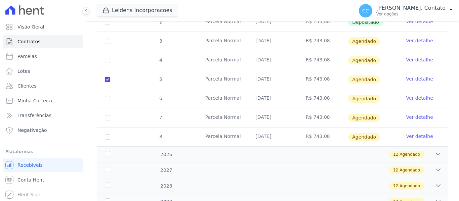
click at [414, 76] on link "Ver detalhe" at bounding box center [419, 79] width 27 height 7
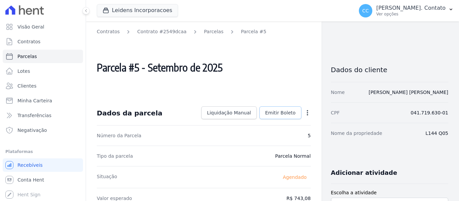
click at [273, 109] on link "Emitir Boleto" at bounding box center [281, 113] width 42 height 13
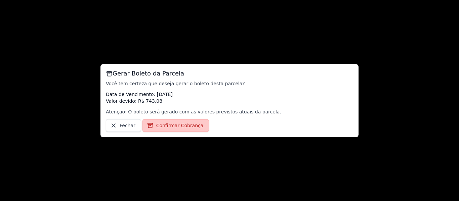
click at [160, 125] on span "Confirmar Cobrança" at bounding box center [179, 125] width 47 height 7
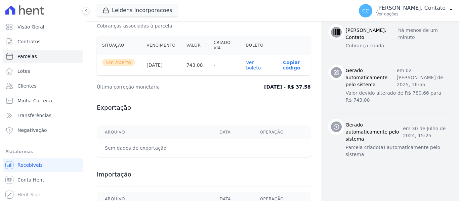
scroll to position [303, 0]
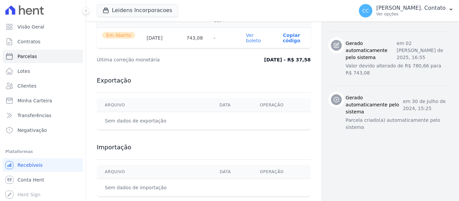
click at [250, 41] on link "Ver boleto" at bounding box center [253, 38] width 15 height 11
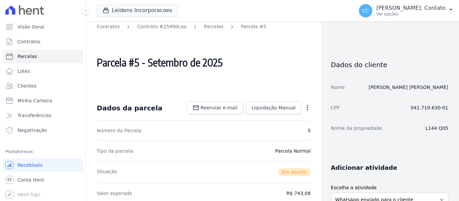
scroll to position [0, 0]
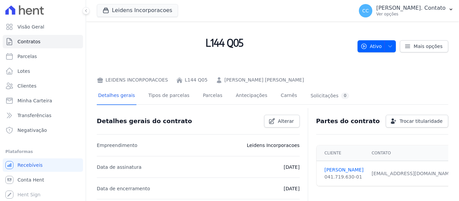
scroll to position [67, 0]
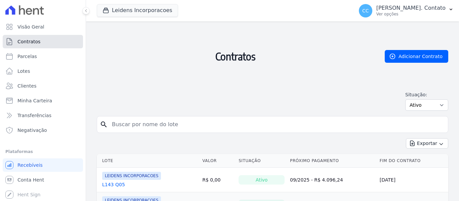
click at [36, 46] on link "Contratos" at bounding box center [43, 41] width 80 height 13
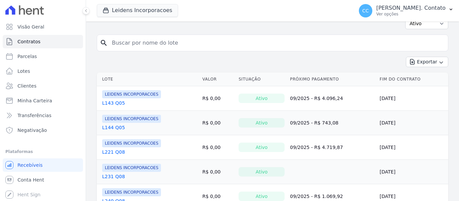
scroll to position [101, 0]
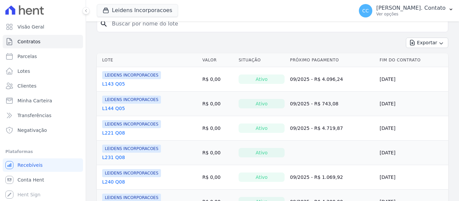
click at [112, 83] on link "L143 Q05" at bounding box center [113, 84] width 23 height 7
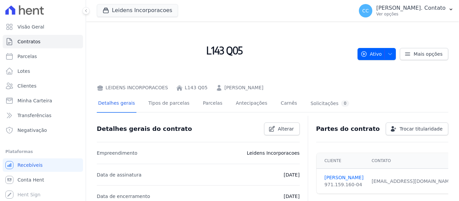
scroll to position [34, 0]
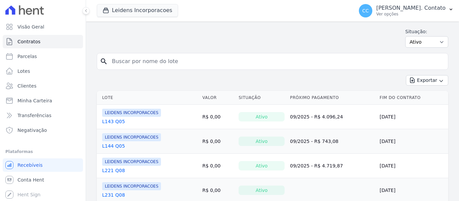
scroll to position [67, 0]
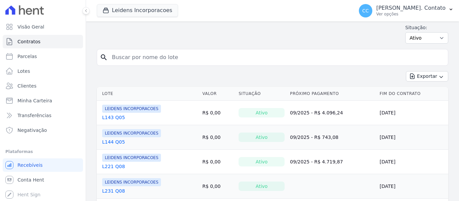
click at [105, 148] on td "LEIDENS INCORPORACOES L144 Q05" at bounding box center [148, 137] width 103 height 24
click at [107, 141] on link "L144 Q05" at bounding box center [113, 142] width 23 height 7
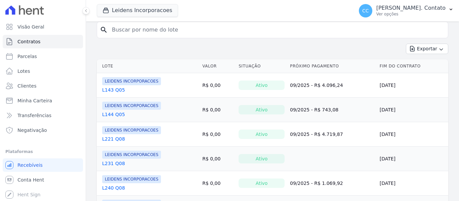
scroll to position [101, 0]
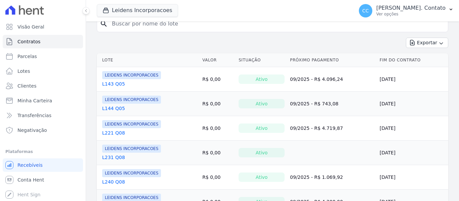
click at [118, 133] on link "L221 Q08" at bounding box center [113, 133] width 23 height 7
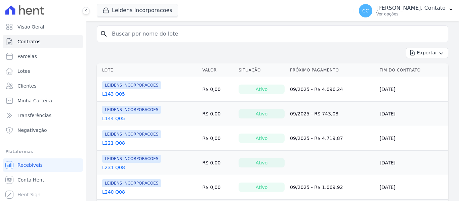
scroll to position [101, 0]
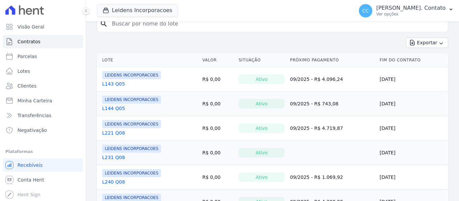
click at [112, 159] on link "L231 Q08" at bounding box center [113, 157] width 23 height 7
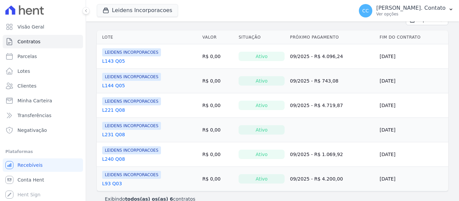
scroll to position [134, 0]
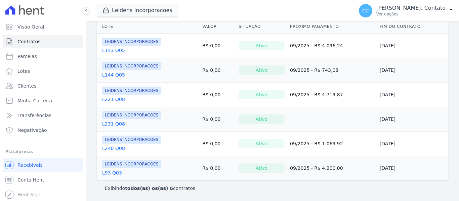
click at [115, 125] on link "L231 Q08" at bounding box center [113, 124] width 23 height 7
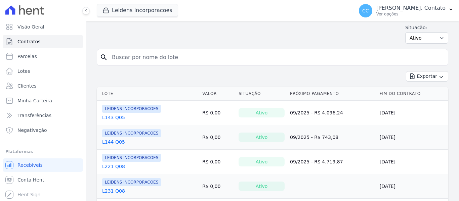
scroll to position [101, 0]
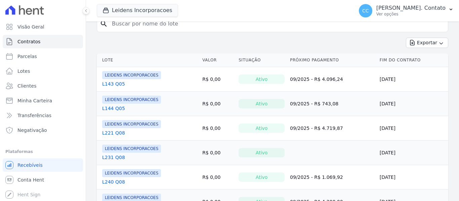
click at [110, 181] on link "L240 Q08" at bounding box center [113, 182] width 23 height 7
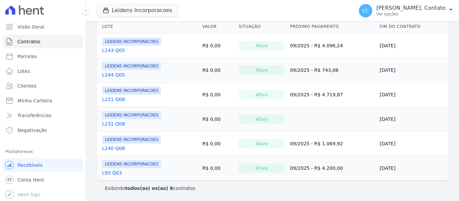
click at [112, 170] on link "L93 Q03" at bounding box center [112, 173] width 20 height 7
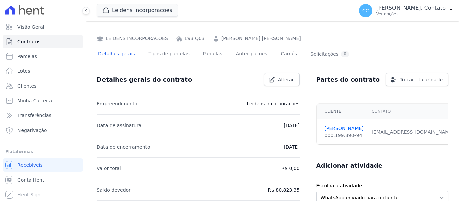
scroll to position [67, 0]
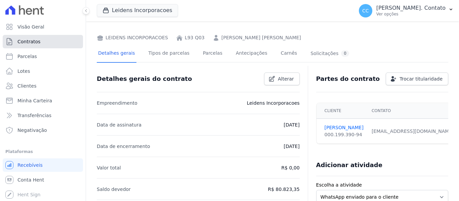
click at [34, 42] on span "Contratos" at bounding box center [28, 41] width 23 height 7
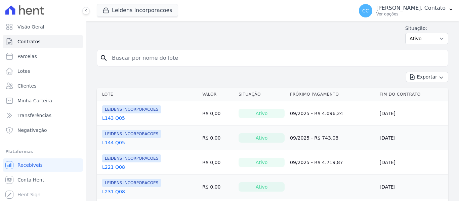
scroll to position [67, 0]
click at [112, 116] on link "L143 Q05" at bounding box center [113, 117] width 23 height 7
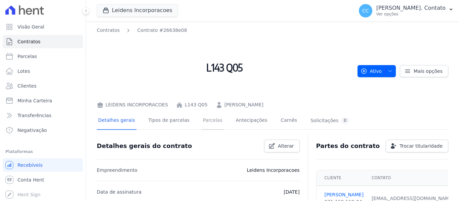
click at [209, 122] on link "Parcelas" at bounding box center [213, 121] width 22 height 18
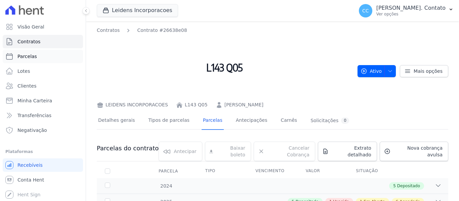
click at [30, 54] on span "Parcelas" at bounding box center [27, 56] width 20 height 7
select select
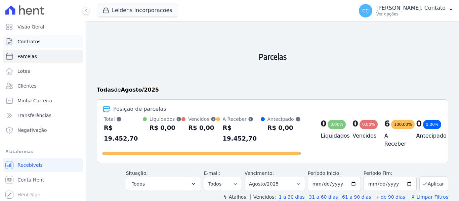
click at [28, 40] on span "Contratos" at bounding box center [28, 41] width 23 height 7
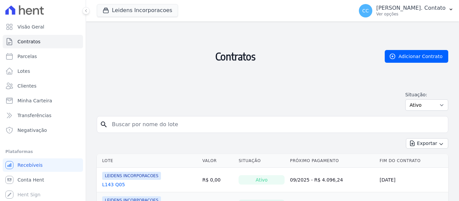
click at [165, 131] on input "search" at bounding box center [277, 124] width 338 height 13
type input "ALISSON"
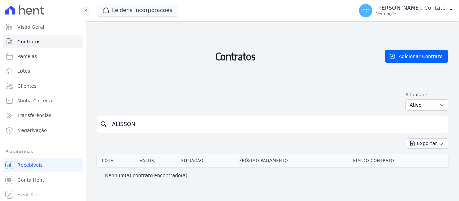
drag, startPoint x: 151, startPoint y: 127, endPoint x: 99, endPoint y: 127, distance: 52.1
click at [99, 127] on div "search [PERSON_NAME]" at bounding box center [273, 124] width 352 height 17
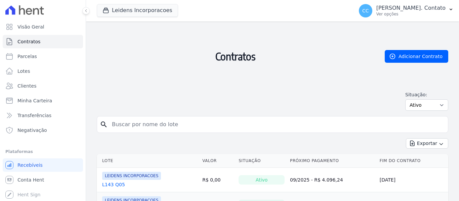
scroll to position [34, 0]
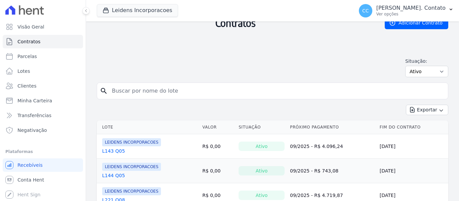
click at [116, 151] on link "L143 Q05" at bounding box center [113, 151] width 23 height 7
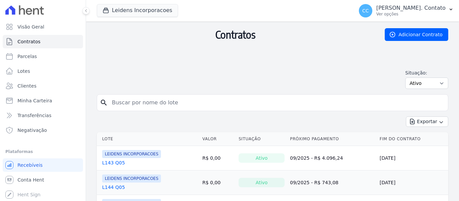
scroll to position [34, 0]
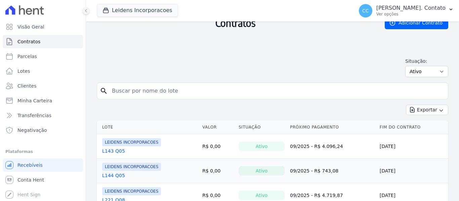
click at [110, 177] on link "L144 Q05" at bounding box center [113, 175] width 23 height 7
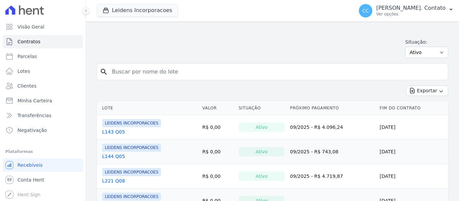
scroll to position [67, 0]
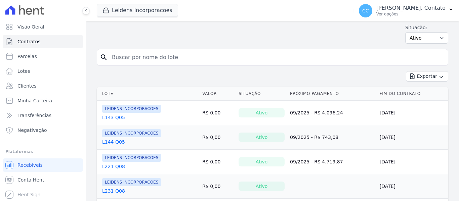
click at [111, 167] on link "L221 Q08" at bounding box center [113, 166] width 23 height 7
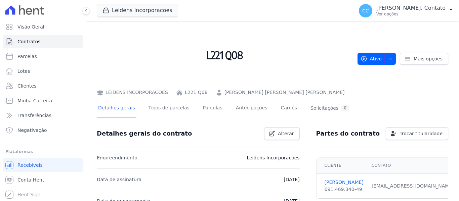
scroll to position [34, 0]
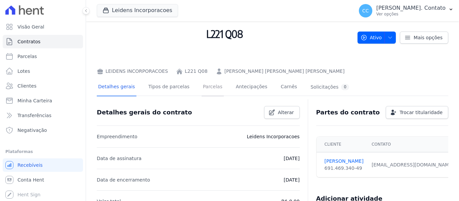
click at [206, 90] on link "Parcelas" at bounding box center [213, 88] width 22 height 18
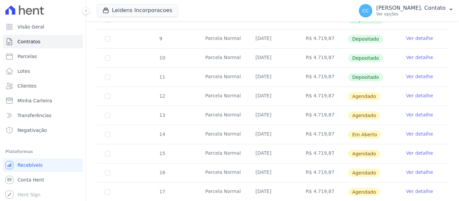
scroll to position [269, 0]
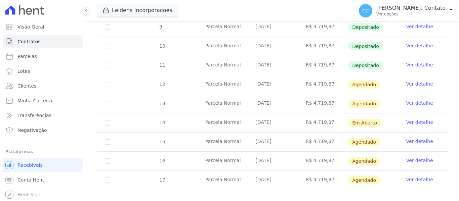
click at [423, 138] on link "Ver detalhe" at bounding box center [419, 141] width 27 height 7
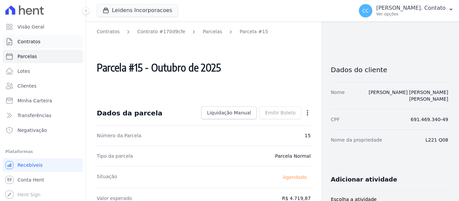
click at [44, 41] on link "Contratos" at bounding box center [43, 41] width 80 height 13
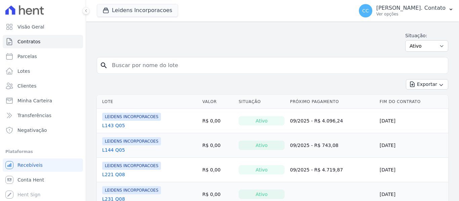
scroll to position [67, 0]
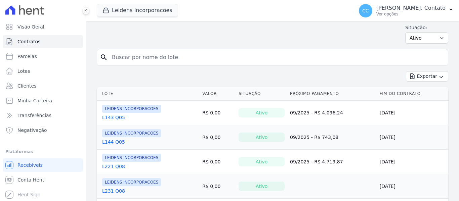
click at [116, 165] on link "L221 Q08" at bounding box center [113, 166] width 23 height 7
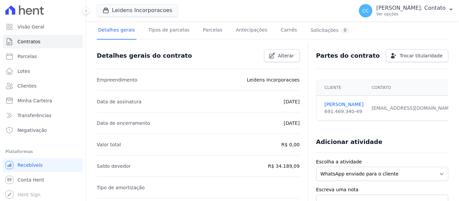
scroll to position [101, 0]
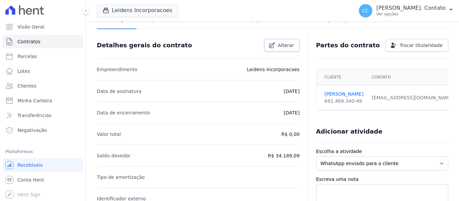
click at [282, 47] on span "Alterar" at bounding box center [286, 45] width 16 height 7
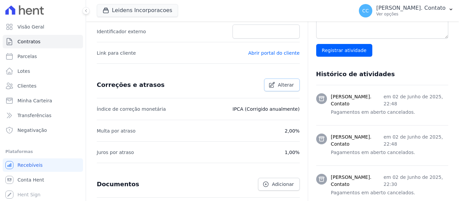
scroll to position [269, 0]
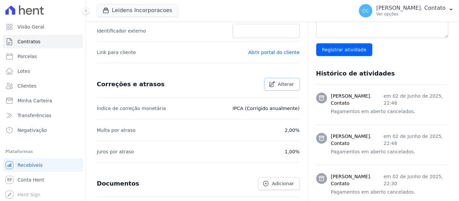
click at [274, 85] on icon at bounding box center [272, 84] width 7 height 7
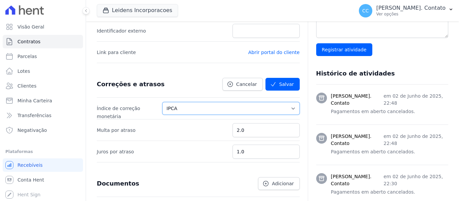
click at [289, 105] on select "Sem reajuste Média dos últimos 12 meses acumulado de INCCM Média dos últimos 12…" at bounding box center [231, 108] width 138 height 13
select select
click at [176, 102] on select "Sem reajuste Média dos últimos 12 meses acumulado de INCCM Média dos últimos 12…" at bounding box center [231, 108] width 138 height 13
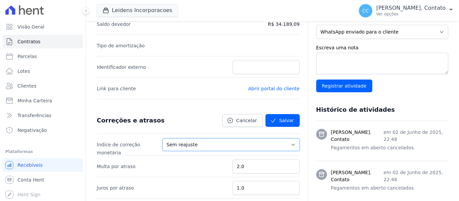
scroll to position [235, 0]
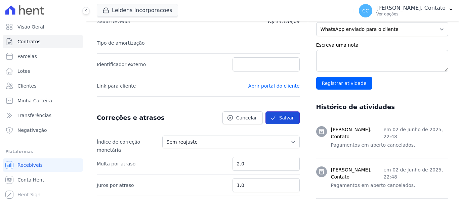
click at [281, 117] on button "Salvar" at bounding box center [283, 118] width 34 height 13
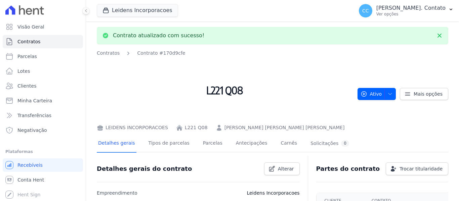
scroll to position [34, 0]
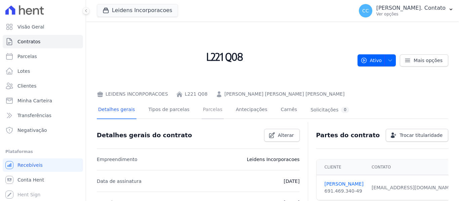
click at [204, 111] on link "Parcelas" at bounding box center [213, 111] width 22 height 18
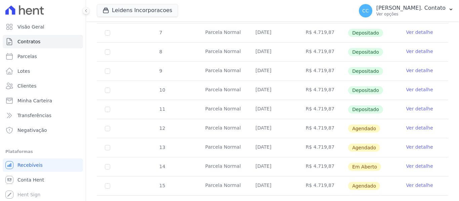
scroll to position [235, 0]
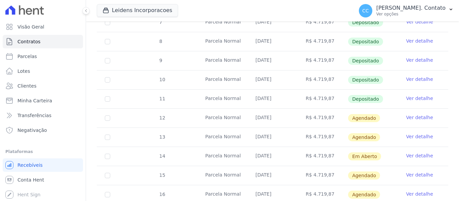
click at [414, 172] on link "Ver detalhe" at bounding box center [419, 175] width 27 height 7
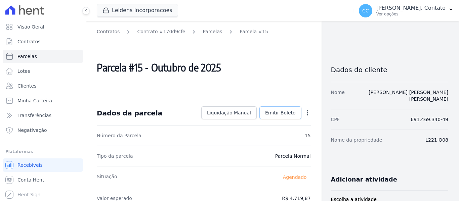
click at [286, 113] on span "Emitir Boleto" at bounding box center [280, 113] width 31 height 7
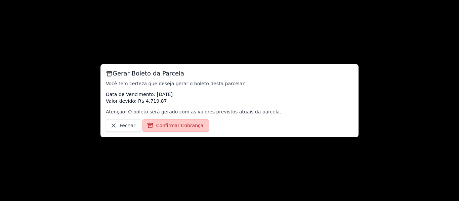
click at [179, 127] on span "Confirmar Cobrança" at bounding box center [179, 125] width 47 height 7
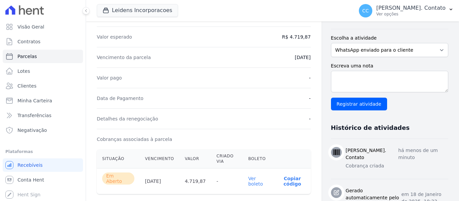
scroll to position [202, 0]
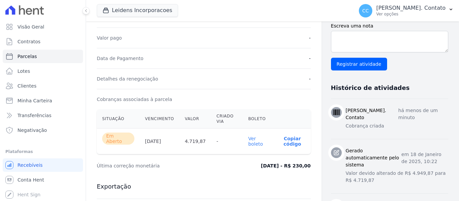
click at [246, 138] on th "Ver boleto" at bounding box center [258, 142] width 31 height 26
click at [250, 139] on link "Ver boleto" at bounding box center [255, 141] width 15 height 11
drag, startPoint x: 33, startPoint y: 84, endPoint x: 46, endPoint y: 86, distance: 12.7
click at [33, 84] on span "Clientes" at bounding box center [26, 86] width 19 height 7
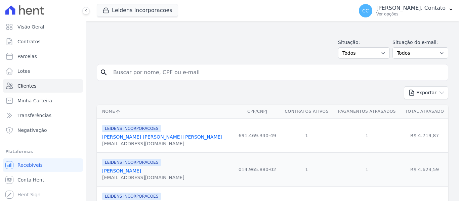
scroll to position [67, 0]
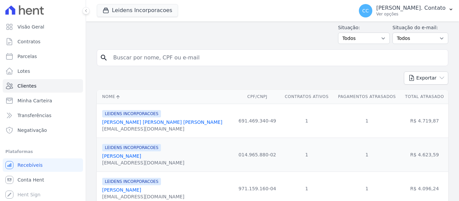
click at [146, 123] on link "[PERSON_NAME] [PERSON_NAME] [PERSON_NAME]" at bounding box center [162, 122] width 120 height 5
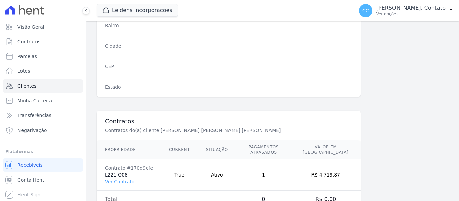
scroll to position [474, 0]
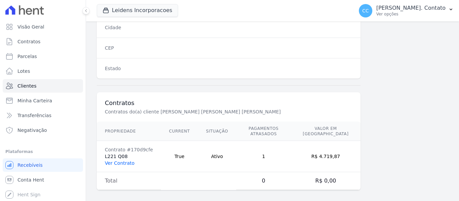
click at [124, 161] on link "Ver Contrato" at bounding box center [120, 163] width 30 height 5
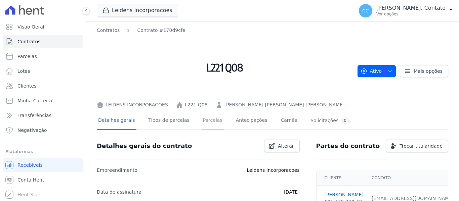
click at [213, 120] on link "Parcelas" at bounding box center [213, 121] width 22 height 18
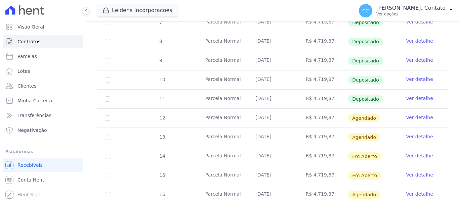
scroll to position [269, 0]
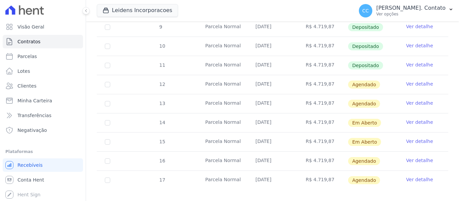
click at [415, 157] on link "Ver detalhe" at bounding box center [419, 160] width 27 height 7
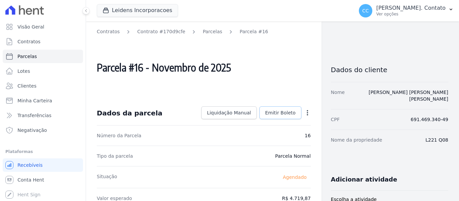
click at [278, 116] on span "Emitir Boleto" at bounding box center [280, 113] width 31 height 7
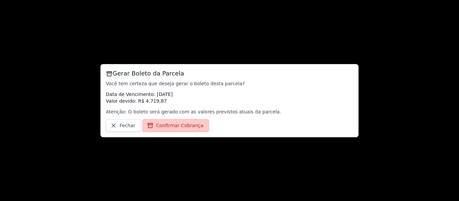
click at [184, 122] on span "Confirmar Cobrança" at bounding box center [179, 125] width 47 height 7
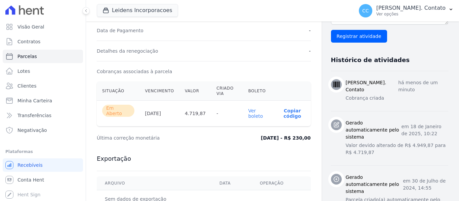
scroll to position [235, 0]
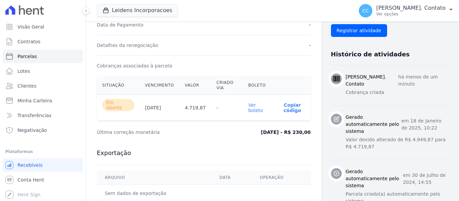
click at [254, 107] on link "Ver boleto" at bounding box center [255, 108] width 15 height 11
click at [27, 58] on span "Parcelas" at bounding box center [27, 56] width 20 height 7
select select
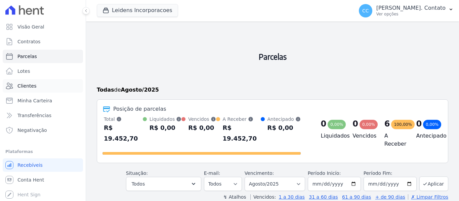
click at [50, 85] on link "Clientes" at bounding box center [43, 85] width 80 height 13
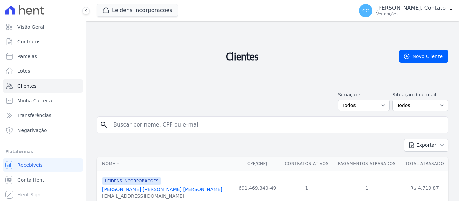
click at [153, 191] on link "[PERSON_NAME] [PERSON_NAME] [PERSON_NAME]" at bounding box center [162, 189] width 120 height 5
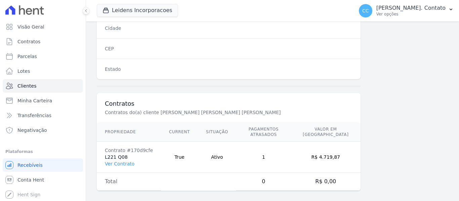
scroll to position [474, 0]
click at [117, 161] on link "Ver Contrato" at bounding box center [120, 163] width 30 height 5
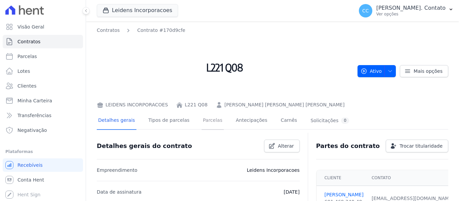
click at [209, 120] on link "Parcelas" at bounding box center [213, 121] width 22 height 18
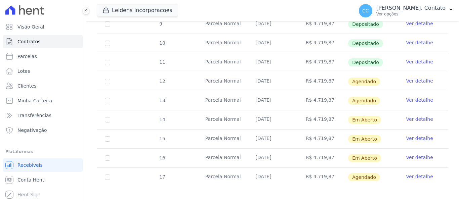
scroll to position [272, 0]
click at [417, 154] on link "Ver detalhe" at bounding box center [419, 157] width 27 height 7
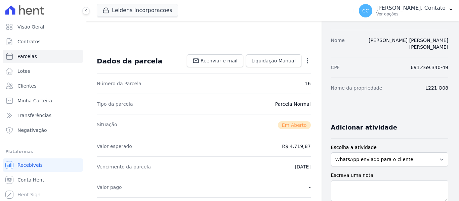
scroll to position [134, 0]
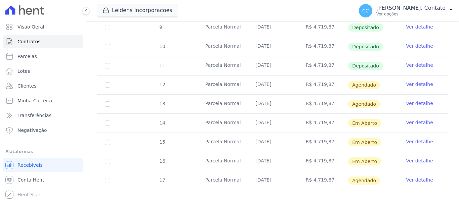
scroll to position [272, 0]
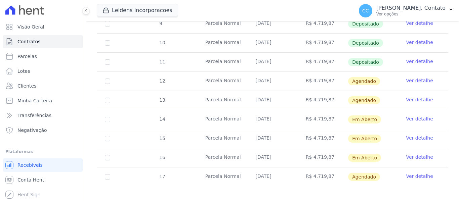
click at [417, 173] on link "Ver detalhe" at bounding box center [419, 176] width 27 height 7
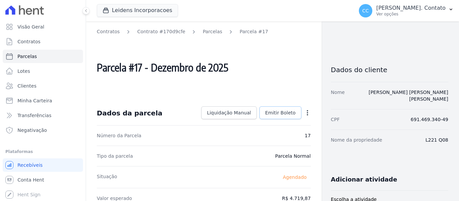
click at [275, 114] on span "Emitir Boleto" at bounding box center [280, 113] width 31 height 7
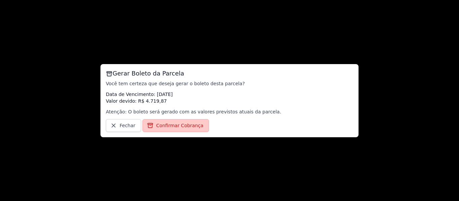
click at [197, 126] on link "Confirmar Cobrança" at bounding box center [176, 125] width 67 height 13
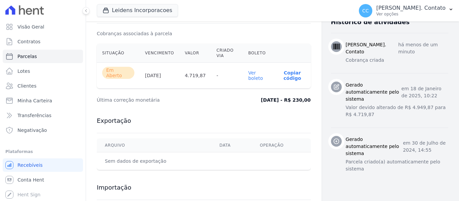
scroll to position [269, 0]
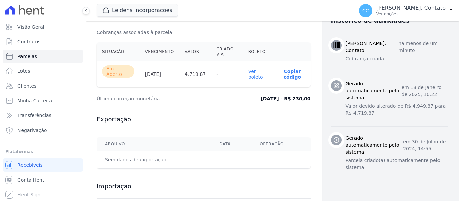
click at [248, 71] on link "Ver boleto" at bounding box center [255, 74] width 15 height 11
click at [32, 43] on span "Contratos" at bounding box center [28, 41] width 23 height 7
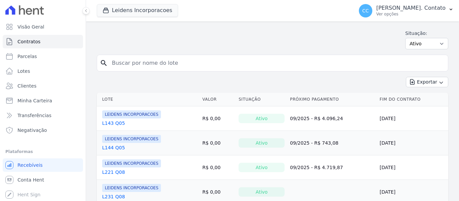
scroll to position [67, 0]
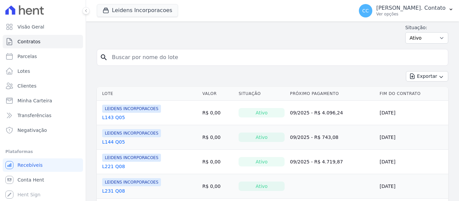
click at [109, 119] on link "L143 Q05" at bounding box center [113, 117] width 23 height 7
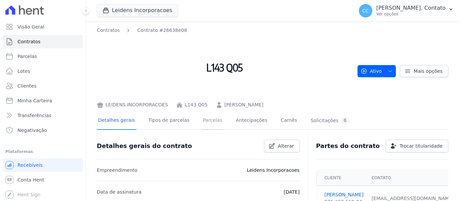
click at [210, 125] on link "Parcelas" at bounding box center [213, 121] width 22 height 18
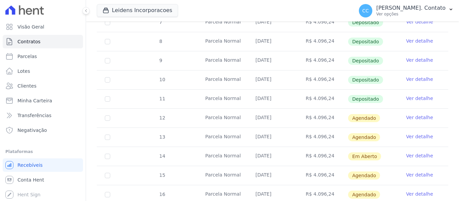
scroll to position [269, 0]
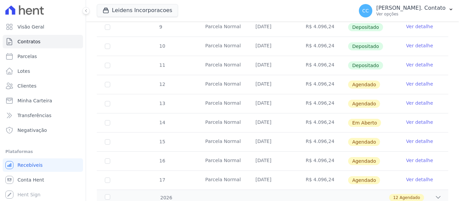
click at [104, 138] on td "15" at bounding box center [108, 142] width 22 height 19
checkbox input "true"
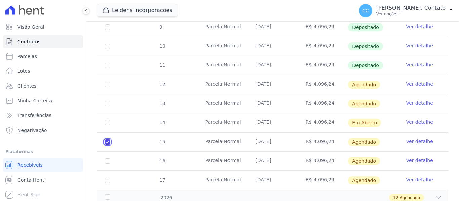
scroll to position [274, 0]
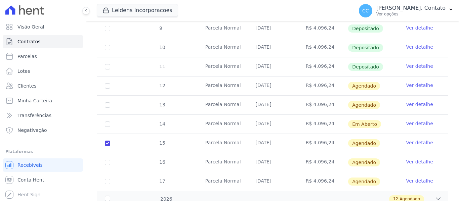
click at [412, 140] on link "Ver detalhe" at bounding box center [419, 143] width 27 height 7
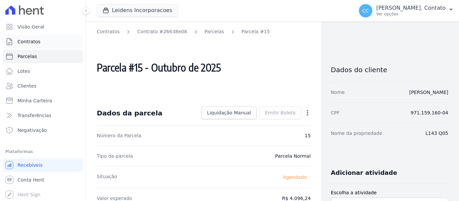
click at [26, 38] on span "Contratos" at bounding box center [28, 41] width 23 height 7
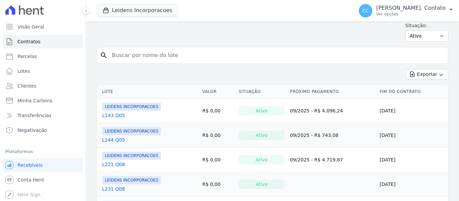
scroll to position [101, 0]
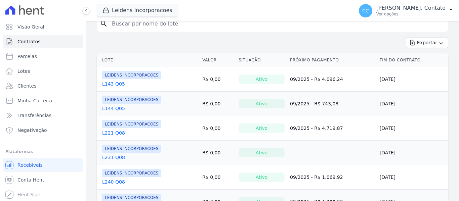
click at [107, 111] on link "L144 Q05" at bounding box center [113, 108] width 23 height 7
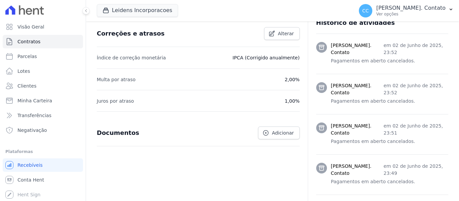
scroll to position [269, 0]
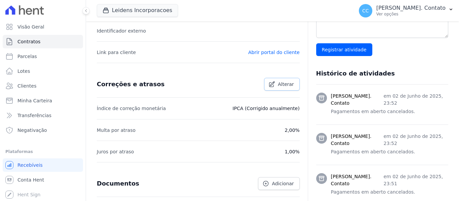
click at [284, 84] on span "Alterar" at bounding box center [286, 84] width 16 height 7
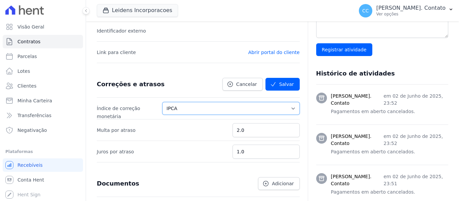
click at [280, 108] on select "Sem reajuste Média dos últimos 12 meses acumulado de INCCM Média dos últimos 12…" at bounding box center [231, 108] width 138 height 13
select select
click at [176, 102] on select "Sem reajuste Média dos últimos 12 meses acumulado de INCCM Média dos últimos 12…" at bounding box center [231, 108] width 138 height 13
click at [288, 81] on button "Salvar" at bounding box center [283, 84] width 34 height 13
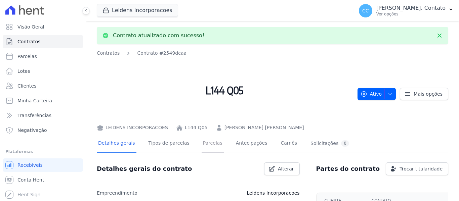
click at [202, 152] on link "Parcelas" at bounding box center [213, 144] width 22 height 18
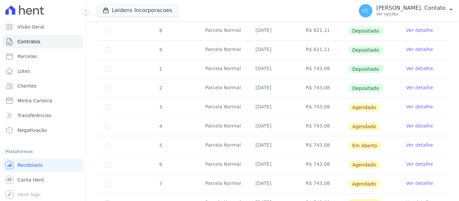
scroll to position [235, 0]
click at [411, 142] on link "Ver detalhe" at bounding box center [419, 145] width 27 height 7
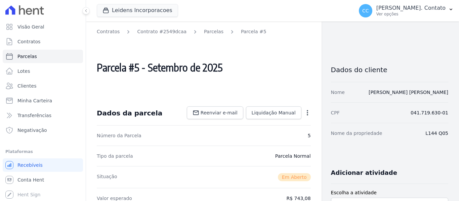
click at [304, 114] on icon "button" at bounding box center [307, 113] width 7 height 7
click at [304, 110] on icon "button" at bounding box center [307, 113] width 7 height 7
click at [305, 114] on icon "button" at bounding box center [307, 113] width 7 height 7
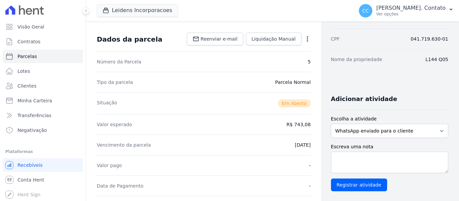
scroll to position [67, 0]
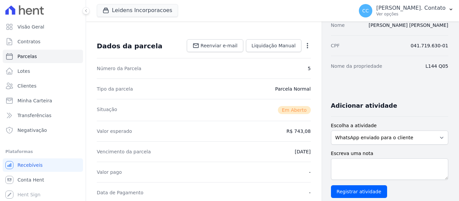
click at [306, 43] on icon "button" at bounding box center [307, 45] width 7 height 7
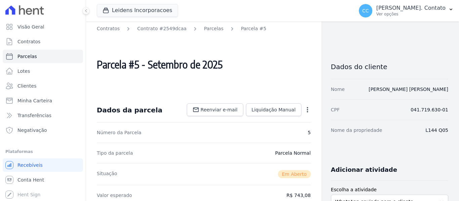
scroll to position [0, 0]
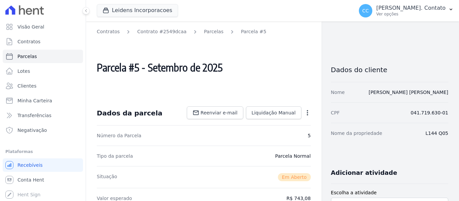
click at [307, 111] on icon "button" at bounding box center [307, 112] width 1 height 5
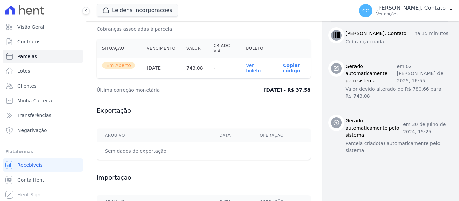
scroll to position [317, 0]
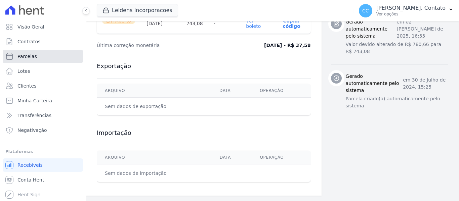
click at [35, 55] on link "Parcelas" at bounding box center [43, 56] width 80 height 13
select select
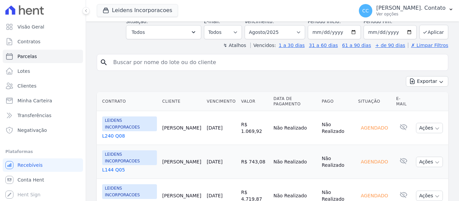
scroll to position [131, 0]
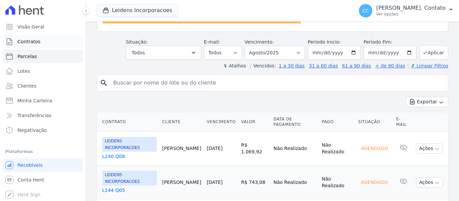
click at [31, 41] on span "Contratos" at bounding box center [28, 41] width 23 height 7
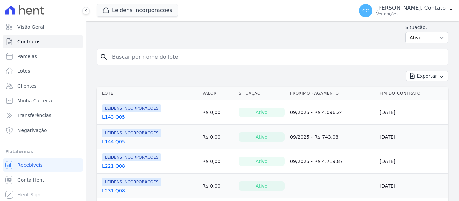
scroll to position [67, 0]
click at [119, 119] on link "L143 Q05" at bounding box center [113, 117] width 23 height 7
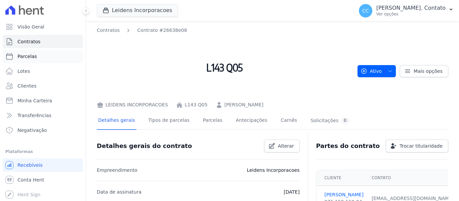
click at [27, 54] on span "Parcelas" at bounding box center [27, 56] width 20 height 7
select select
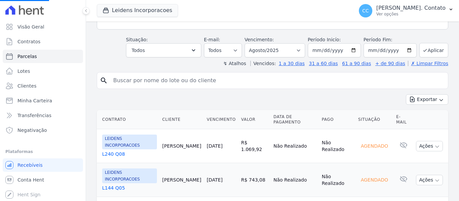
scroll to position [134, 0]
select select
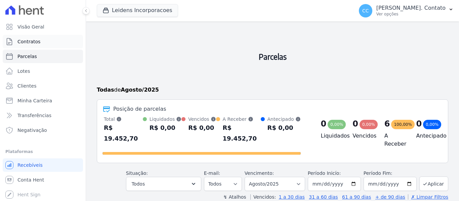
click at [25, 39] on span "Contratos" at bounding box center [28, 41] width 23 height 7
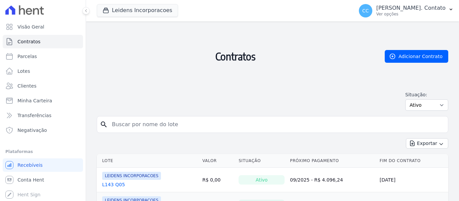
scroll to position [101, 0]
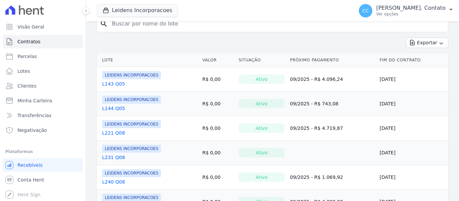
click at [110, 84] on link "L143 Q05" at bounding box center [113, 84] width 23 height 7
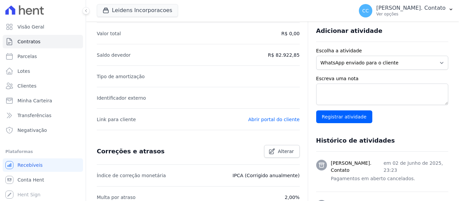
scroll to position [235, 0]
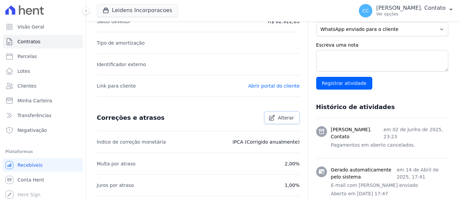
click at [280, 121] on link "Alterar" at bounding box center [282, 118] width 36 height 13
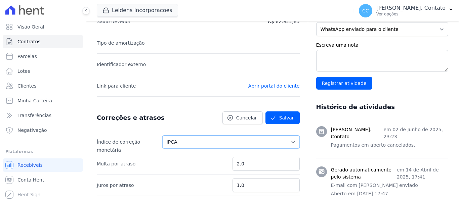
click at [274, 145] on select "Sem reajuste Média dos últimos 12 meses acumulado de INCCM Média dos últimos 12…" at bounding box center [231, 142] width 138 height 13
select select
click at [176, 136] on select "Sem reajuste Média dos últimos 12 meses acumulado de INCCM Média dos últimos 12…" at bounding box center [231, 142] width 138 height 13
click at [282, 120] on button "Salvar" at bounding box center [283, 118] width 34 height 13
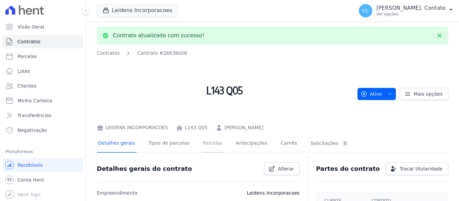
click at [202, 145] on link "Parcelas" at bounding box center [213, 144] width 22 height 18
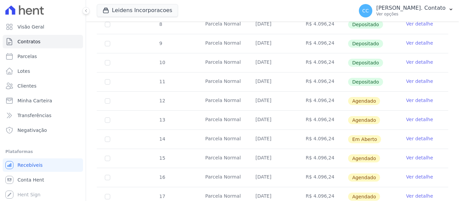
scroll to position [304, 0]
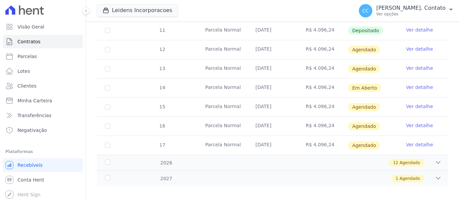
click at [414, 103] on link "Ver detalhe" at bounding box center [419, 106] width 27 height 7
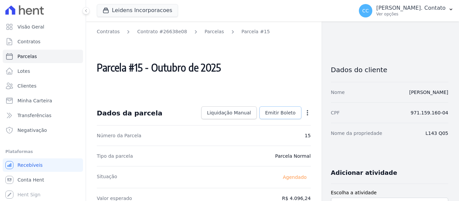
click at [280, 110] on span "Emitir Boleto" at bounding box center [280, 113] width 31 height 7
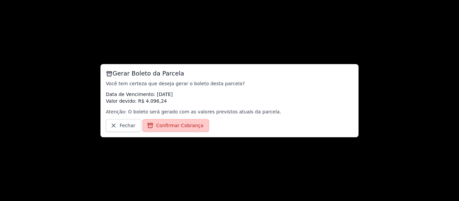
click at [186, 128] on span "Confirmar Cobrança" at bounding box center [179, 125] width 47 height 7
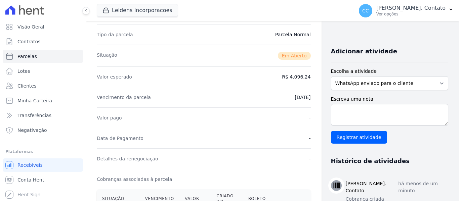
scroll to position [168, 0]
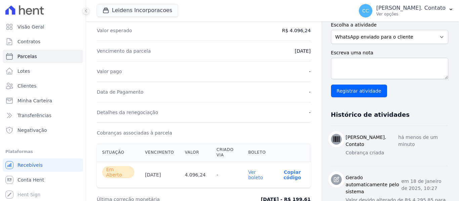
click at [255, 173] on link "Ver boleto" at bounding box center [255, 175] width 15 height 11
click at [19, 58] on span "Parcelas" at bounding box center [27, 56] width 20 height 7
select select
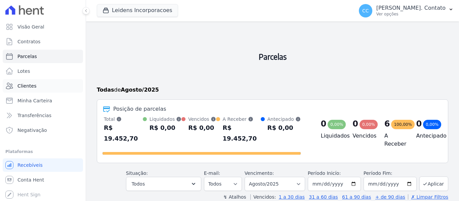
click at [30, 88] on span "Clientes" at bounding box center [26, 86] width 19 height 7
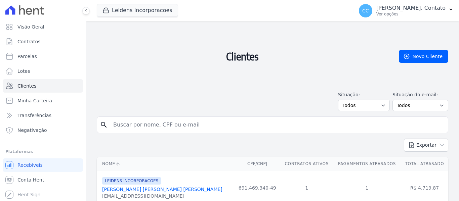
drag, startPoint x: 140, startPoint y: 127, endPoint x: 145, endPoint y: 124, distance: 5.5
click at [140, 126] on input "search" at bounding box center [277, 124] width 336 height 13
type input "[PERSON_NAME]"
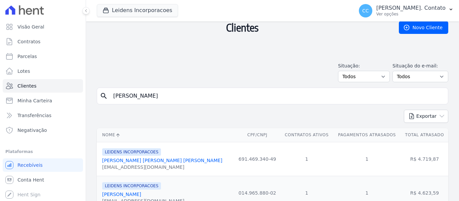
scroll to position [101, 0]
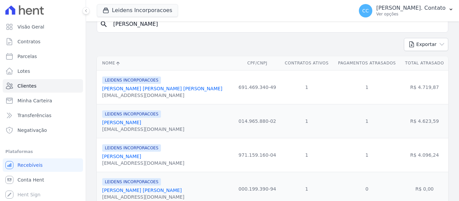
click at [139, 156] on link "[PERSON_NAME]" at bounding box center [121, 156] width 39 height 5
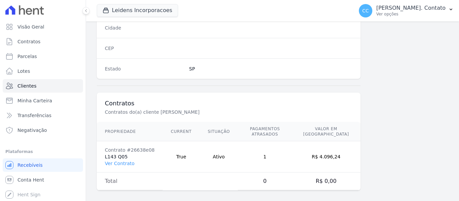
scroll to position [474, 0]
click at [123, 161] on link "Ver Contrato" at bounding box center [120, 163] width 30 height 5
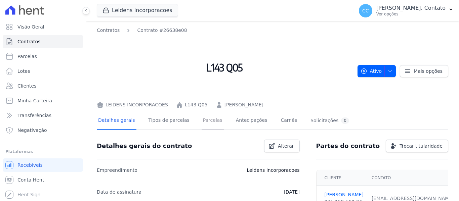
click at [208, 120] on link "Parcelas" at bounding box center [213, 121] width 22 height 18
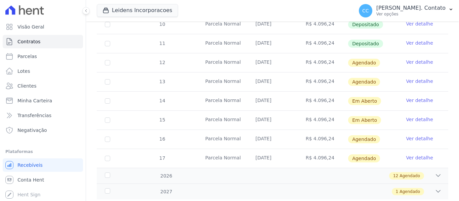
scroll to position [303, 0]
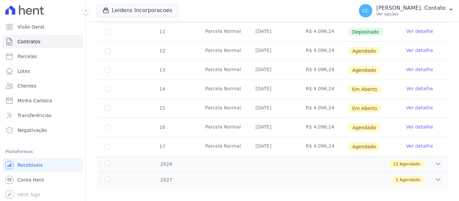
click at [416, 124] on link "Ver detalhe" at bounding box center [419, 127] width 27 height 7
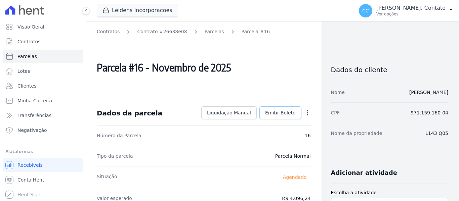
drag, startPoint x: 289, startPoint y: 111, endPoint x: 286, endPoint y: 116, distance: 6.3
click at [289, 110] on span "Emitir Boleto" at bounding box center [280, 113] width 31 height 7
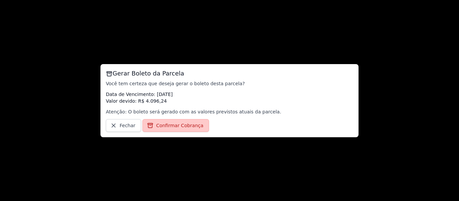
click at [180, 124] on span "Confirmar Cobrança" at bounding box center [179, 125] width 47 height 7
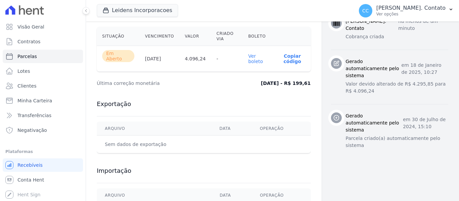
scroll to position [269, 0]
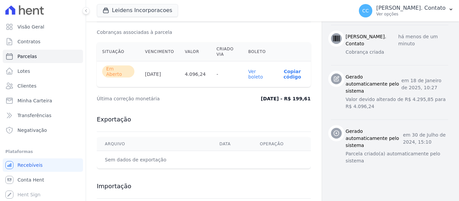
click at [251, 71] on link "Ver boleto" at bounding box center [255, 74] width 15 height 11
click at [25, 54] on span "Parcelas" at bounding box center [27, 56] width 20 height 7
select select
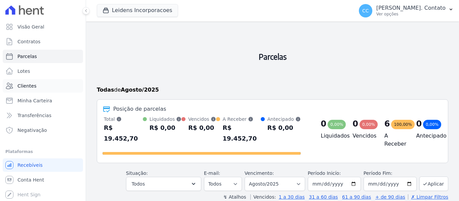
click at [30, 85] on span "Clientes" at bounding box center [26, 86] width 19 height 7
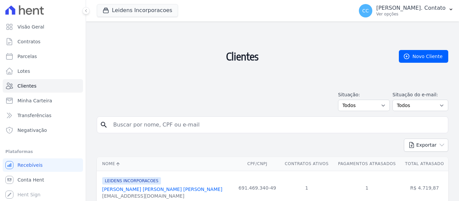
drag, startPoint x: 135, startPoint y: 126, endPoint x: 157, endPoint y: 120, distance: 22.6
click at [137, 126] on input "search" at bounding box center [277, 124] width 336 height 13
type input "[PERSON_NAME]"
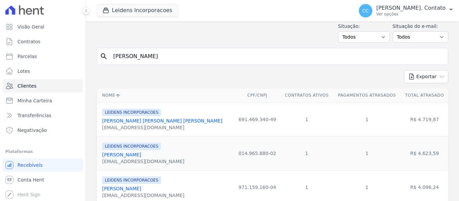
scroll to position [101, 0]
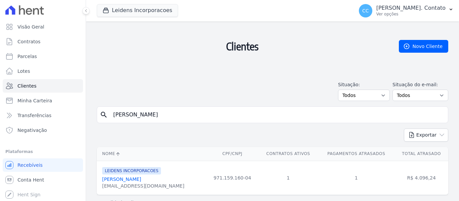
scroll to position [25, 0]
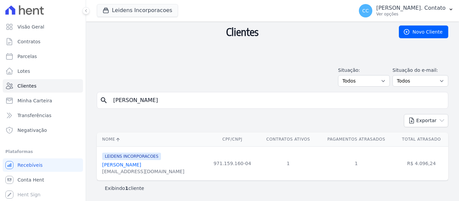
click at [128, 167] on link "[PERSON_NAME]" at bounding box center [121, 164] width 39 height 5
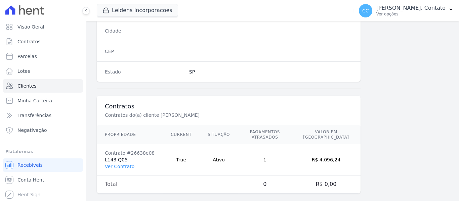
scroll to position [474, 0]
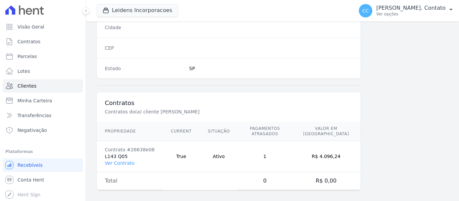
click at [115, 163] on td "Contrato #26638e08 L143 Q05 Ver Contrato" at bounding box center [130, 156] width 66 height 31
click at [115, 161] on link "Ver Contrato" at bounding box center [120, 163] width 30 height 5
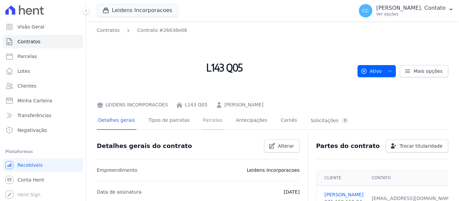
click at [204, 123] on link "Parcelas" at bounding box center [213, 121] width 22 height 18
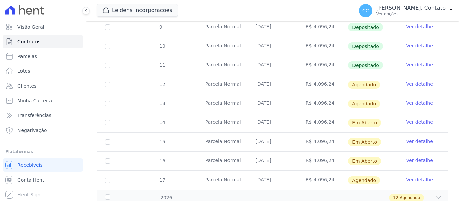
scroll to position [303, 0]
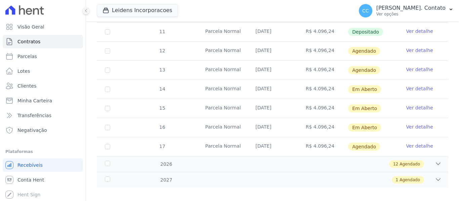
click at [410, 143] on link "Ver detalhe" at bounding box center [419, 146] width 27 height 7
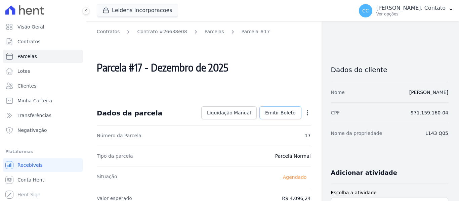
click at [283, 110] on span "Emitir Boleto" at bounding box center [280, 113] width 31 height 7
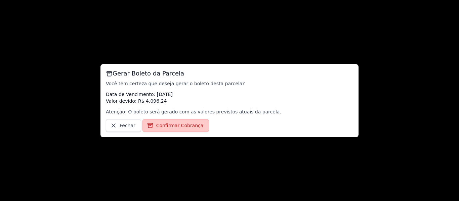
click at [170, 128] on span "Confirmar Cobrança" at bounding box center [179, 125] width 47 height 7
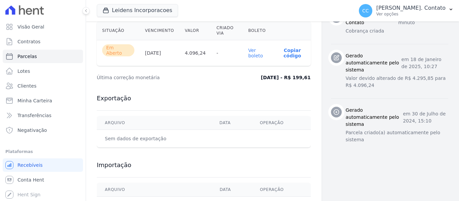
scroll to position [303, 0]
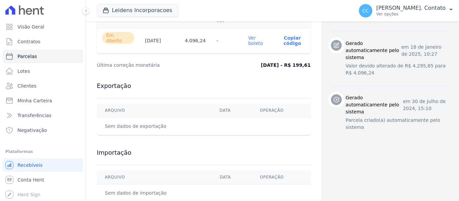
click at [249, 39] on link "Ver boleto" at bounding box center [255, 40] width 15 height 11
drag, startPoint x: 33, startPoint y: 86, endPoint x: 36, endPoint y: 86, distance: 3.7
click at [33, 86] on span "Clientes" at bounding box center [26, 86] width 19 height 7
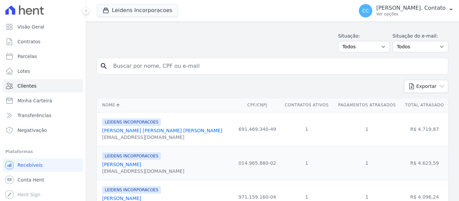
scroll to position [168, 0]
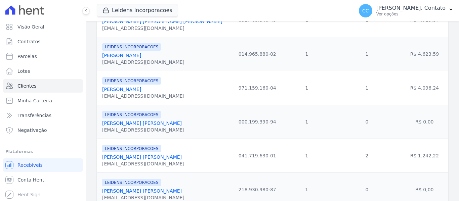
click at [116, 91] on link "[PERSON_NAME]" at bounding box center [121, 89] width 39 height 5
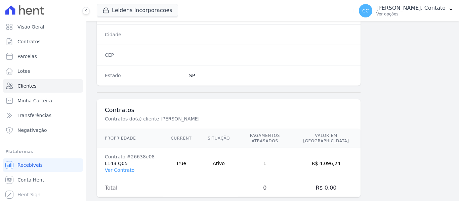
scroll to position [474, 0]
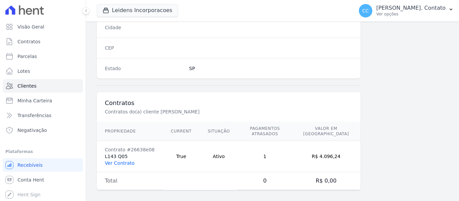
click at [120, 161] on link "Ver Contrato" at bounding box center [120, 163] width 30 height 5
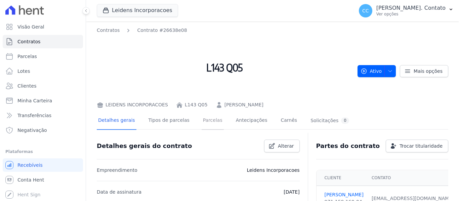
click at [202, 117] on link "Parcelas" at bounding box center [213, 121] width 22 height 18
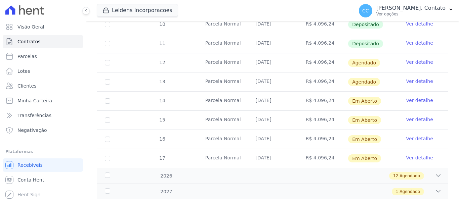
scroll to position [303, 0]
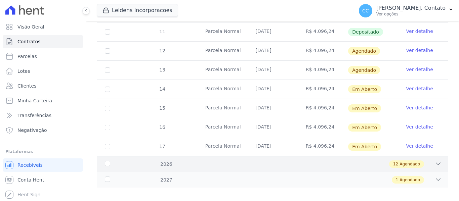
click at [435, 161] on icon at bounding box center [438, 164] width 7 height 7
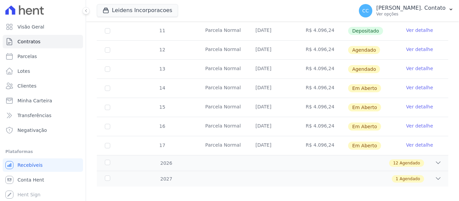
scroll to position [304, 0]
click at [430, 159] on div "12 Agendado" at bounding box center [290, 162] width 304 height 7
click at [108, 160] on div "2026" at bounding box center [119, 163] width 30 height 7
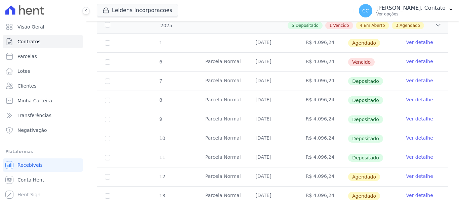
scroll to position [136, 0]
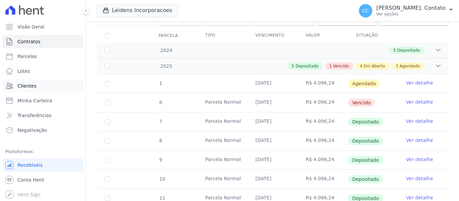
click at [37, 86] on link "Clientes" at bounding box center [43, 85] width 80 height 13
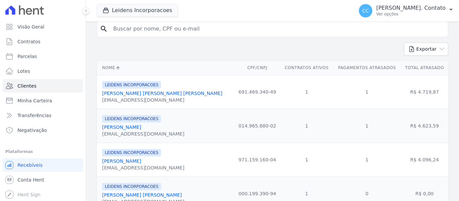
scroll to position [134, 0]
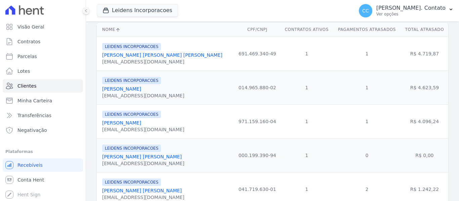
click at [120, 158] on link "[PERSON_NAME] [PERSON_NAME]" at bounding box center [142, 156] width 80 height 5
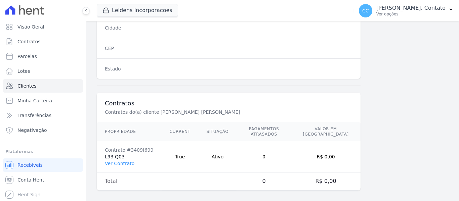
scroll to position [474, 0]
click at [122, 161] on link "Ver Contrato" at bounding box center [120, 163] width 30 height 5
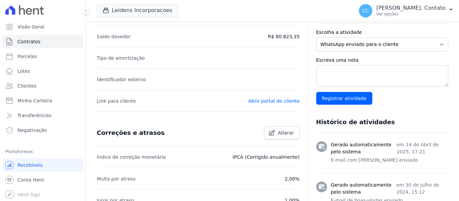
scroll to position [235, 0]
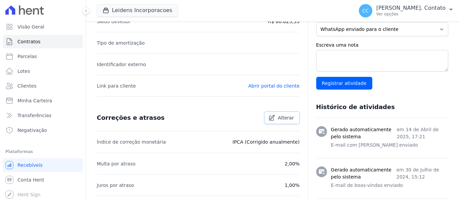
click at [288, 121] on link "Alterar" at bounding box center [282, 118] width 36 height 13
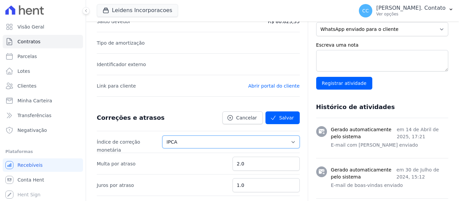
click at [283, 147] on select "Sem reajuste Média dos últimos 12 meses acumulado de INCCM Média dos últimos 12…" at bounding box center [231, 142] width 138 height 13
select select
click at [176, 136] on select "Sem reajuste Média dos últimos 12 meses acumulado de INCCM Média dos últimos 12…" at bounding box center [231, 142] width 138 height 13
click at [282, 116] on button "Salvar" at bounding box center [283, 118] width 34 height 13
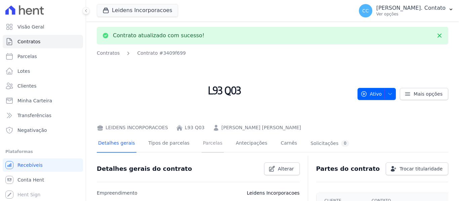
click at [202, 145] on link "Parcelas" at bounding box center [213, 144] width 22 height 18
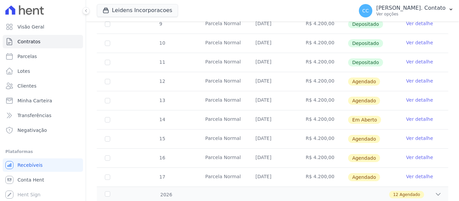
scroll to position [288, 0]
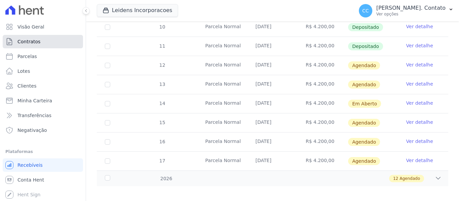
click at [29, 43] on span "Contratos" at bounding box center [28, 41] width 23 height 7
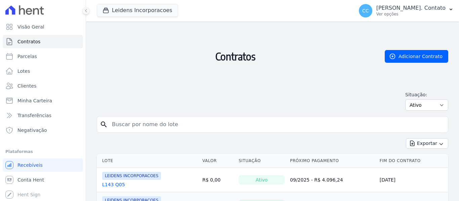
click at [198, 124] on input "search" at bounding box center [277, 124] width 338 height 13
drag, startPoint x: 33, startPoint y: 85, endPoint x: 40, endPoint y: 86, distance: 7.5
click at [33, 85] on span "Clientes" at bounding box center [26, 86] width 19 height 7
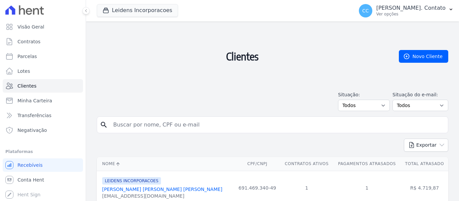
click at [132, 126] on input "search" at bounding box center [277, 124] width 336 height 13
type input "[PERSON_NAME]"
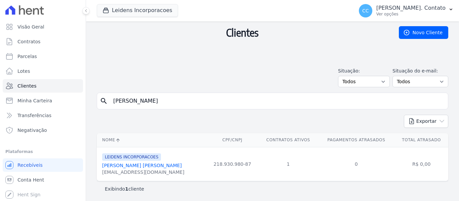
scroll to position [25, 0]
click at [126, 168] on div "[PERSON_NAME] [PERSON_NAME]" at bounding box center [143, 165] width 82 height 7
click at [125, 166] on link "[PERSON_NAME] [PERSON_NAME]" at bounding box center [142, 164] width 80 height 5
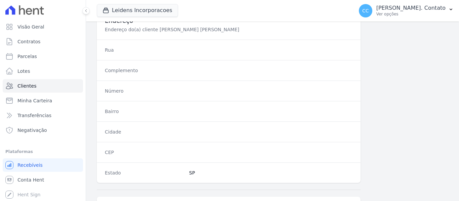
scroll to position [471, 0]
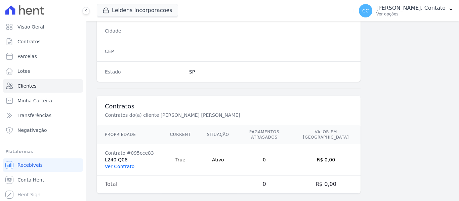
click at [123, 164] on link "Ver Contrato" at bounding box center [120, 166] width 30 height 5
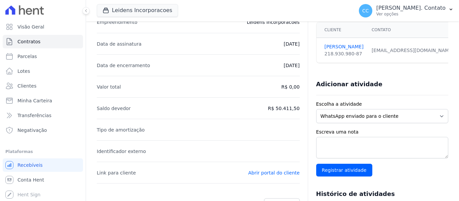
scroll to position [202, 0]
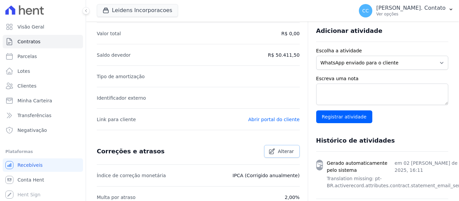
click at [281, 155] on span "Alterar" at bounding box center [286, 151] width 16 height 7
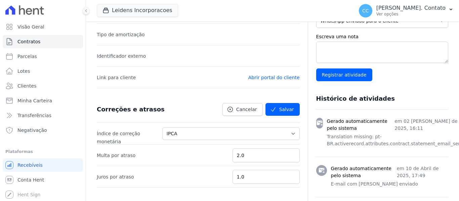
scroll to position [269, 0]
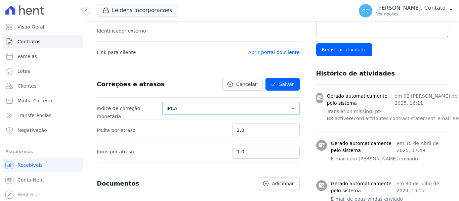
click at [264, 104] on select "Sem reajuste Média dos últimos 12 meses acumulado de INCCM Média dos últimos 12…" at bounding box center [231, 108] width 138 height 13
drag, startPoint x: 240, startPoint y: 107, endPoint x: 240, endPoint y: 103, distance: 3.7
click at [240, 107] on select "Sem reajuste Média dos últimos 12 meses acumulado de INCCM Média dos últimos 12…" at bounding box center [231, 108] width 138 height 13
select select
click at [172, 102] on select "Sem reajuste Média dos últimos 12 meses acumulado de INCCM Média dos últimos 12…" at bounding box center [231, 108] width 138 height 13
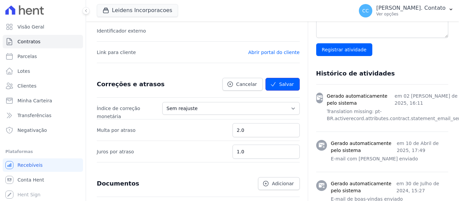
click at [280, 88] on button "Salvar" at bounding box center [283, 84] width 34 height 13
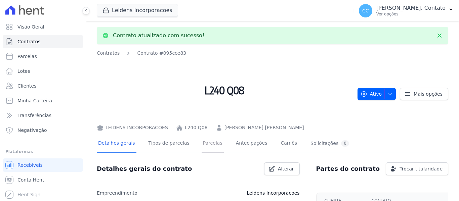
click at [202, 140] on link "Parcelas" at bounding box center [213, 144] width 22 height 18
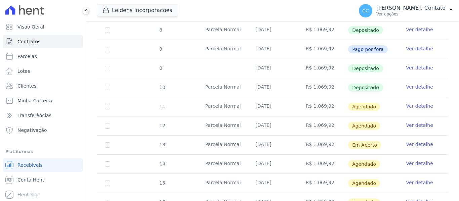
scroll to position [235, 0]
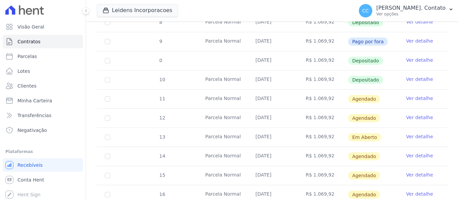
click at [416, 153] on link "Ver detalhe" at bounding box center [419, 156] width 27 height 7
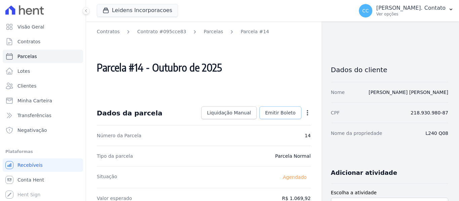
click at [274, 114] on span "Emitir Boleto" at bounding box center [280, 113] width 31 height 7
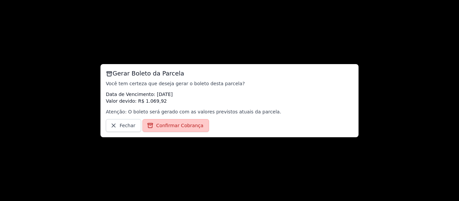
click at [182, 129] on link "Confirmar Cobrança" at bounding box center [176, 125] width 67 height 13
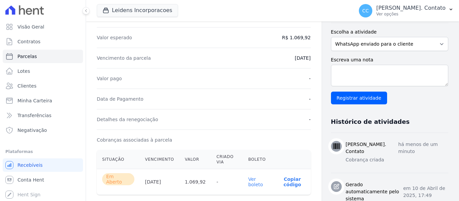
scroll to position [168, 0]
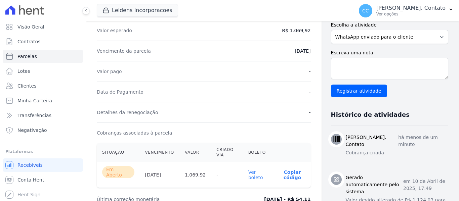
click at [249, 171] on link "Ver boleto" at bounding box center [255, 175] width 15 height 11
drag, startPoint x: 31, startPoint y: 56, endPoint x: 45, endPoint y: 63, distance: 15.2
click at [31, 56] on span "Parcelas" at bounding box center [27, 56] width 20 height 7
select select
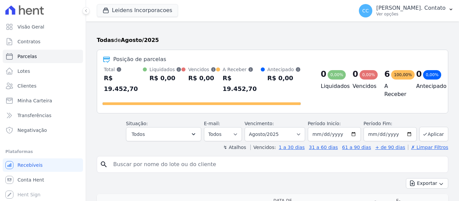
scroll to position [67, 0]
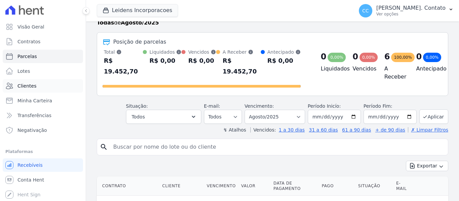
click at [27, 84] on span "Clientes" at bounding box center [26, 86] width 19 height 7
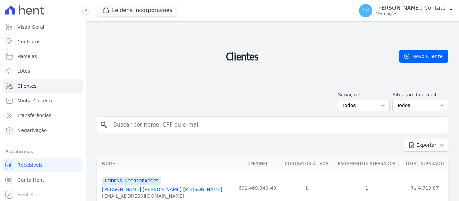
click at [134, 130] on input "search" at bounding box center [277, 124] width 336 height 13
type input "[PERSON_NAME]"
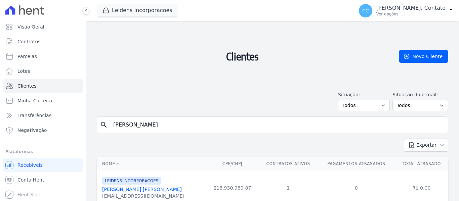
click at [137, 189] on link "[PERSON_NAME] [PERSON_NAME]" at bounding box center [142, 189] width 80 height 5
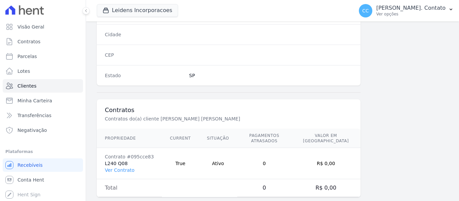
scroll to position [474, 0]
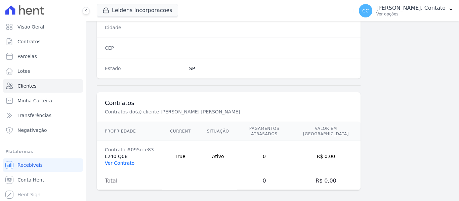
click at [113, 161] on link "Ver Contrato" at bounding box center [120, 163] width 30 height 5
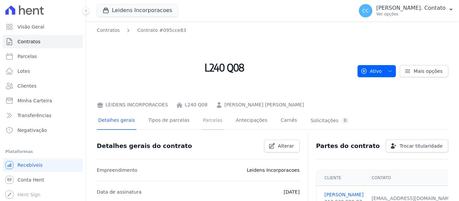
click at [210, 121] on link "Parcelas" at bounding box center [213, 121] width 22 height 18
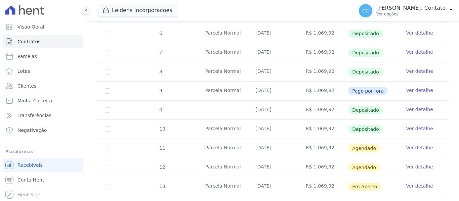
scroll to position [235, 0]
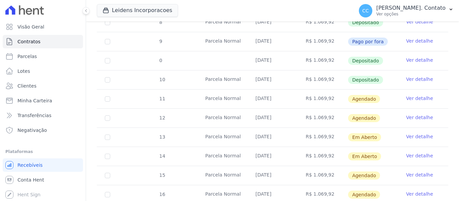
click at [418, 172] on link "Ver detalhe" at bounding box center [419, 175] width 27 height 7
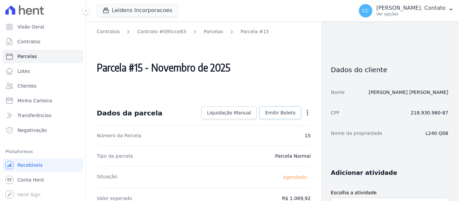
click at [272, 115] on span "Emitir Boleto" at bounding box center [280, 113] width 31 height 7
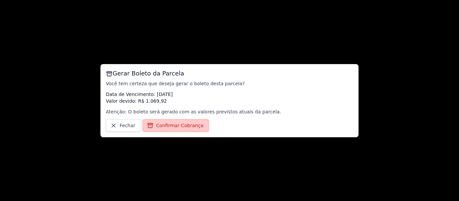
click at [167, 128] on span "Confirmar Cobrança" at bounding box center [179, 125] width 47 height 7
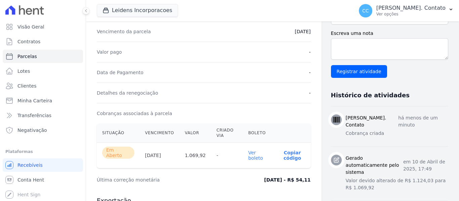
scroll to position [202, 0]
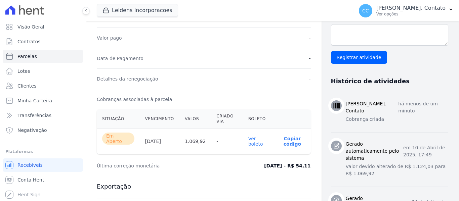
click at [248, 140] on link "Ver boleto" at bounding box center [255, 141] width 15 height 11
click at [27, 85] on span "Clientes" at bounding box center [26, 86] width 19 height 7
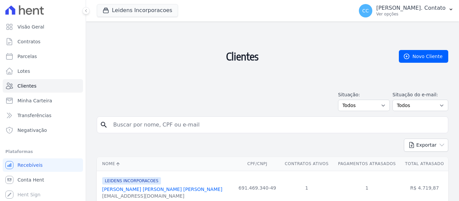
drag, startPoint x: 124, startPoint y: 131, endPoint x: 128, endPoint y: 128, distance: 4.5
click at [124, 131] on input "search" at bounding box center [277, 124] width 336 height 13
type input "[PERSON_NAME]"
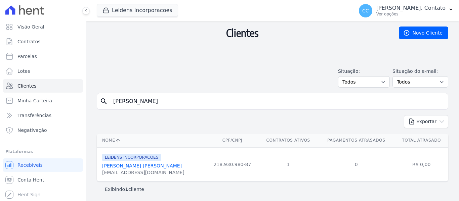
scroll to position [25, 0]
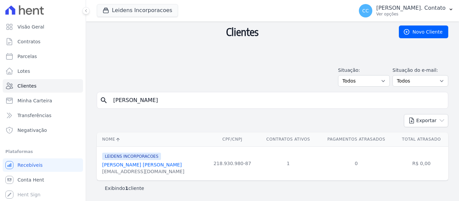
click at [139, 165] on link "[PERSON_NAME] [PERSON_NAME]" at bounding box center [142, 164] width 80 height 5
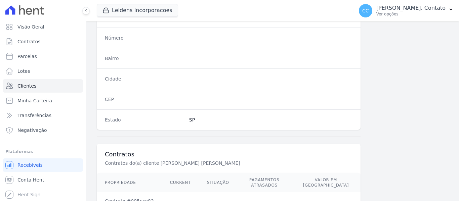
scroll to position [474, 0]
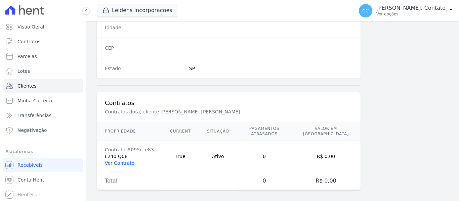
click at [126, 161] on link "Ver Contrato" at bounding box center [120, 163] width 30 height 5
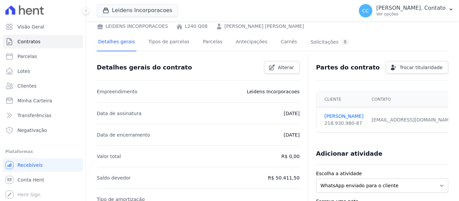
scroll to position [67, 0]
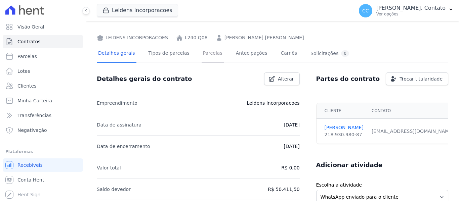
click at [209, 55] on link "Parcelas" at bounding box center [213, 54] width 22 height 18
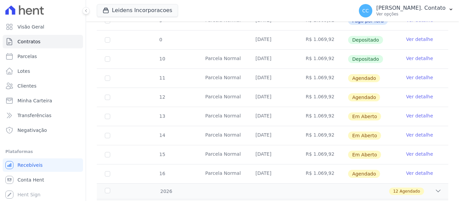
scroll to position [269, 0]
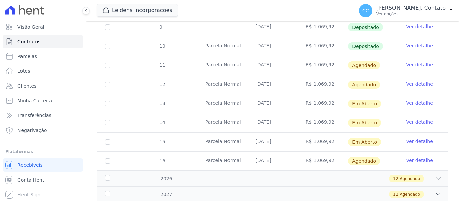
click at [421, 157] on link "Ver detalhe" at bounding box center [419, 160] width 27 height 7
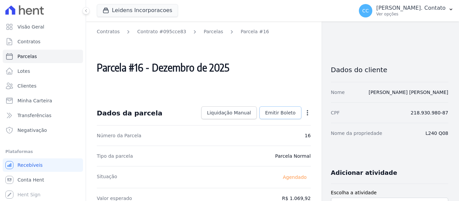
click at [285, 112] on span "Emitir Boleto" at bounding box center [280, 113] width 31 height 7
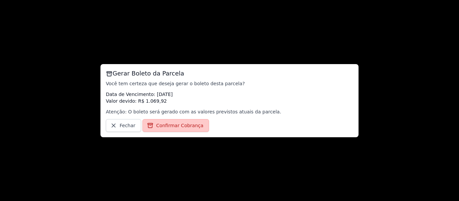
click at [187, 127] on span "Confirmar Cobrança" at bounding box center [179, 125] width 47 height 7
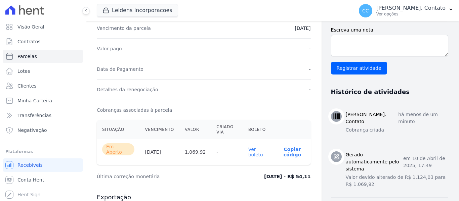
scroll to position [235, 0]
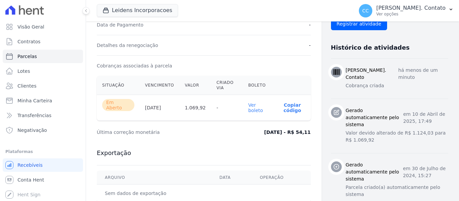
click at [250, 105] on link "Ver boleto" at bounding box center [255, 108] width 15 height 11
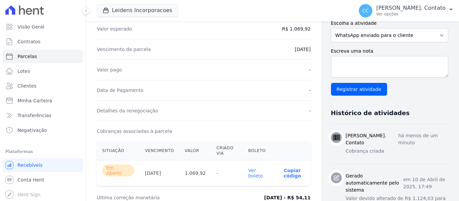
scroll to position [168, 0]
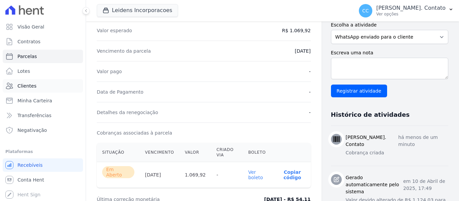
click at [20, 86] on span "Clientes" at bounding box center [26, 86] width 19 height 7
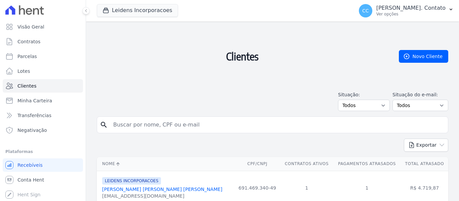
click at [168, 123] on input "search" at bounding box center [277, 124] width 336 height 13
type input "[PERSON_NAME]"
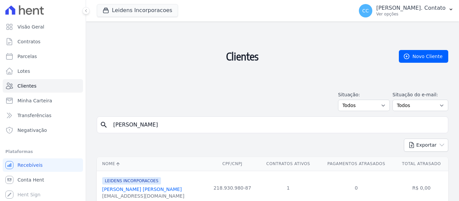
drag, startPoint x: 129, startPoint y: 191, endPoint x: 151, endPoint y: 179, distance: 24.8
click at [129, 191] on link "[PERSON_NAME] [PERSON_NAME]" at bounding box center [142, 189] width 80 height 5
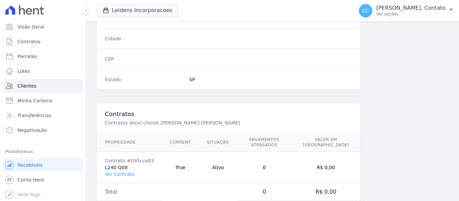
scroll to position [474, 0]
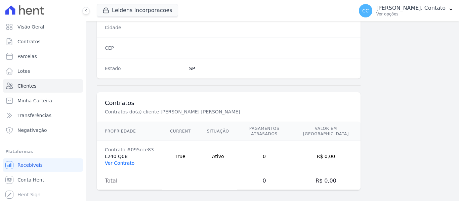
click at [117, 161] on link "Ver Contrato" at bounding box center [120, 163] width 30 height 5
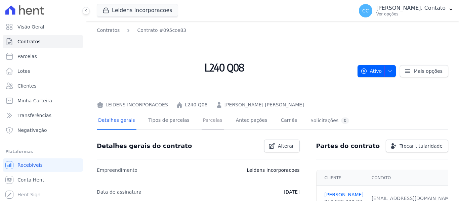
click at [202, 119] on link "Parcelas" at bounding box center [213, 121] width 22 height 18
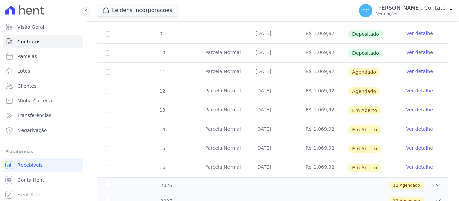
scroll to position [303, 0]
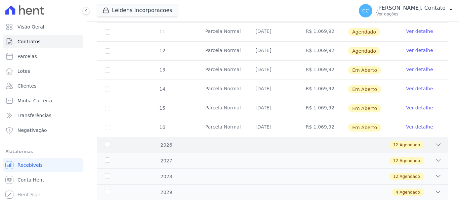
click at [435, 142] on icon at bounding box center [438, 145] width 7 height 7
click at [106, 142] on div "2026" at bounding box center [119, 145] width 30 height 7
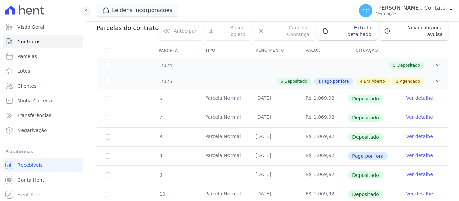
scroll to position [67, 0]
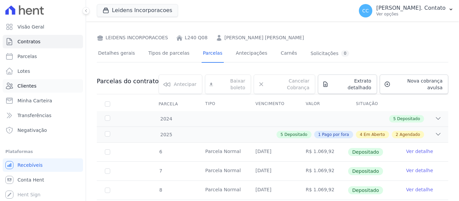
click at [16, 83] on link "Clientes" at bounding box center [43, 85] width 80 height 13
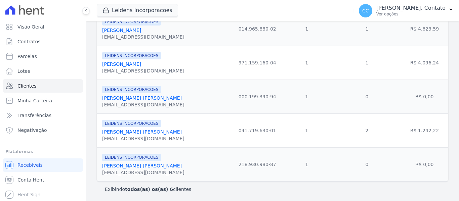
scroll to position [195, 0]
click at [131, 164] on link "[PERSON_NAME] [PERSON_NAME]" at bounding box center [142, 164] width 80 height 5
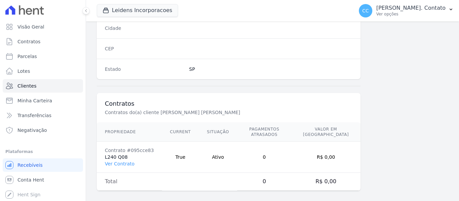
scroll to position [474, 0]
click at [129, 161] on link "Ver Contrato" at bounding box center [120, 163] width 30 height 5
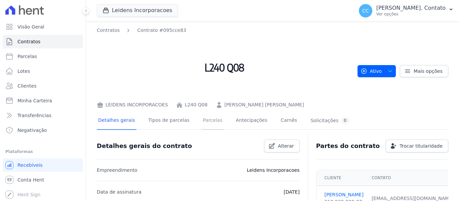
click at [207, 118] on link "Parcelas" at bounding box center [213, 121] width 22 height 18
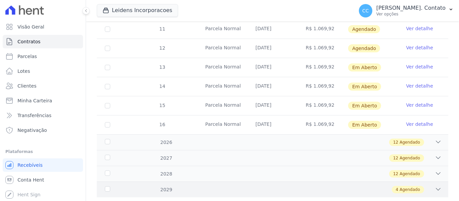
scroll to position [316, 0]
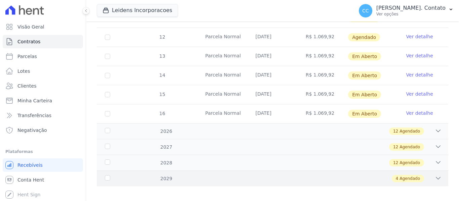
click at [108, 176] on div "2029" at bounding box center [119, 179] width 30 height 7
click at [106, 176] on div "2029" at bounding box center [119, 179] width 30 height 7
click at [107, 176] on div "2029" at bounding box center [119, 179] width 30 height 7
click at [435, 175] on icon at bounding box center [438, 178] width 7 height 7
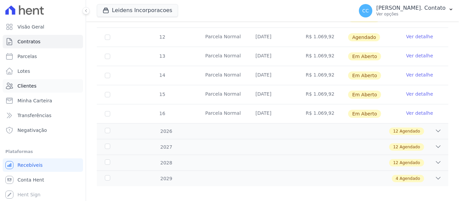
click at [33, 82] on link "Clientes" at bounding box center [43, 85] width 80 height 13
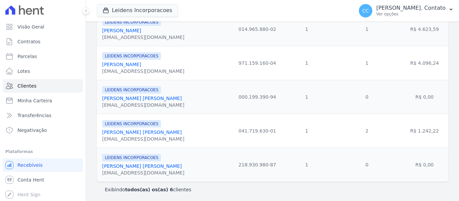
scroll to position [195, 0]
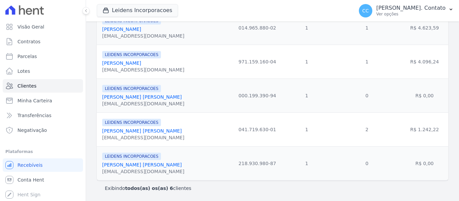
click at [141, 95] on link "[PERSON_NAME] [PERSON_NAME]" at bounding box center [142, 96] width 80 height 5
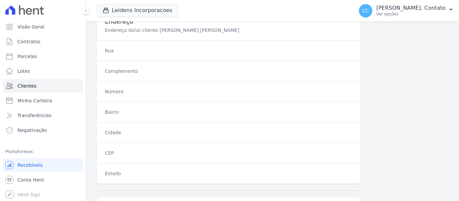
scroll to position [474, 0]
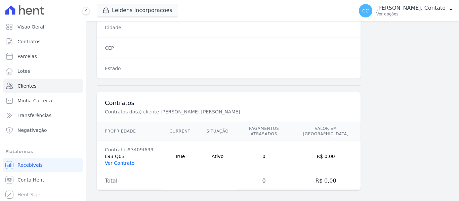
click at [123, 161] on link "Ver Contrato" at bounding box center [120, 163] width 30 height 5
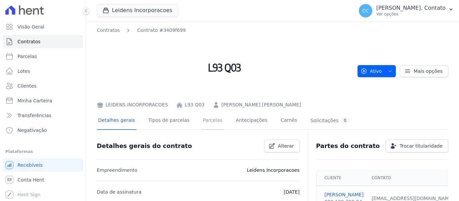
drag, startPoint x: 202, startPoint y: 122, endPoint x: 206, endPoint y: 125, distance: 5.3
click at [202, 121] on link "Parcelas" at bounding box center [213, 121] width 22 height 18
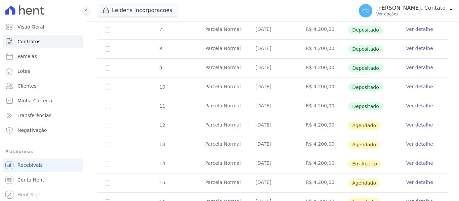
scroll to position [269, 0]
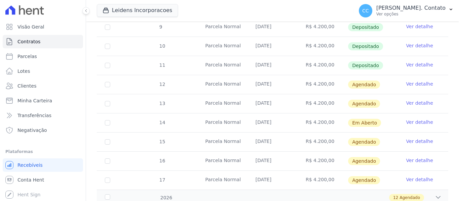
click at [416, 138] on link "Ver detalhe" at bounding box center [419, 141] width 27 height 7
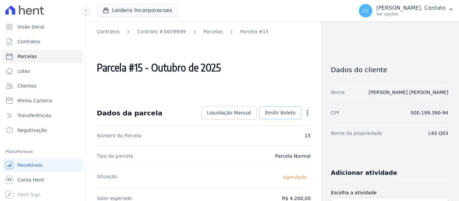
click at [282, 117] on link "Emitir Boleto" at bounding box center [281, 113] width 42 height 13
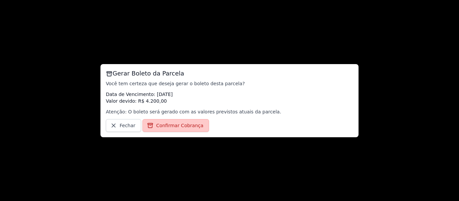
click at [169, 122] on link "Confirmar Cobrança" at bounding box center [176, 125] width 67 height 13
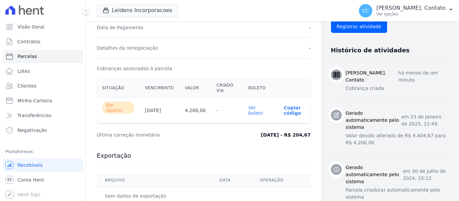
scroll to position [269, 0]
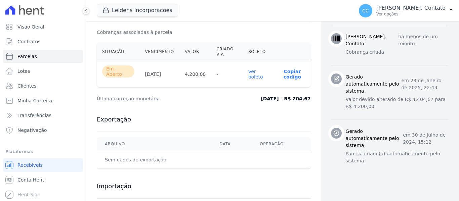
click at [251, 73] on link "Ver boleto" at bounding box center [255, 74] width 15 height 11
click at [28, 85] on span "Clientes" at bounding box center [26, 86] width 19 height 7
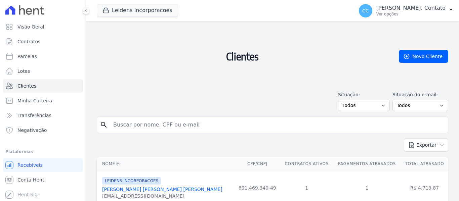
click at [189, 130] on input "search" at bounding box center [277, 124] width 336 height 13
type input "[PERSON_NAME]"
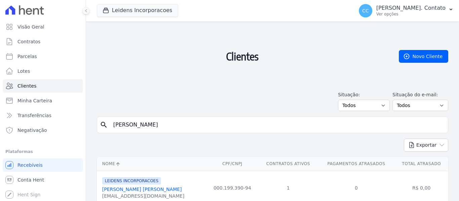
click at [144, 191] on link "[PERSON_NAME] [PERSON_NAME]" at bounding box center [142, 189] width 80 height 5
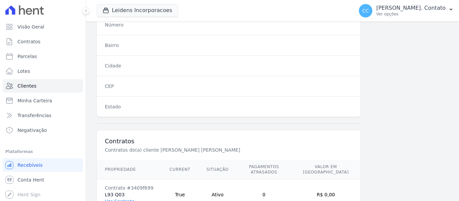
scroll to position [474, 0]
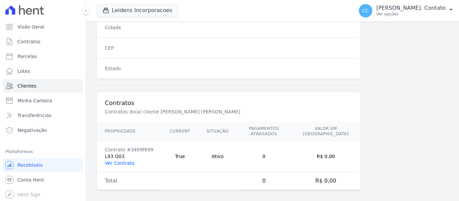
click at [126, 161] on link "Ver Contrato" at bounding box center [120, 163] width 30 height 5
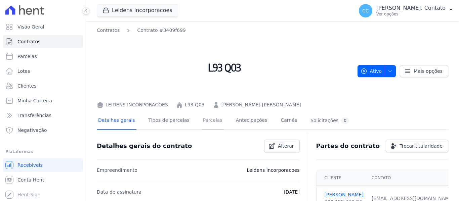
click at [204, 116] on link "Parcelas" at bounding box center [213, 121] width 22 height 18
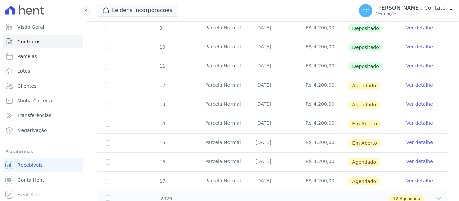
scroll to position [269, 0]
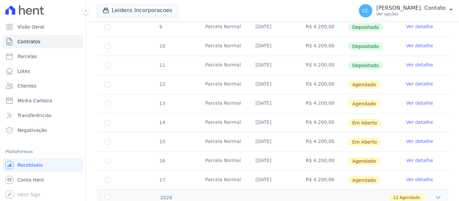
click at [423, 157] on link "Ver detalhe" at bounding box center [419, 160] width 27 height 7
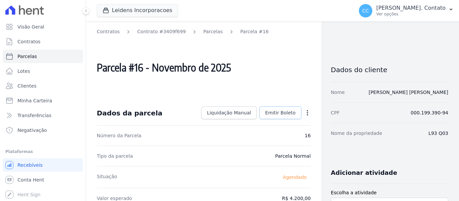
click at [273, 113] on span "Emitir Boleto" at bounding box center [280, 113] width 31 height 7
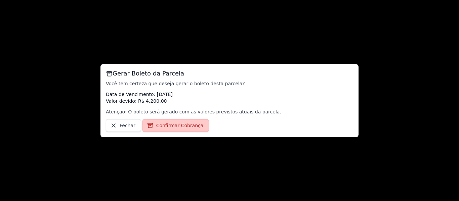
click at [191, 126] on span "Confirmar Cobrança" at bounding box center [179, 125] width 47 height 7
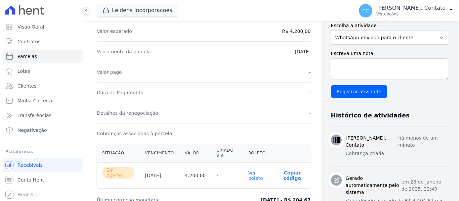
scroll to position [168, 0]
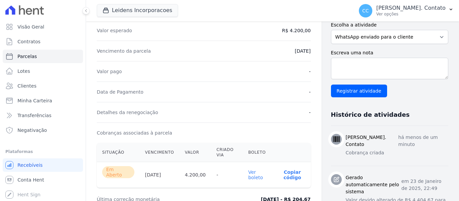
click at [249, 173] on link "Ver boleto" at bounding box center [255, 175] width 15 height 11
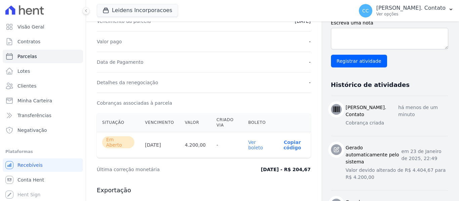
scroll to position [235, 0]
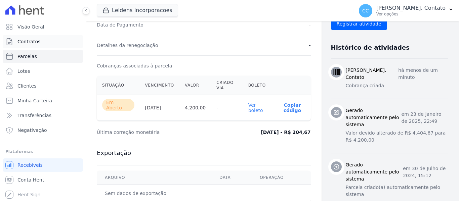
click at [28, 41] on span "Contratos" at bounding box center [28, 41] width 23 height 7
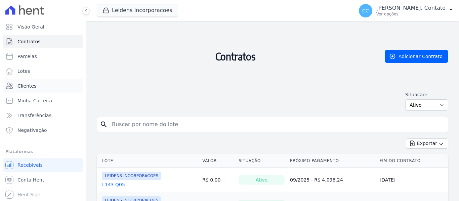
click at [34, 83] on span "Clientes" at bounding box center [26, 86] width 19 height 7
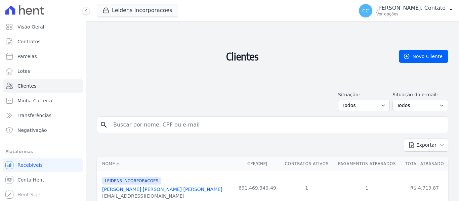
click at [177, 123] on input "search" at bounding box center [277, 124] width 336 height 13
type input "[PERSON_NAME]"
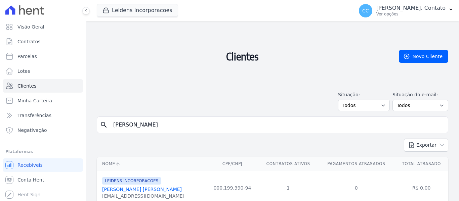
scroll to position [25, 0]
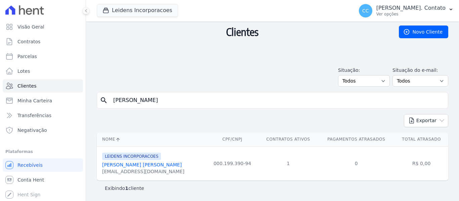
click at [143, 167] on link "[PERSON_NAME] [PERSON_NAME]" at bounding box center [142, 164] width 80 height 5
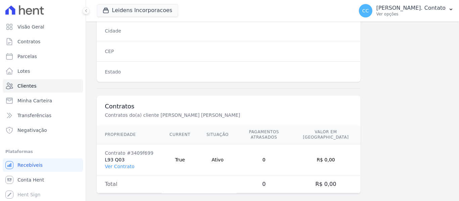
scroll to position [474, 0]
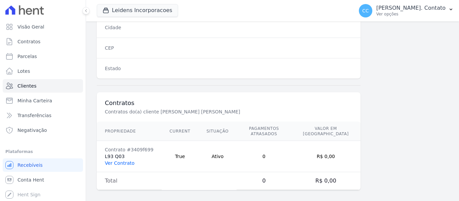
click at [115, 161] on link "Ver Contrato" at bounding box center [120, 163] width 30 height 5
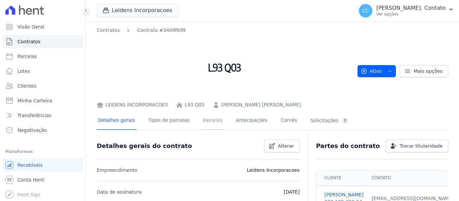
click at [208, 124] on link "Parcelas" at bounding box center [213, 121] width 22 height 18
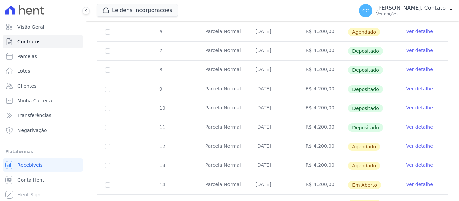
scroll to position [269, 0]
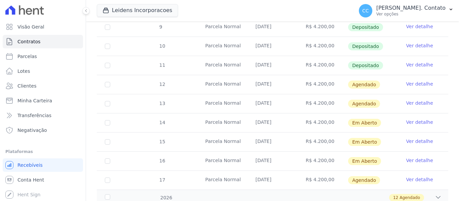
click at [430, 175] on td "Ver detalhe" at bounding box center [423, 180] width 50 height 19
click at [423, 177] on link "Ver detalhe" at bounding box center [419, 180] width 27 height 7
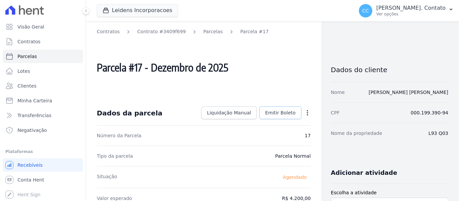
click at [286, 109] on link "Emitir Boleto" at bounding box center [281, 113] width 42 height 13
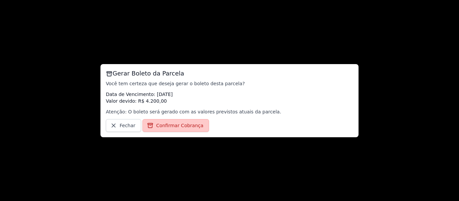
click at [176, 122] on link "Confirmar Cobrança" at bounding box center [176, 125] width 67 height 13
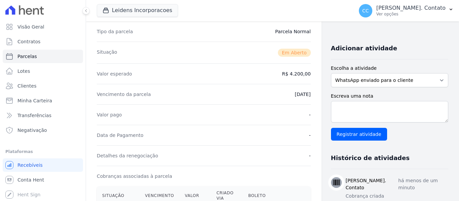
scroll to position [235, 0]
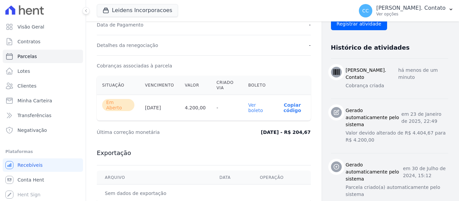
click at [251, 106] on link "Ver boleto" at bounding box center [255, 108] width 15 height 11
click at [37, 58] on link "Parcelas" at bounding box center [43, 56] width 80 height 13
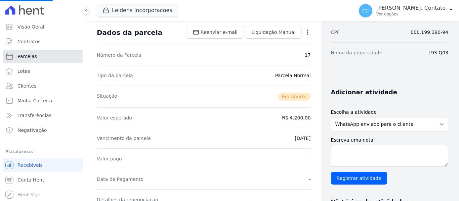
scroll to position [0, 0]
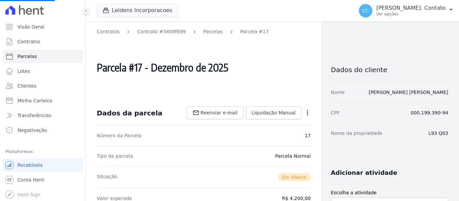
select select
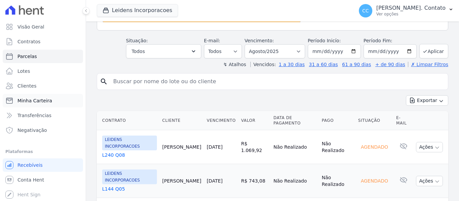
scroll to position [134, 0]
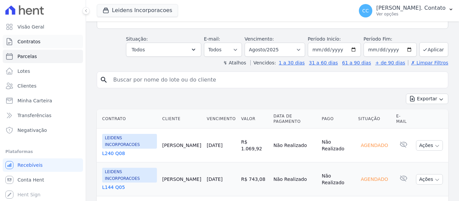
click at [40, 41] on link "Contratos" at bounding box center [43, 41] width 80 height 13
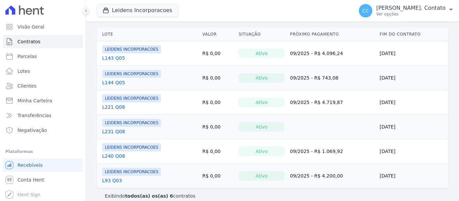
scroll to position [134, 0]
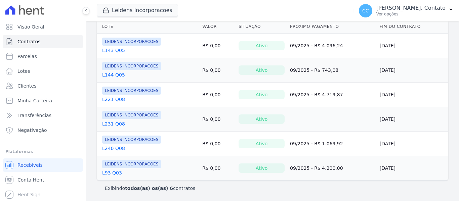
click at [29, 79] on ul "Visão Geral Contratos [GEOGRAPHIC_DATA] Lotes Clientes Minha Carteira Transferê…" at bounding box center [43, 78] width 80 height 117
click at [29, 85] on span "Clientes" at bounding box center [26, 86] width 19 height 7
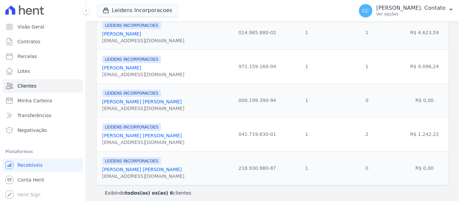
scroll to position [195, 0]
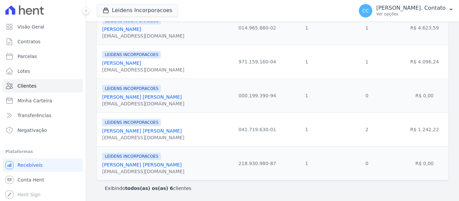
click at [118, 28] on link "[PERSON_NAME]" at bounding box center [121, 29] width 39 height 5
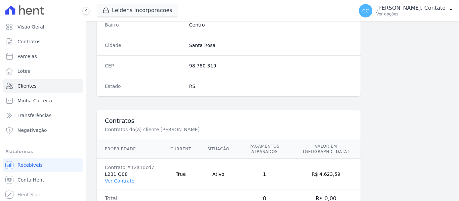
scroll to position [474, 0]
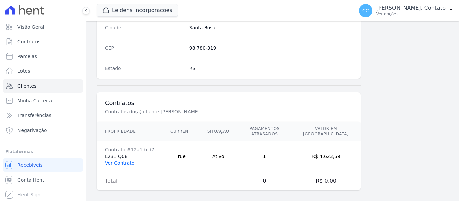
click at [124, 161] on link "Ver Contrato" at bounding box center [120, 163] width 30 height 5
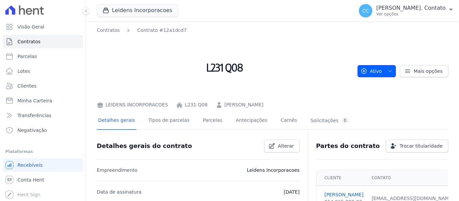
click at [388, 69] on icon "button" at bounding box center [390, 71] width 5 height 5
click at [365, 69] on icon "button" at bounding box center [364, 71] width 7 height 7
click at [363, 71] on icon "button" at bounding box center [364, 71] width 7 height 7
click at [366, 71] on span "Ativo" at bounding box center [372, 71] width 22 height 12
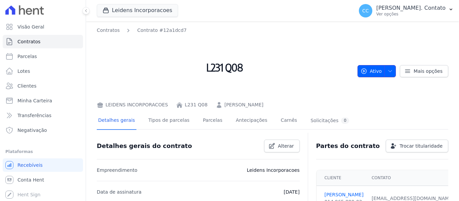
click at [366, 71] on span "Ativo" at bounding box center [372, 71] width 22 height 12
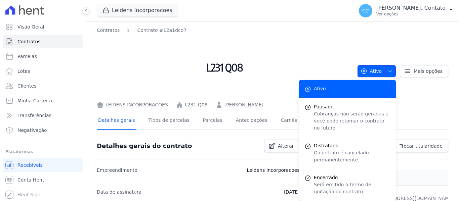
click at [366, 70] on span "Ativo" at bounding box center [372, 71] width 22 height 12
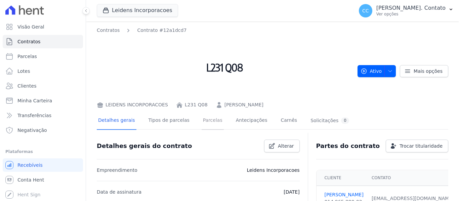
click at [205, 120] on link "Parcelas" at bounding box center [213, 121] width 22 height 18
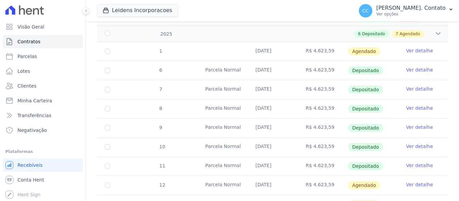
scroll to position [288, 0]
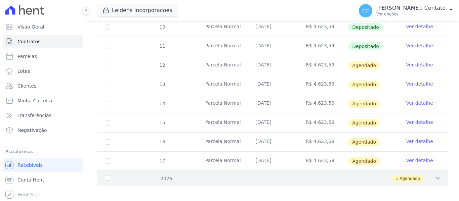
click at [108, 176] on div "2026" at bounding box center [119, 179] width 30 height 7
click at [107, 176] on div "2026" at bounding box center [119, 179] width 30 height 7
click at [435, 175] on icon at bounding box center [438, 178] width 7 height 7
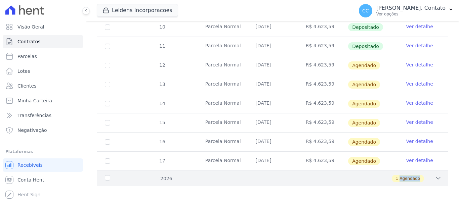
click at [435, 175] on icon at bounding box center [438, 178] width 7 height 7
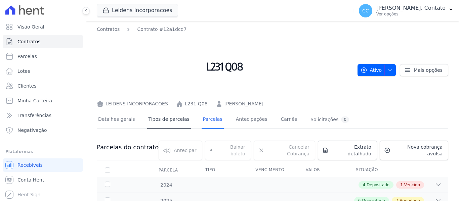
scroll to position [0, 0]
